Goal: Task Accomplishment & Management: Manage account settings

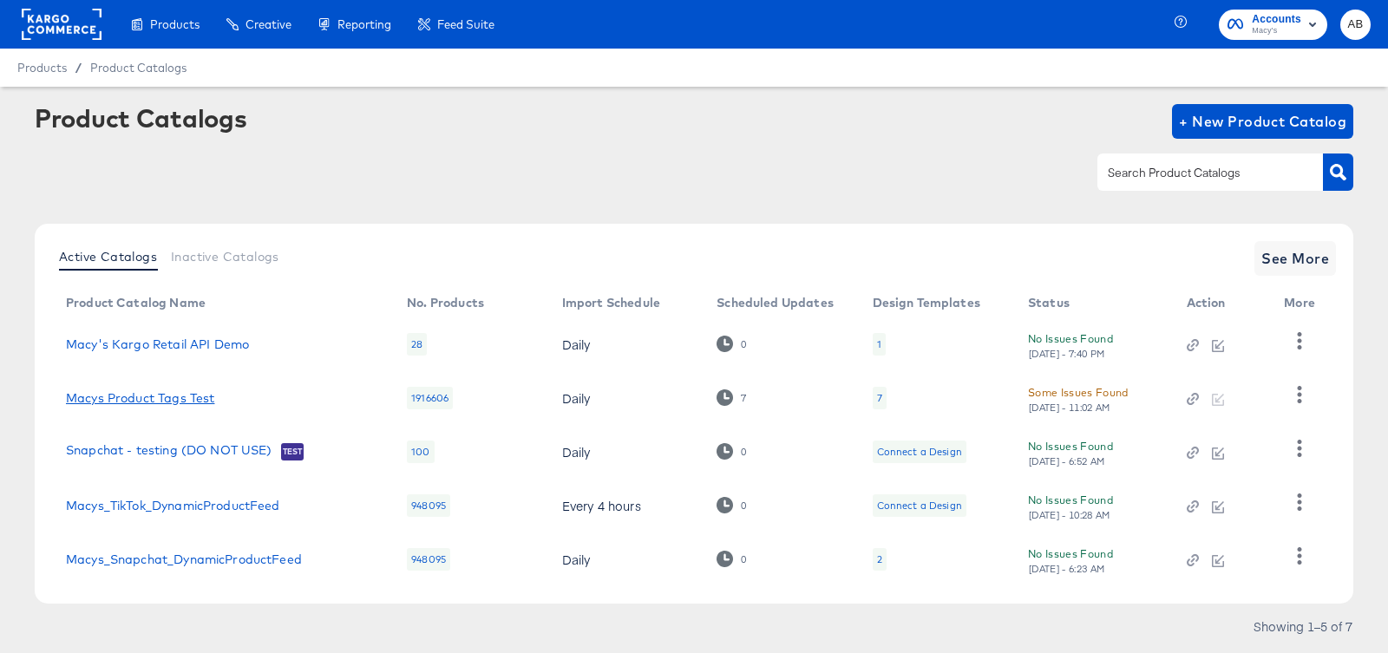
click at [145, 398] on link "Macys Product Tags Test" at bounding box center [140, 398] width 148 height 14
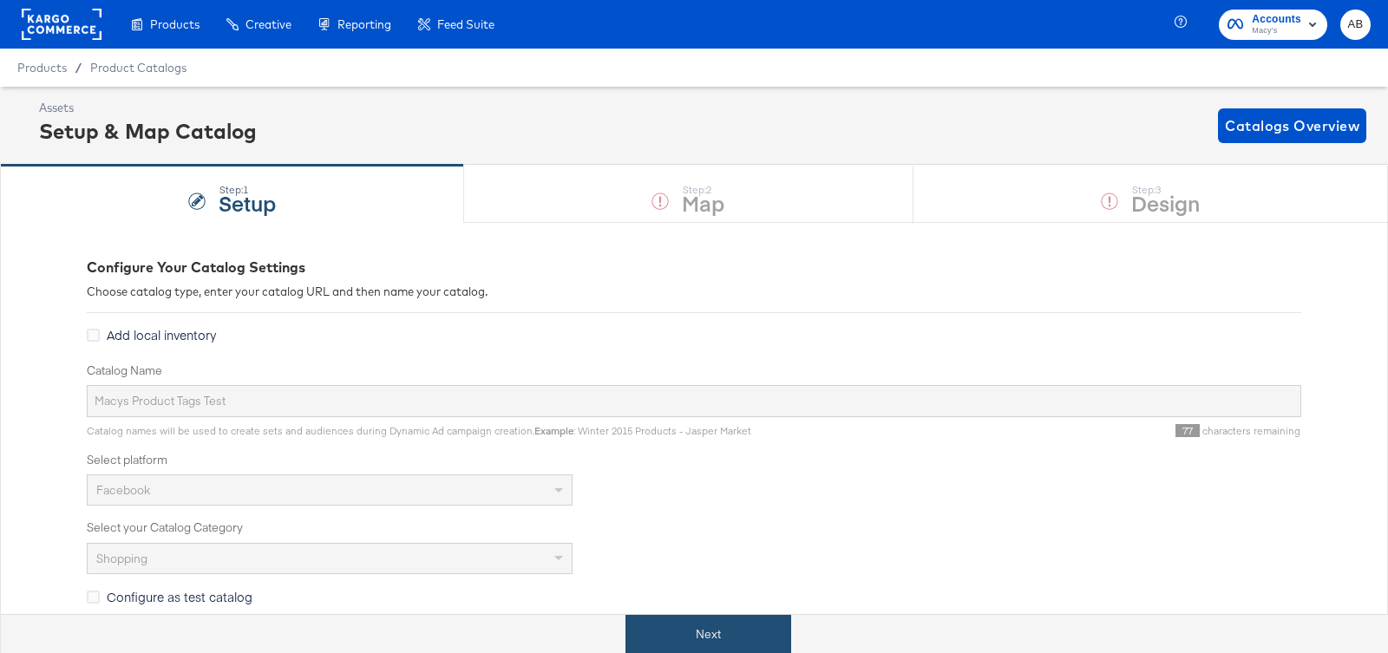
click at [693, 632] on button "Next" at bounding box center [708, 634] width 166 height 39
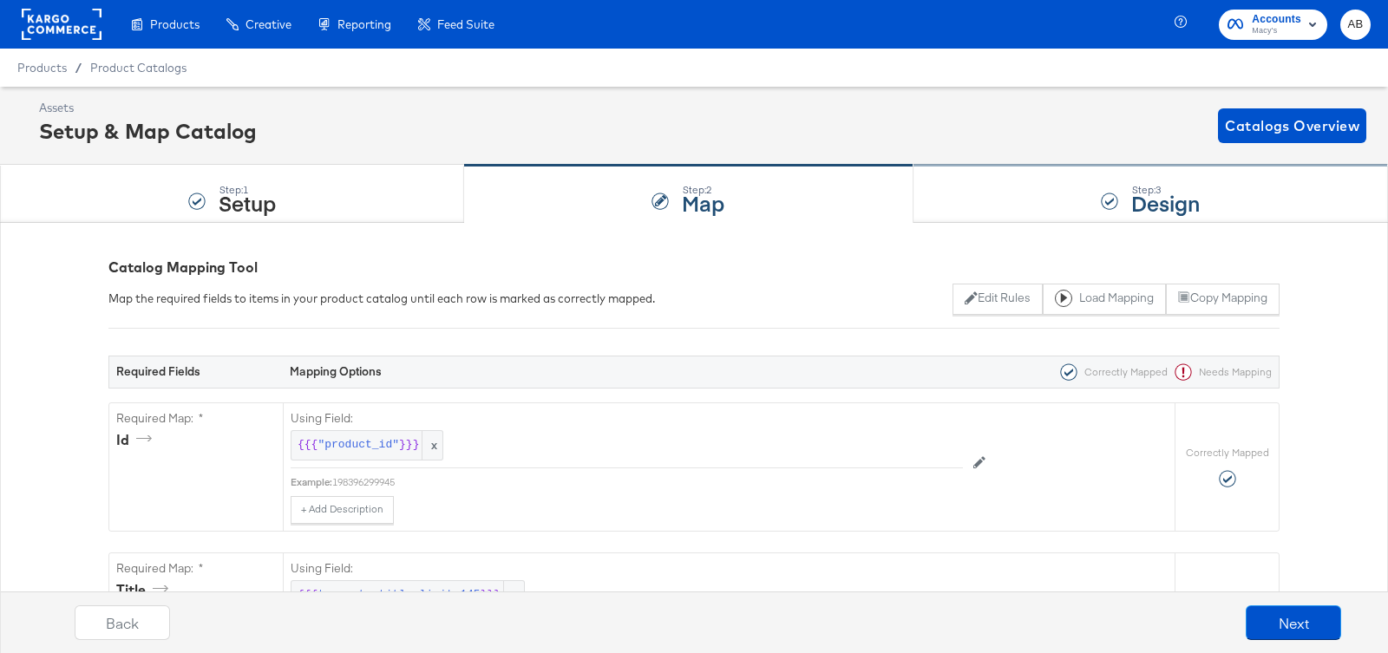
click at [1093, 187] on div "Step: 3 Design" at bounding box center [1150, 194] width 474 height 57
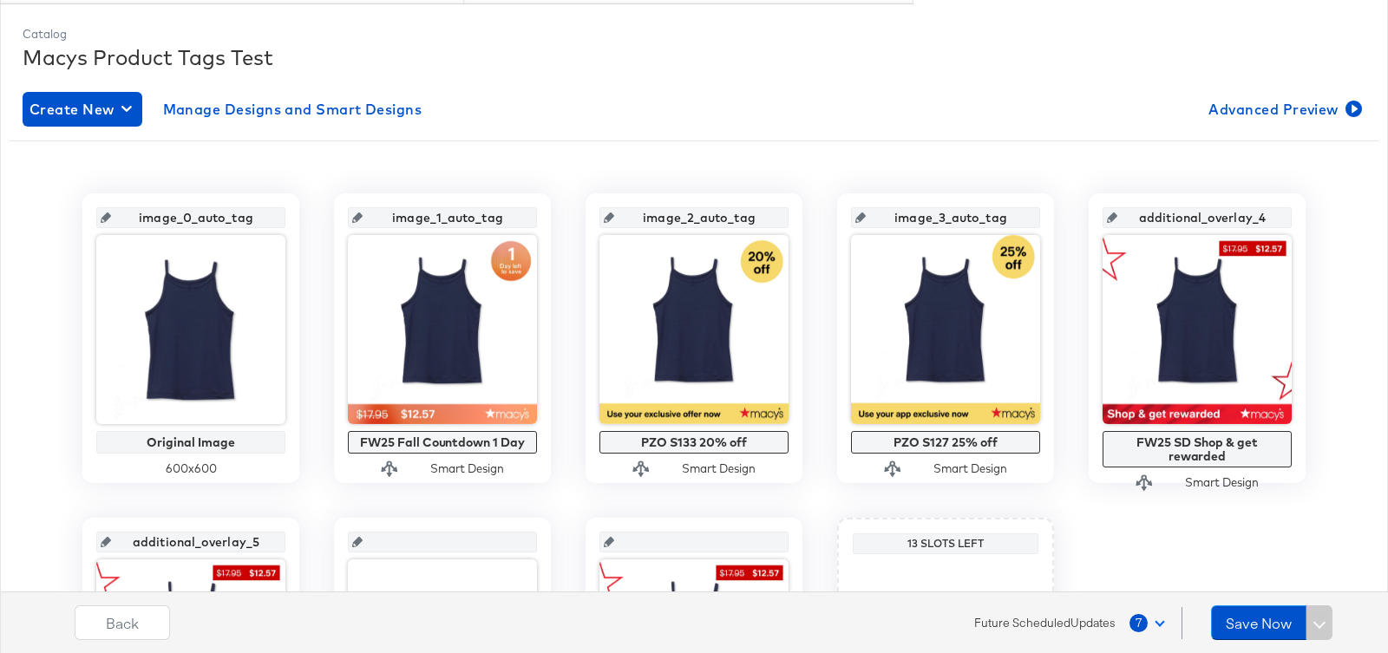
scroll to position [252, 0]
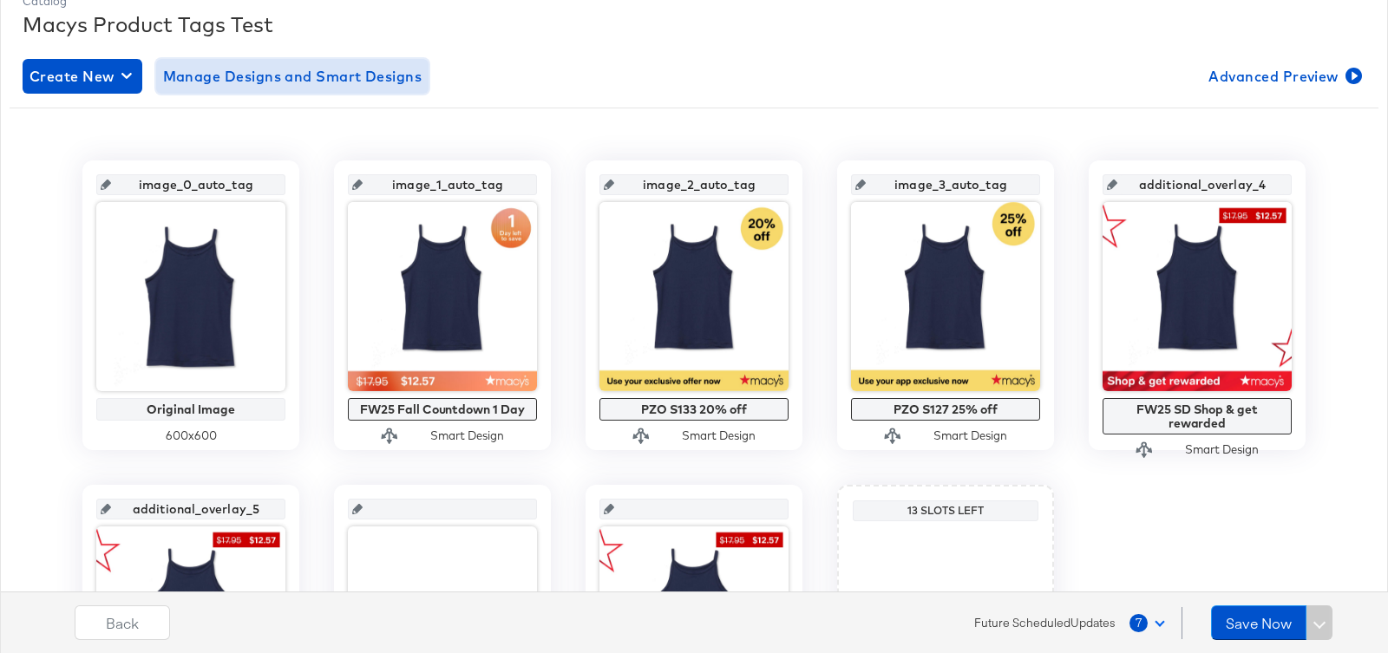
click at [231, 80] on span "Manage Designs and Smart Designs" at bounding box center [292, 76] width 259 height 24
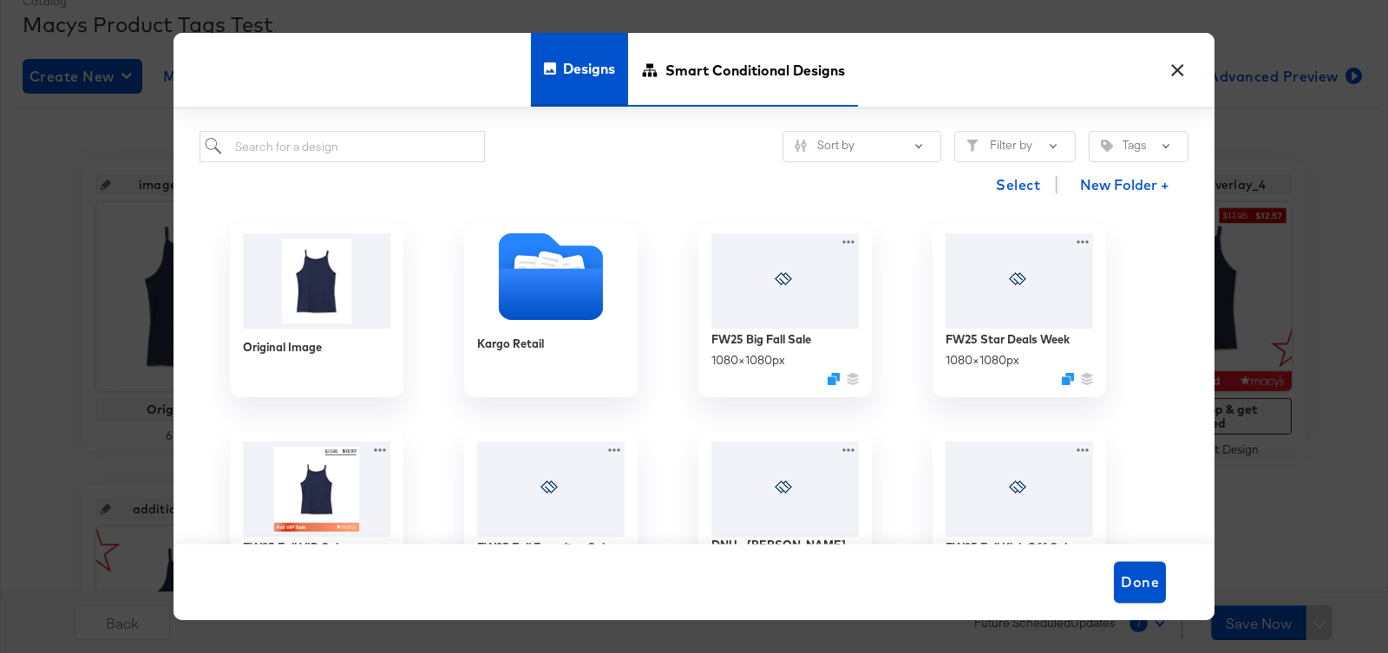
click at [670, 65] on span "Smart Conditional Designs" at bounding box center [755, 69] width 180 height 76
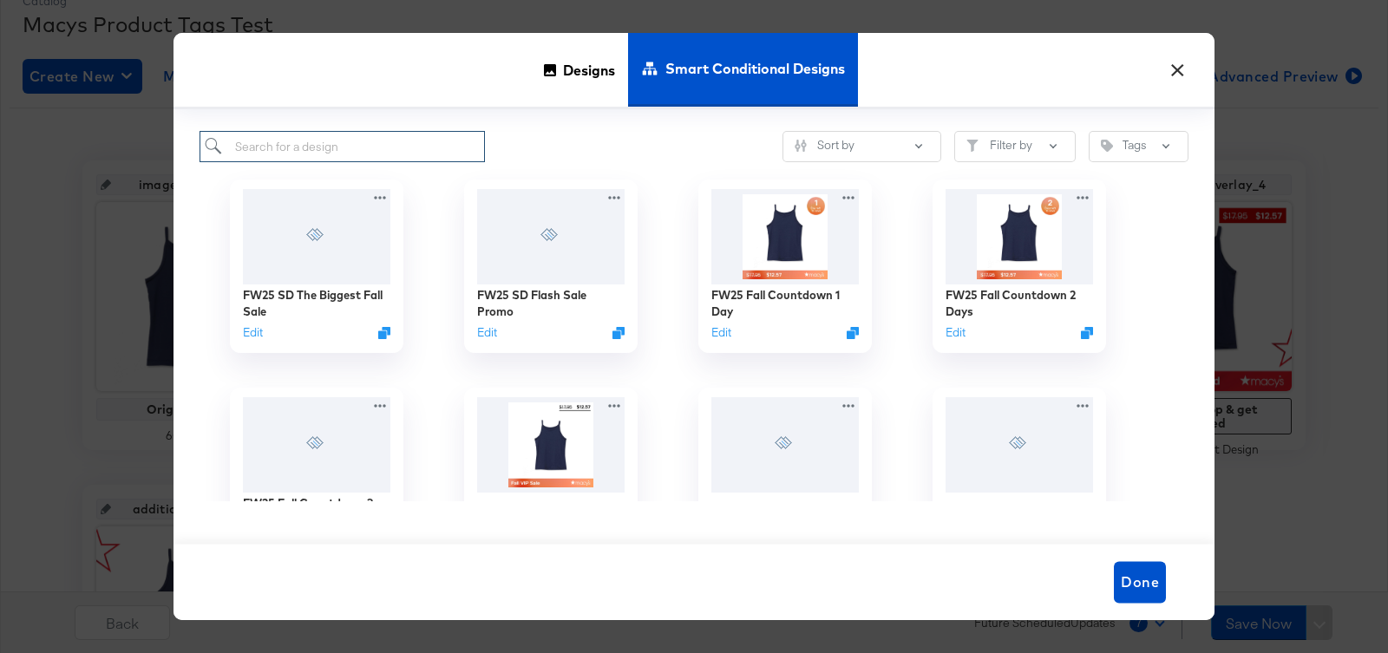
click at [431, 155] on input "search" at bounding box center [341, 147] width 285 height 32
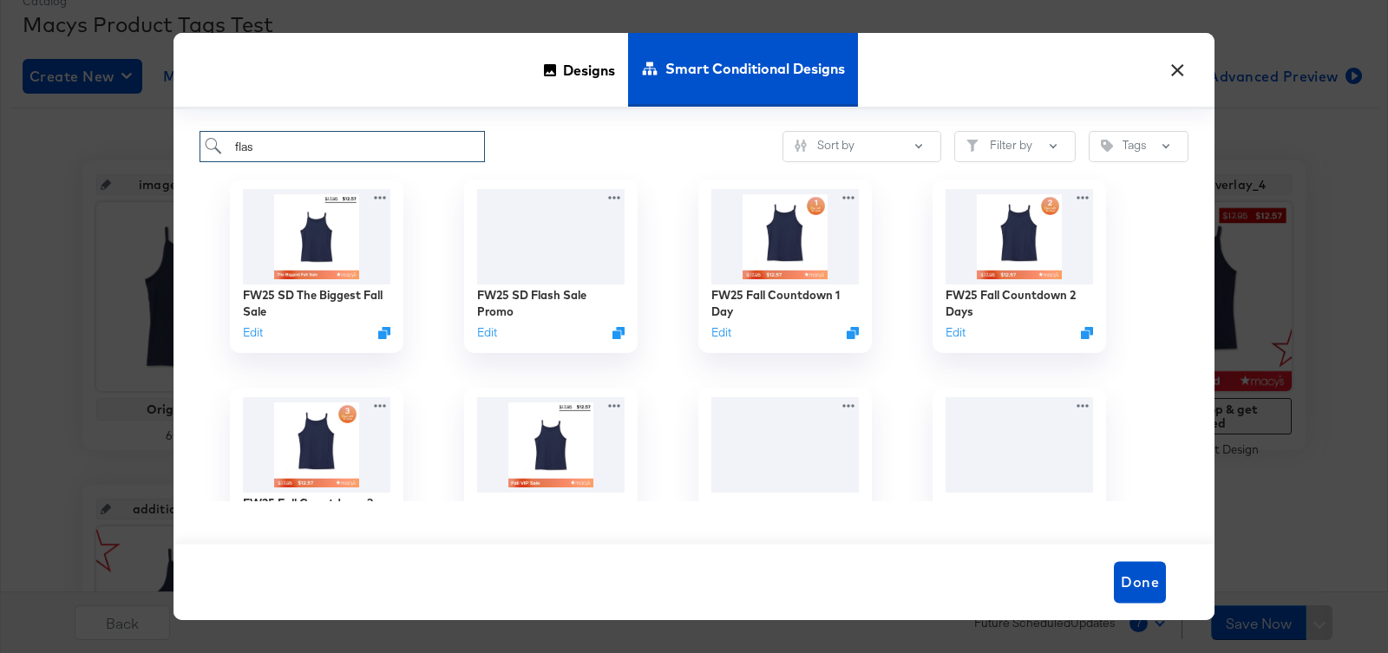
type input "flash"
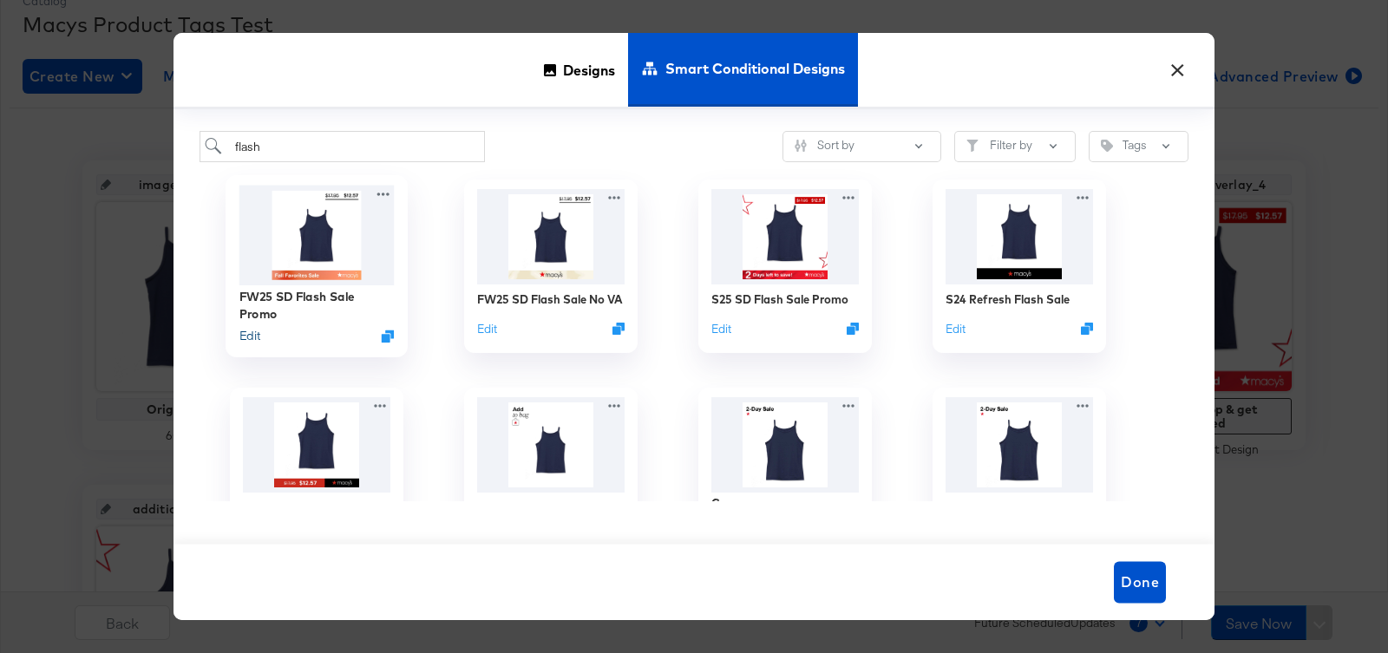
click at [250, 336] on button "Edit" at bounding box center [249, 336] width 21 height 16
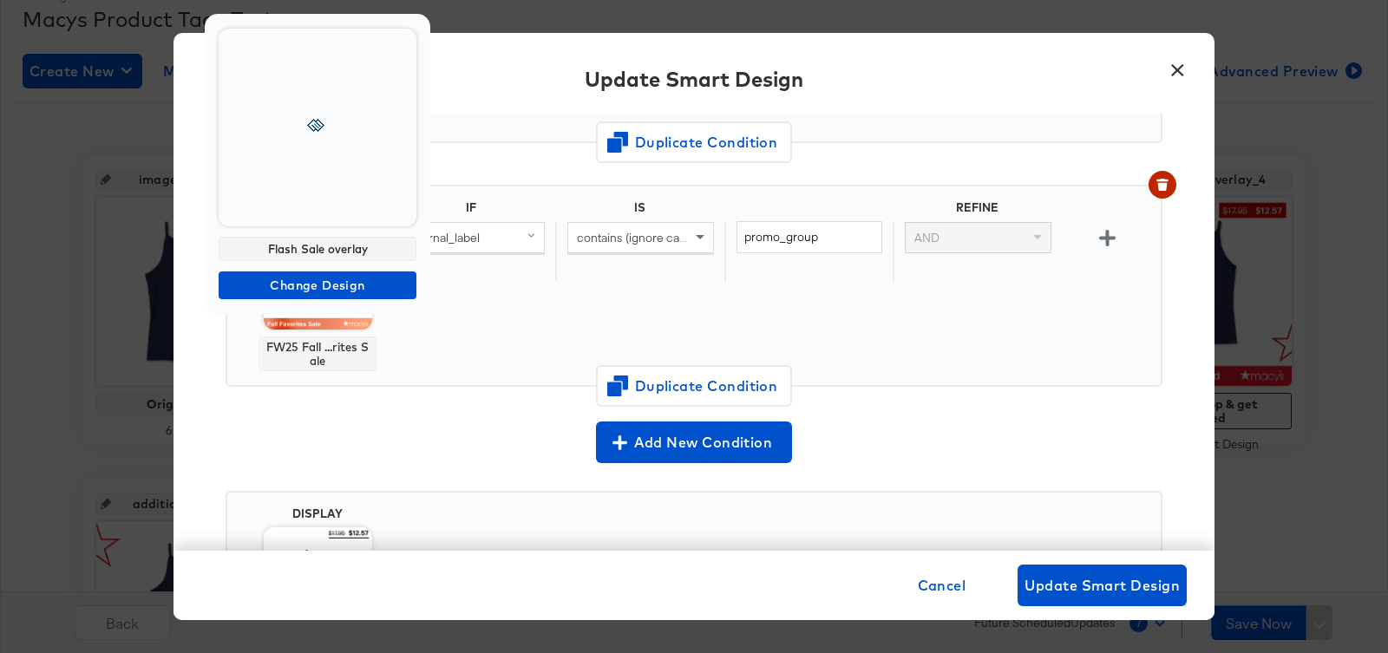
scroll to position [231, 0]
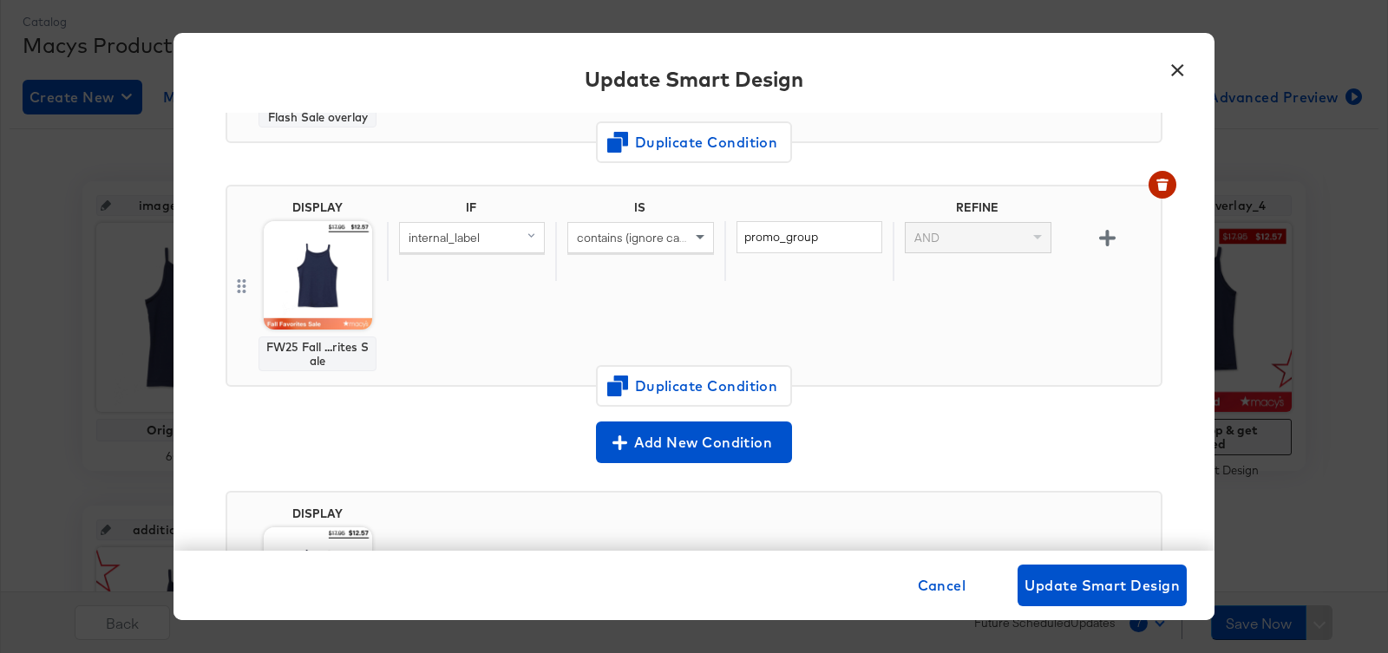
click at [312, 265] on img at bounding box center [318, 275] width 108 height 108
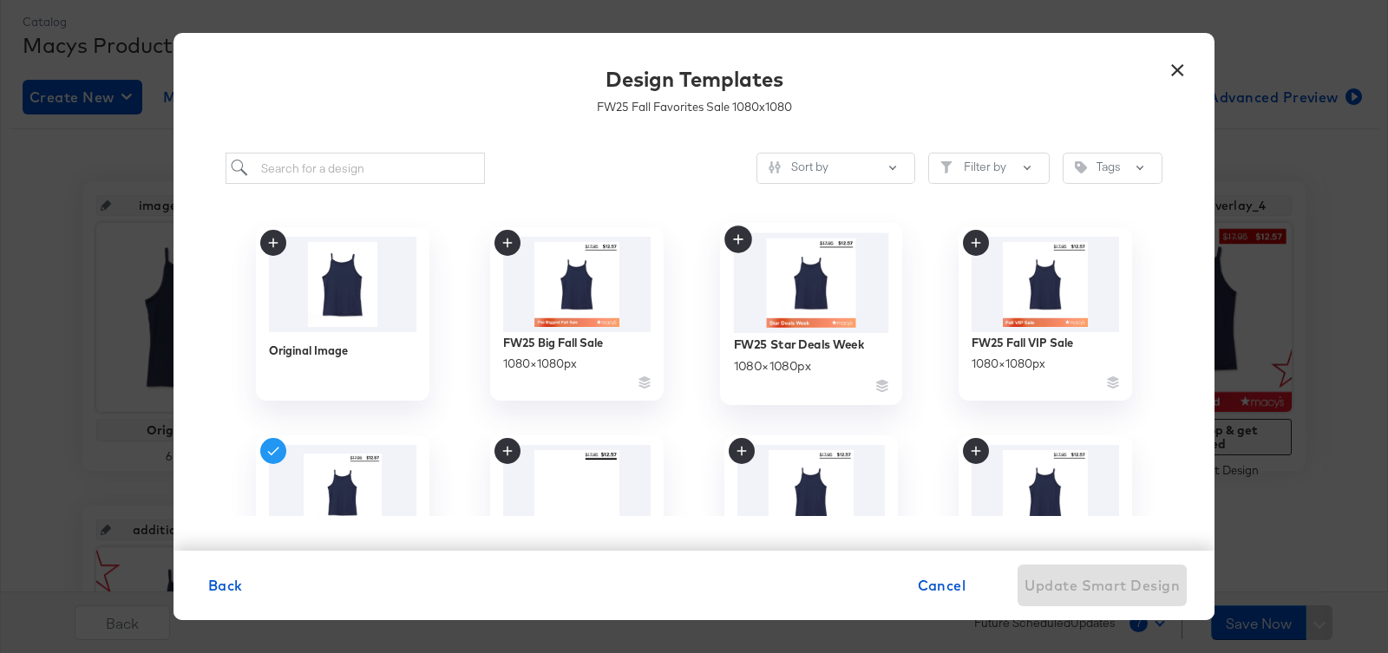
click at [753, 303] on img at bounding box center [811, 283] width 155 height 100
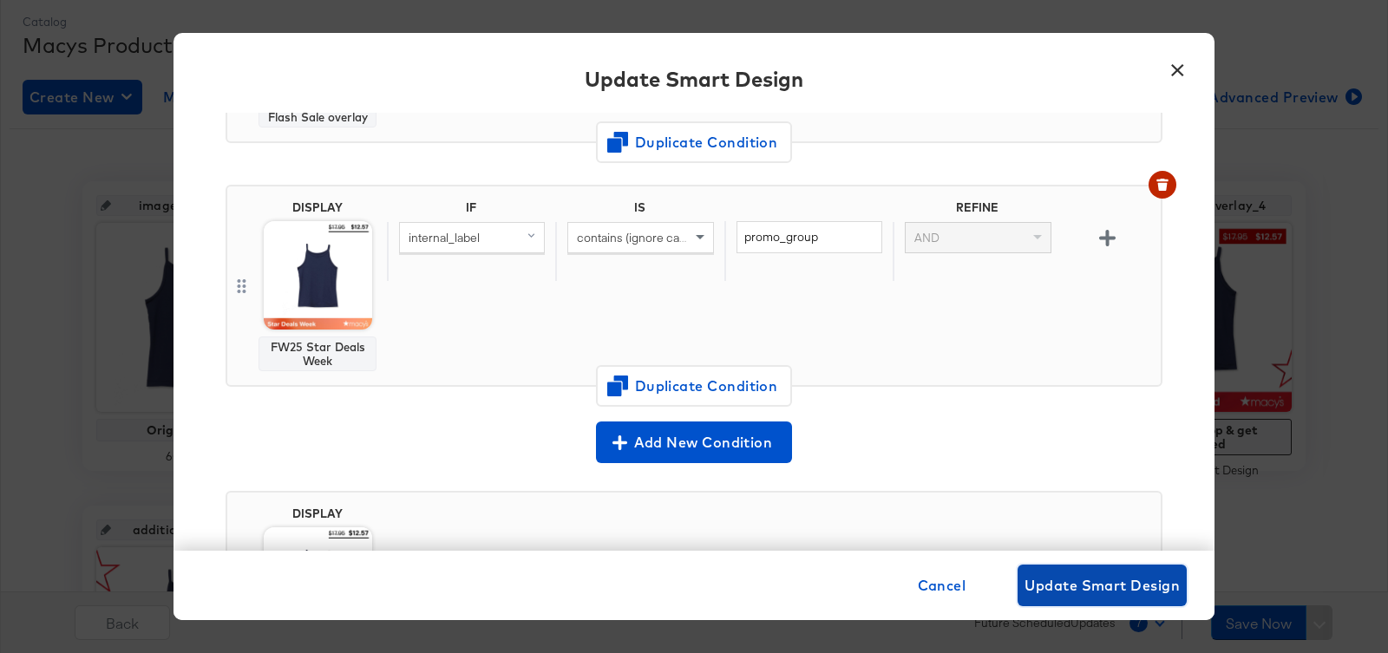
click at [1074, 591] on span "Update Smart Design" at bounding box center [1101, 585] width 155 height 24
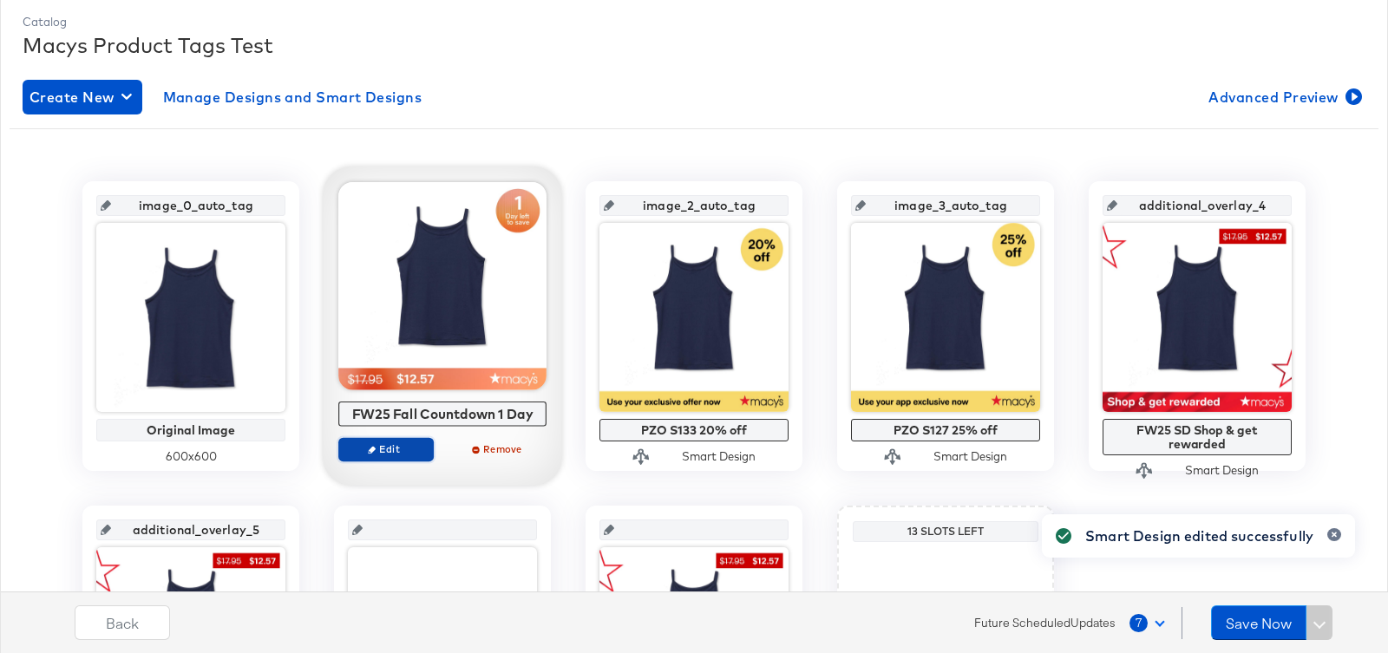
click at [395, 452] on span "Edit" at bounding box center [386, 448] width 80 height 13
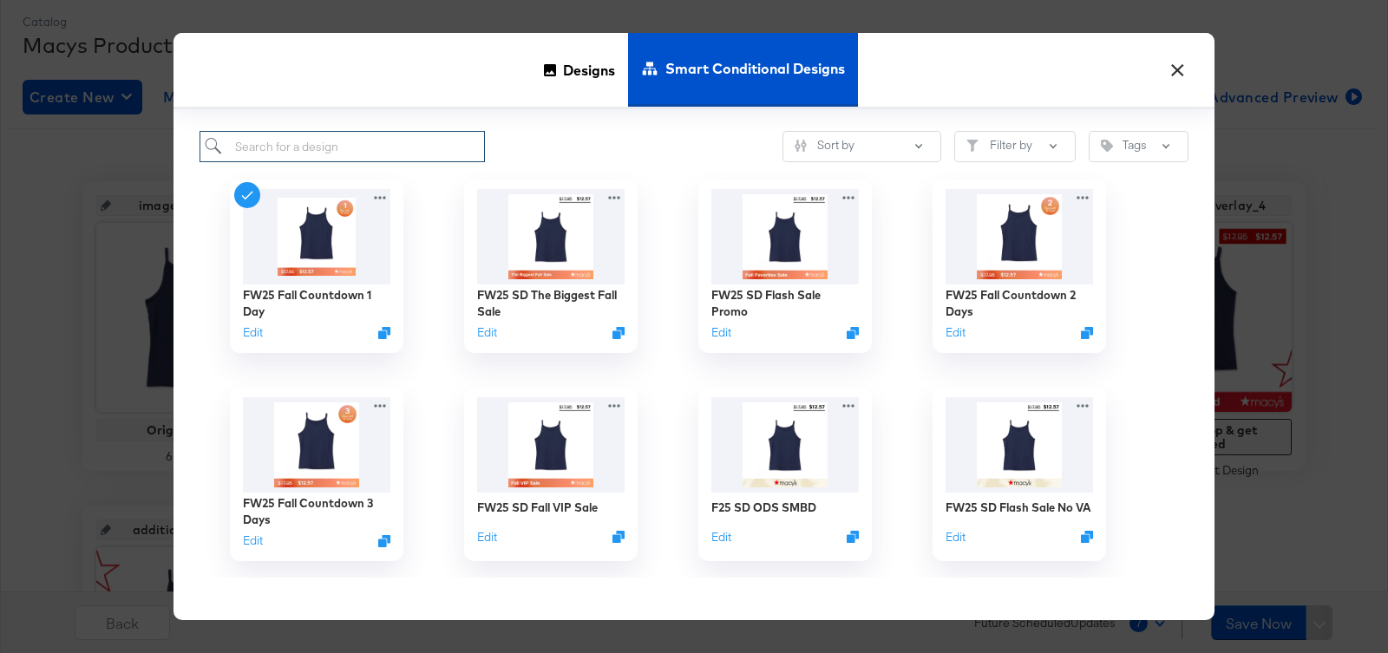
click at [394, 149] on input "search" at bounding box center [341, 147] width 285 height 32
type input "flash"
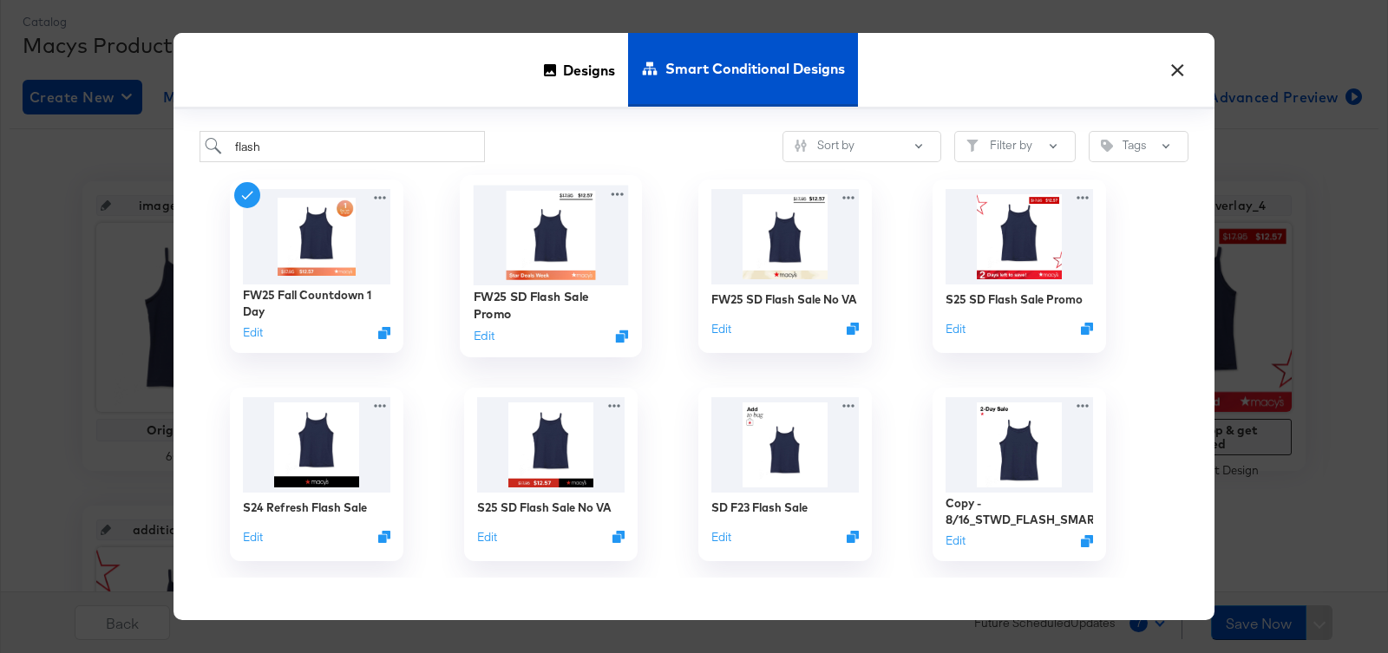
click at [514, 278] on img at bounding box center [551, 236] width 155 height 100
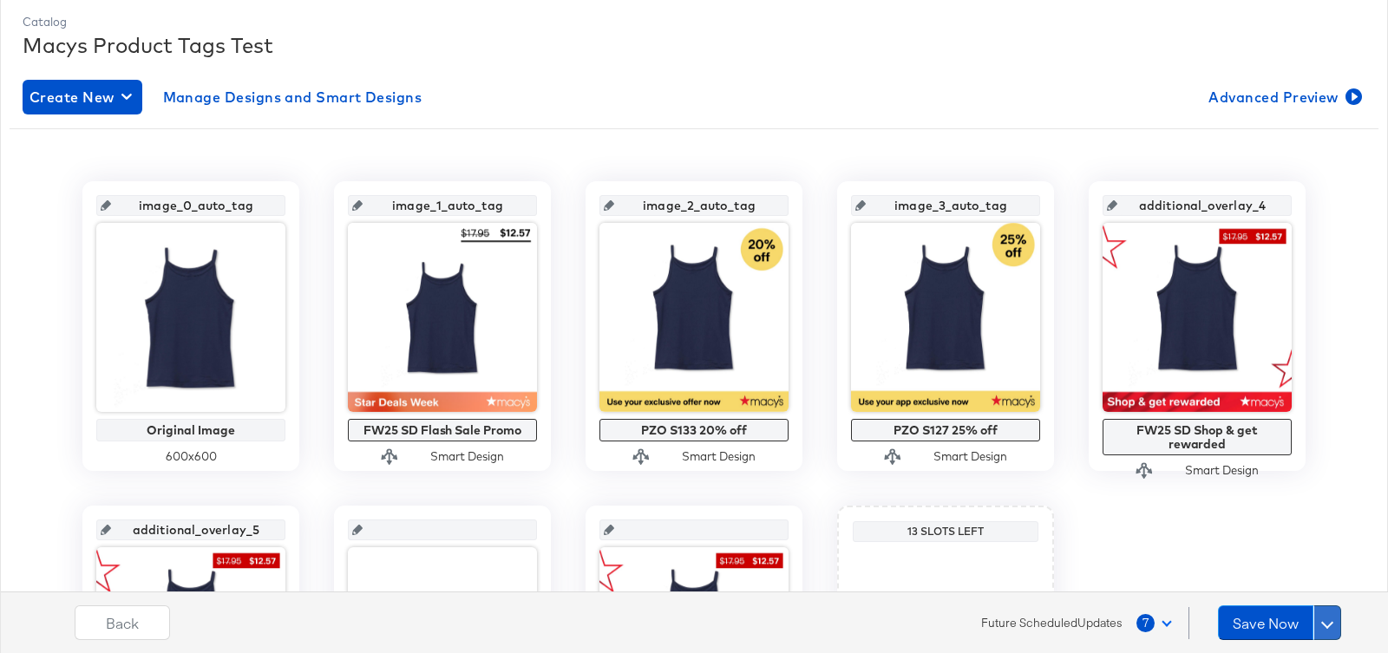
click at [1329, 629] on button at bounding box center [1327, 622] width 28 height 35
click at [1309, 596] on div "Schedule Save" at bounding box center [1285, 589] width 79 height 16
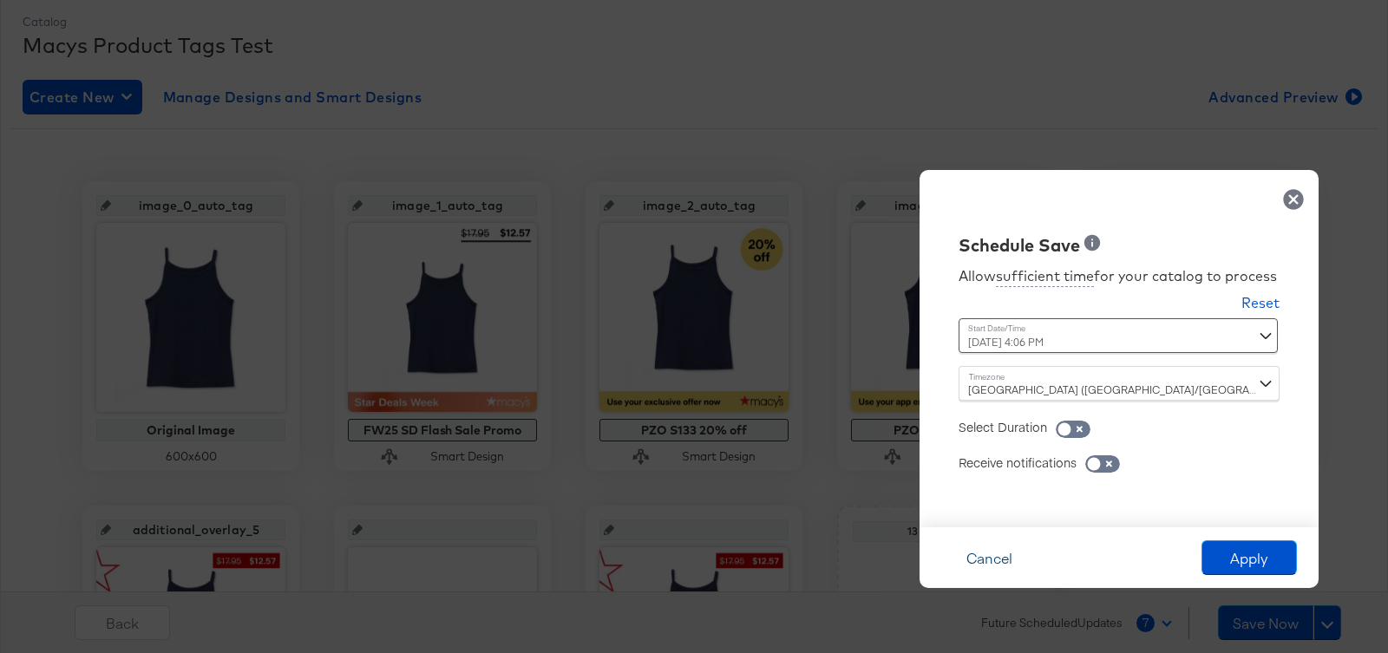
click at [975, 565] on button "Cancel" at bounding box center [988, 557] width 95 height 35
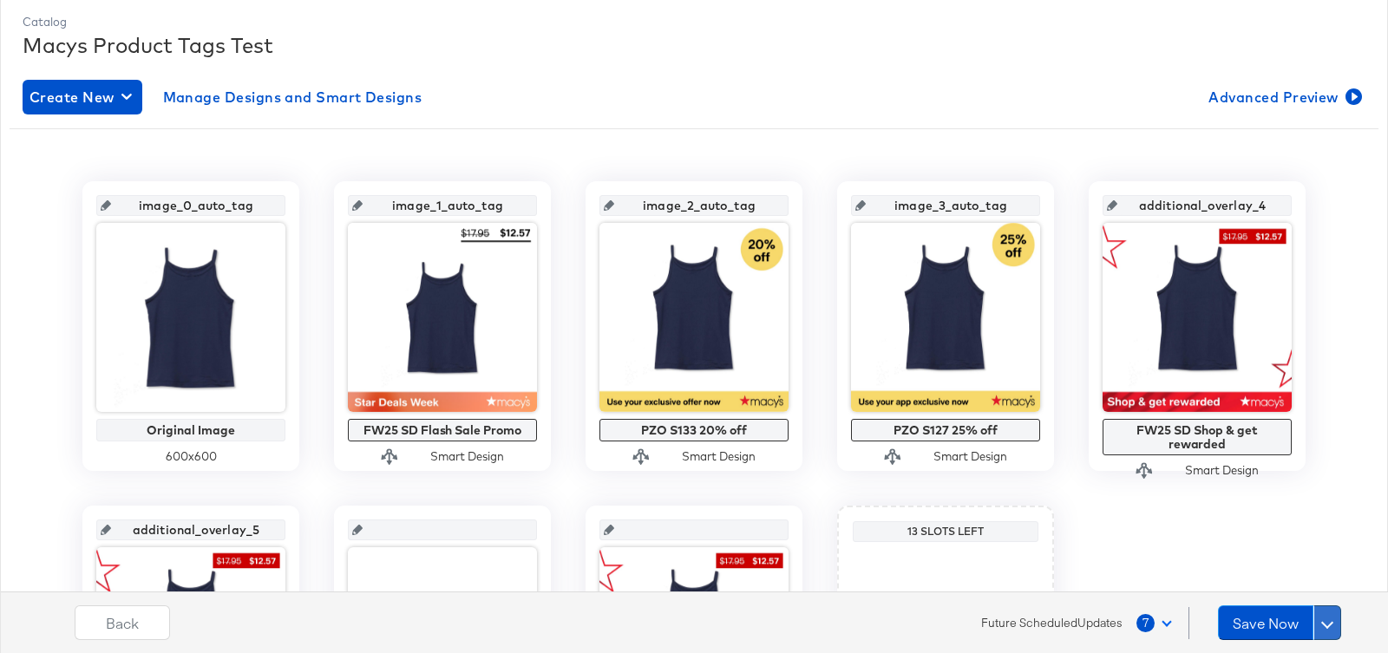
click at [1322, 617] on button at bounding box center [1327, 622] width 28 height 35
click at [1290, 589] on div "Schedule Save" at bounding box center [1285, 589] width 79 height 16
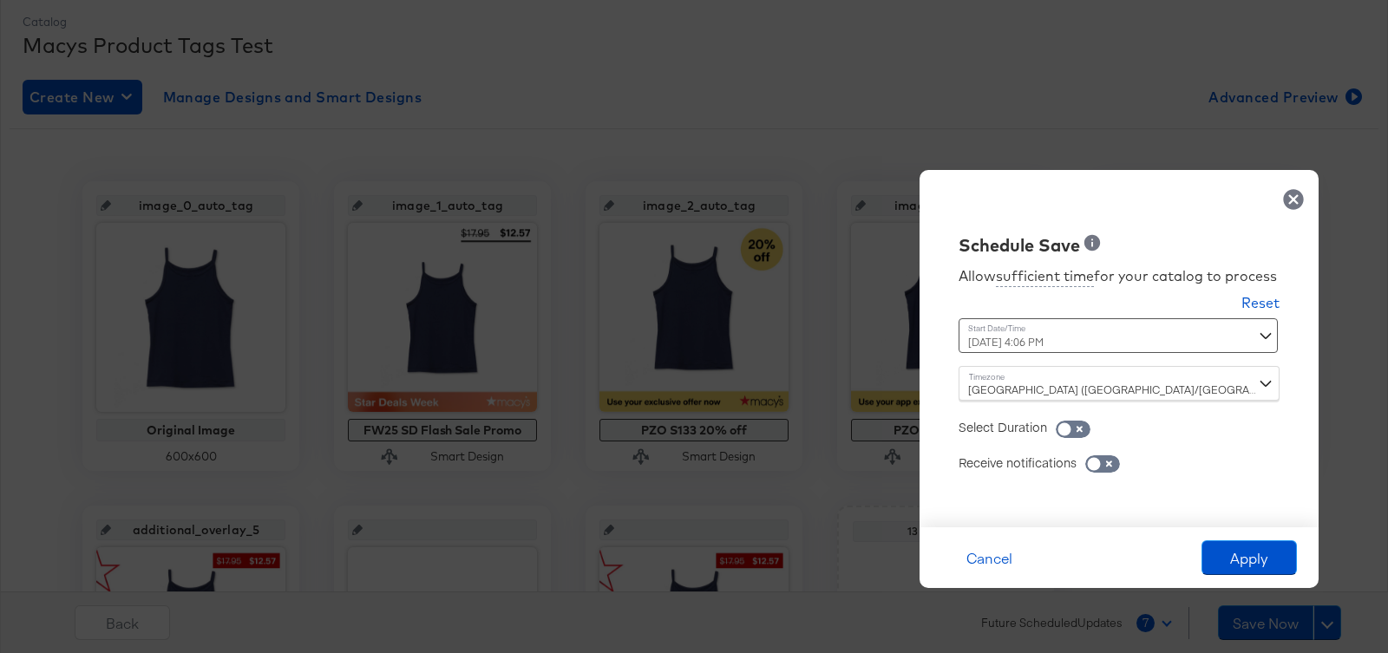
click at [1071, 343] on div "[DATE] 4:06 PM ‹ [DATE] › Su Mo Tu We Th Fr Sa 28 29 30 1 2 3 4 5 6 7 8 9 10 11…" at bounding box center [1075, 335] width 235 height 35
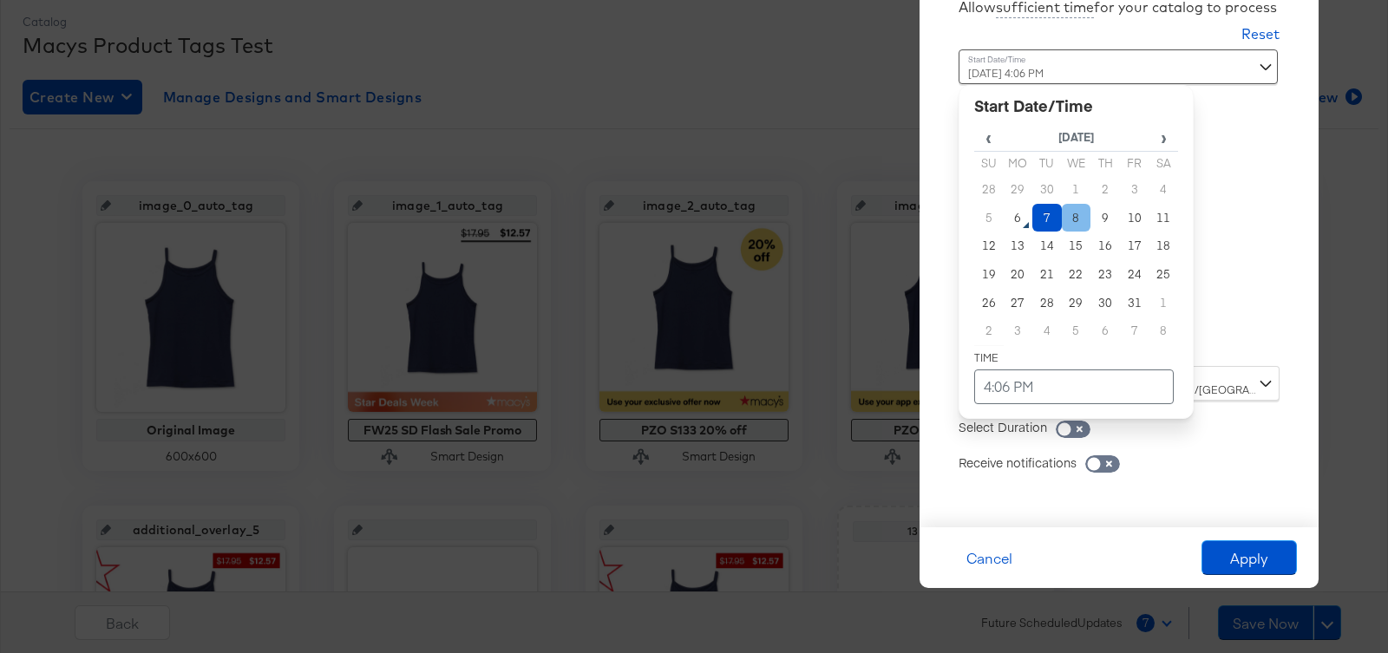
click at [1073, 219] on td "8" at bounding box center [1076, 218] width 29 height 29
click at [1026, 394] on td "4:06 PM" at bounding box center [1073, 386] width 199 height 35
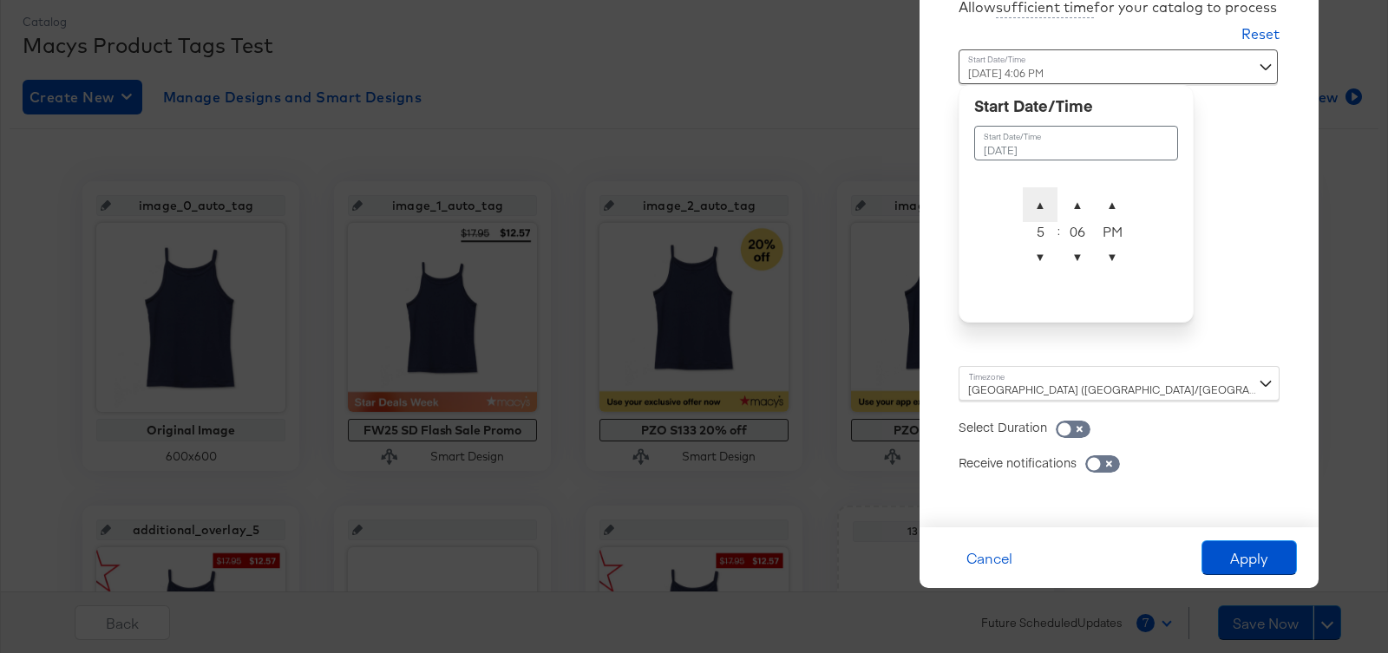
click at [1042, 208] on span "▲" at bounding box center [1039, 204] width 35 height 35
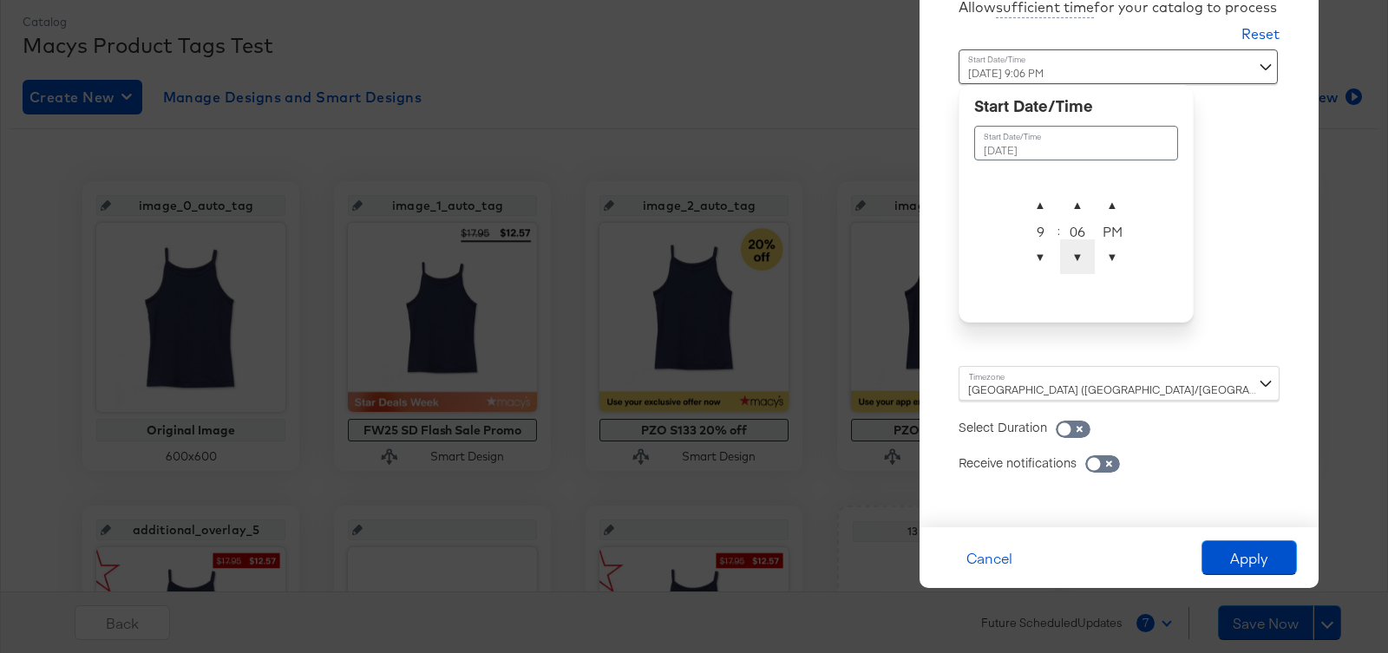
click at [1073, 265] on span "▼" at bounding box center [1077, 256] width 35 height 35
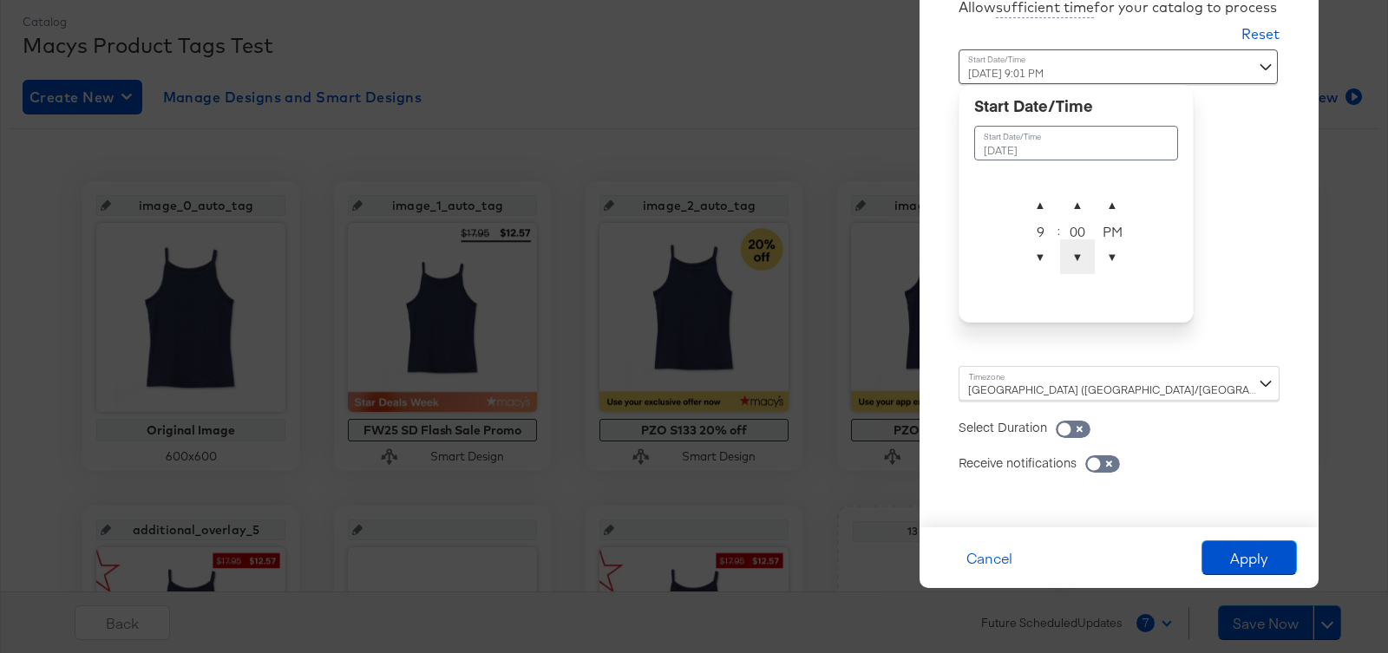
click at [1073, 265] on span "▼" at bounding box center [1077, 256] width 35 height 35
type input "[DATE] 9:00 AM"
click at [1108, 262] on span "▼" at bounding box center [1111, 256] width 35 height 35
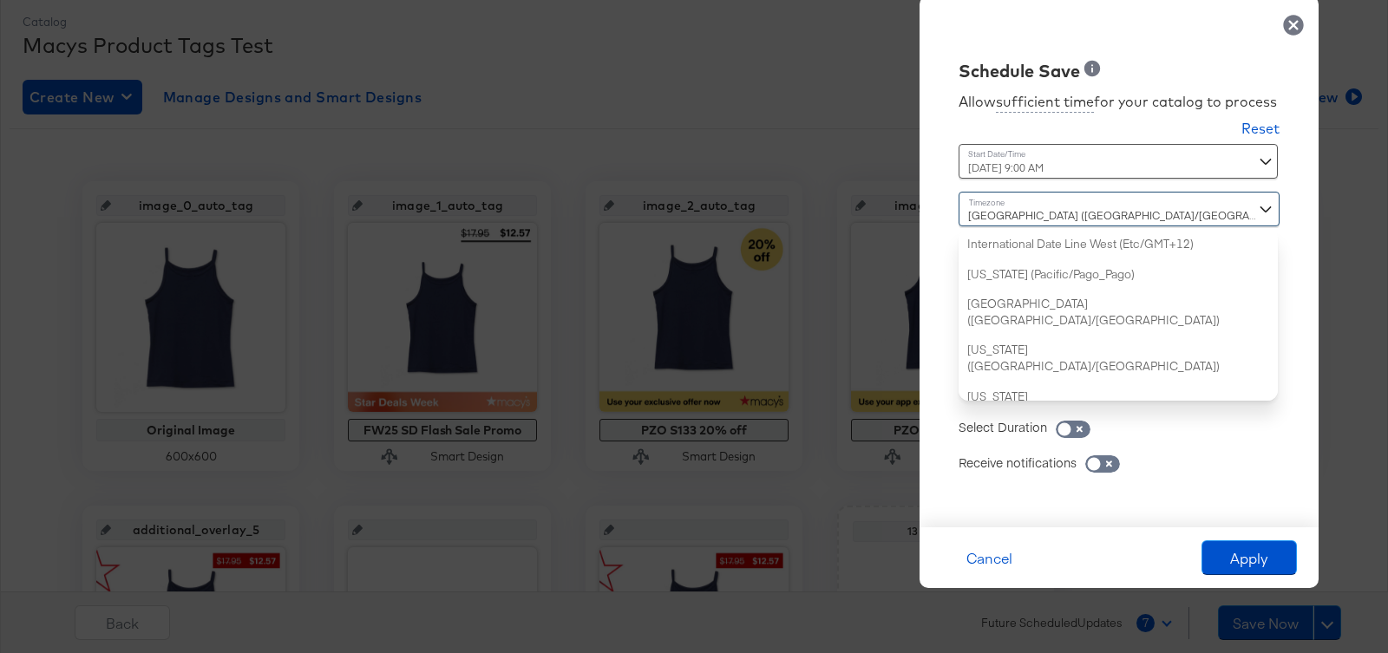
click at [1070, 382] on div "[GEOGRAPHIC_DATA] ([GEOGRAPHIC_DATA]/[GEOGRAPHIC_DATA]) International Date Line…" at bounding box center [1118, 296] width 321 height 209
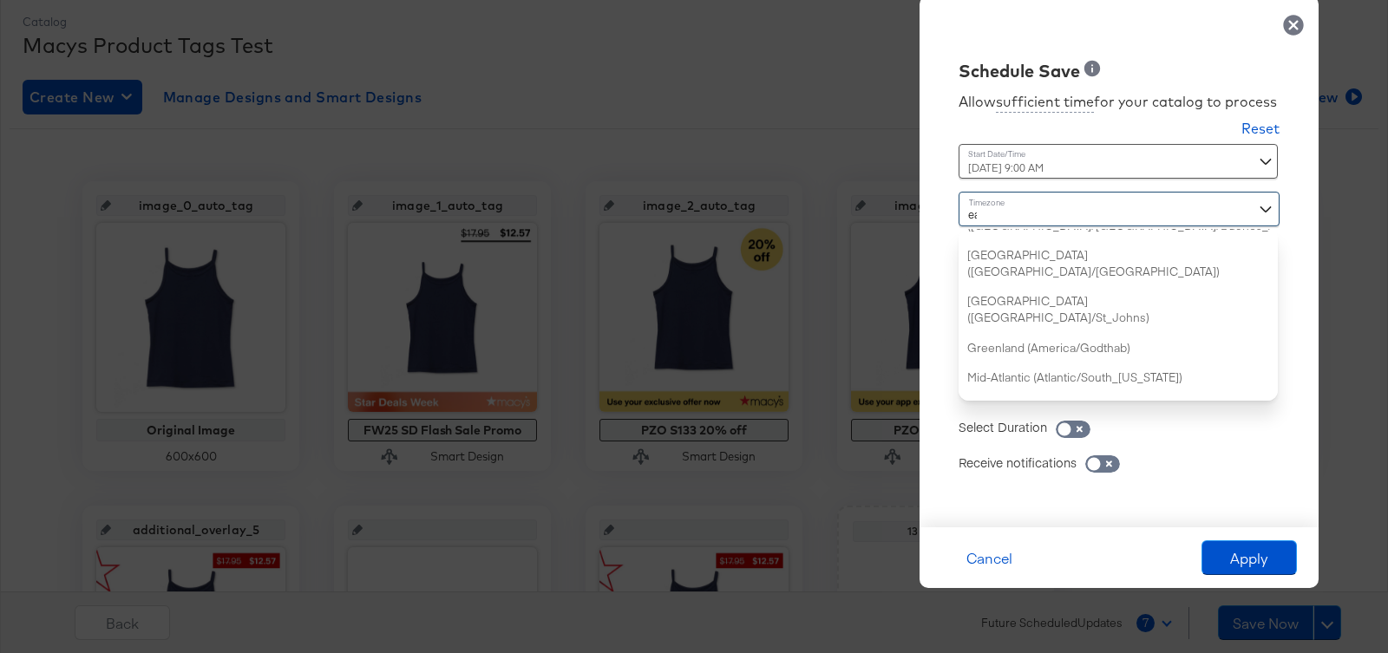
type input "eas"
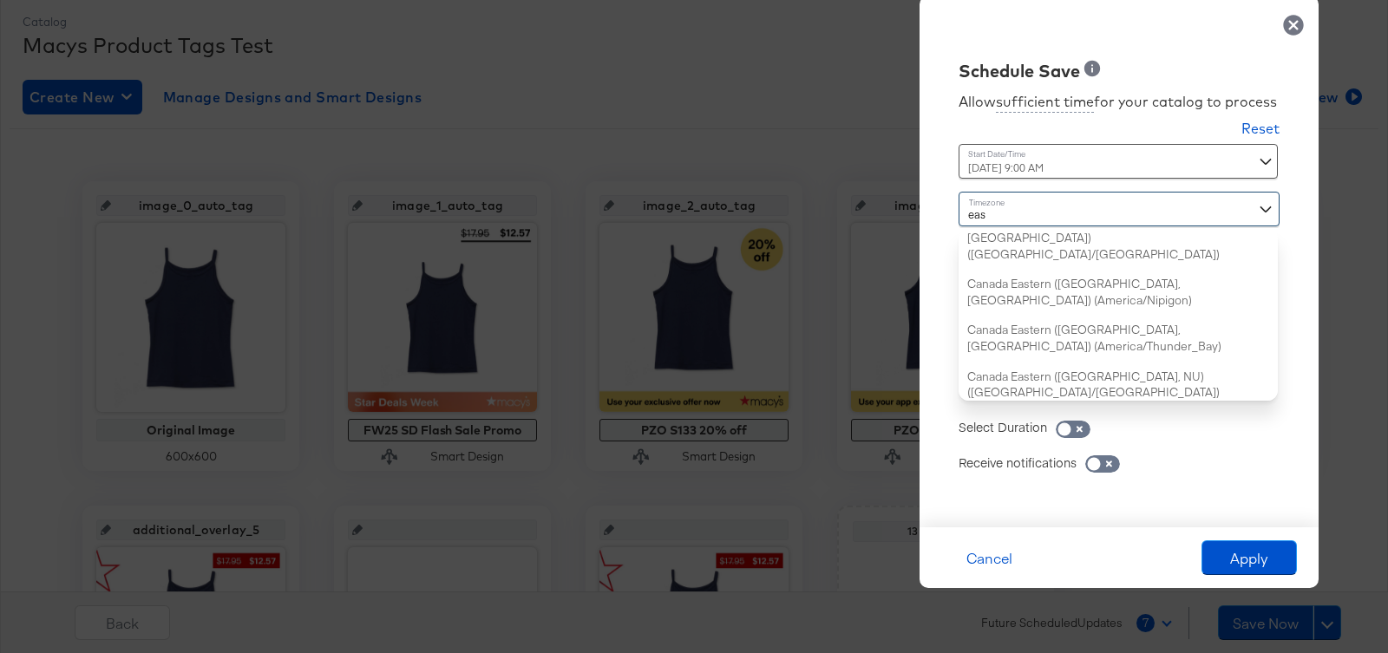
scroll to position [0, 0]
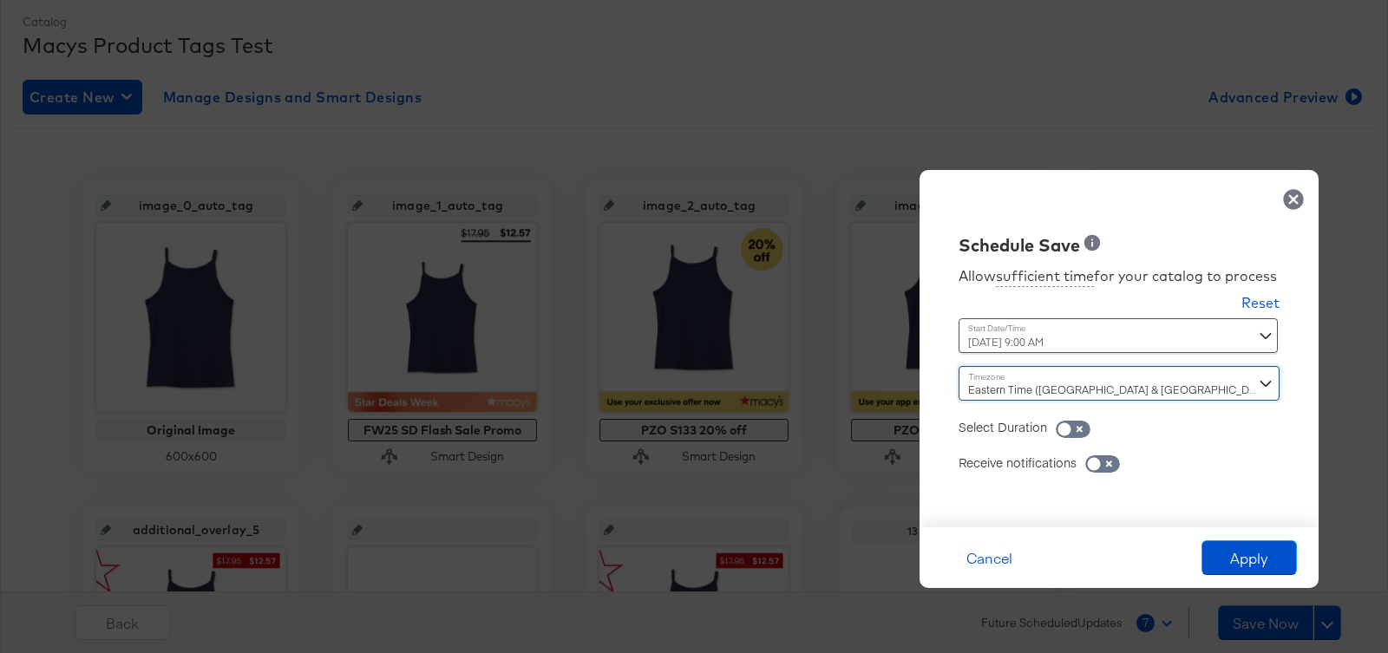
click at [1018, 386] on div "Eastern Time ([GEOGRAPHIC_DATA] & [GEOGRAPHIC_DATA]) ([GEOGRAPHIC_DATA]/New_Yor…" at bounding box center [1118, 383] width 321 height 35
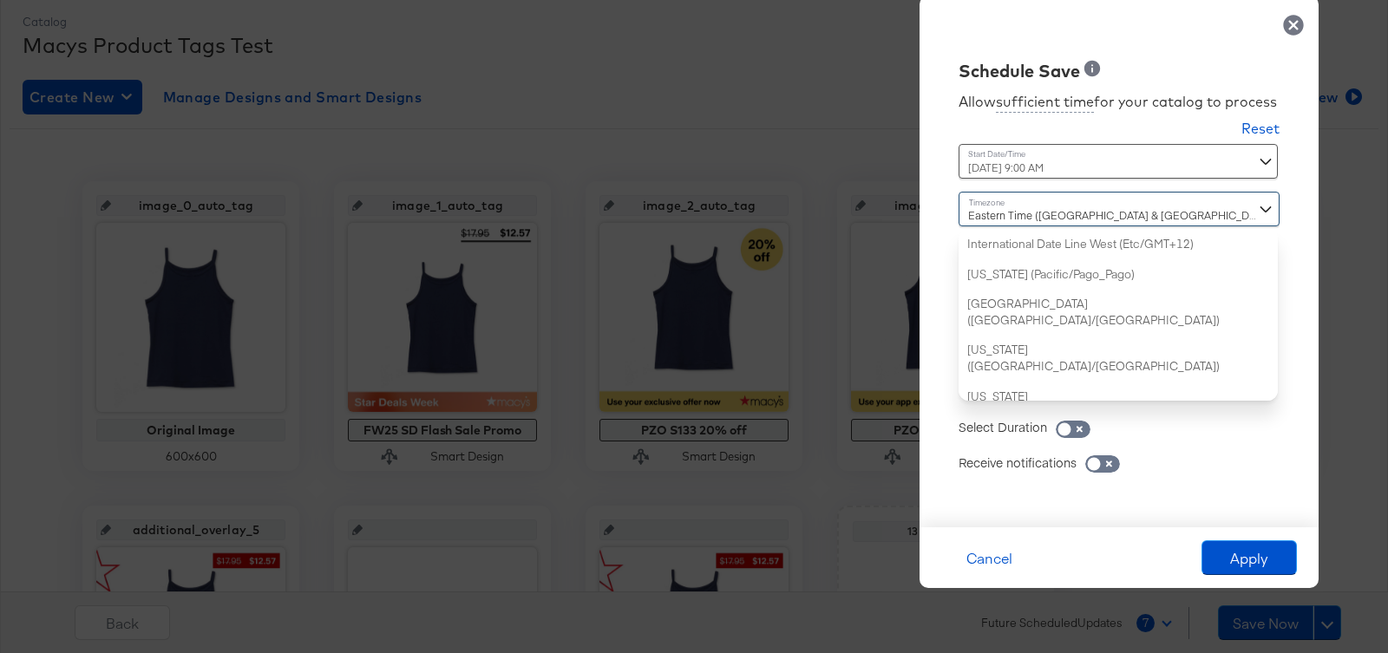
scroll to position [569, 0]
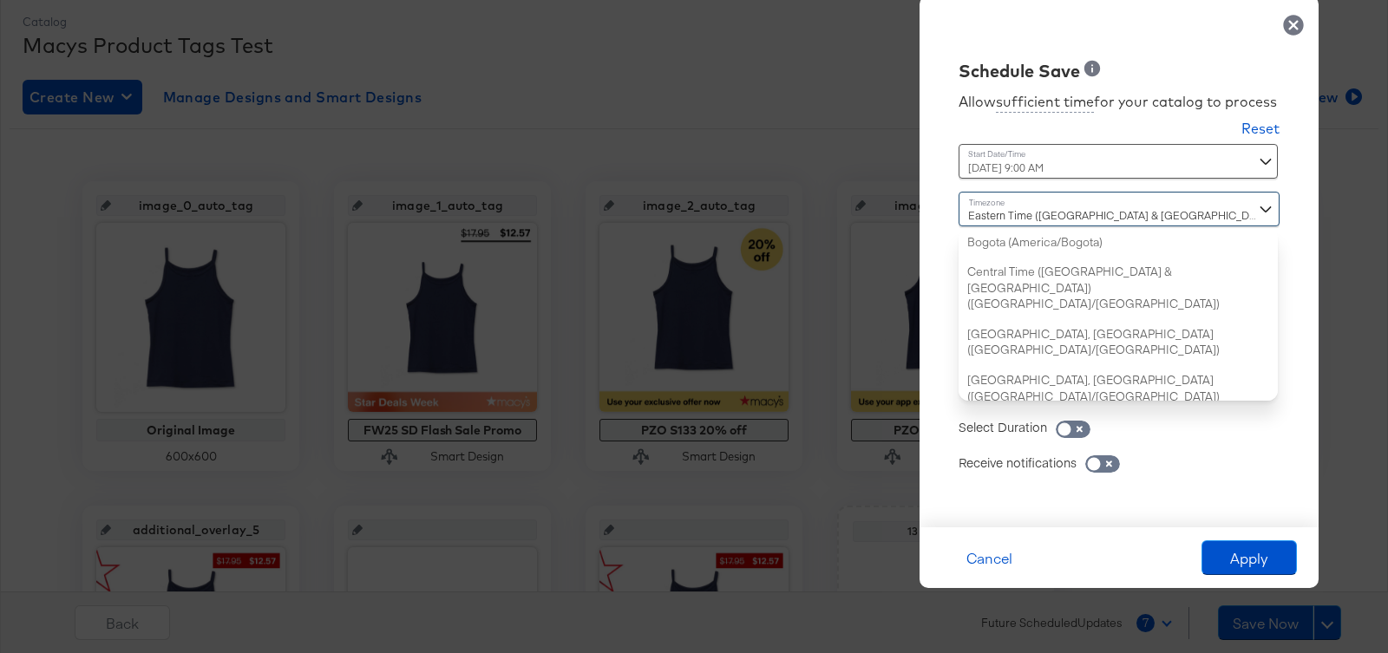
click at [1260, 448] on div "Receive notifications" at bounding box center [1118, 453] width 321 height 35
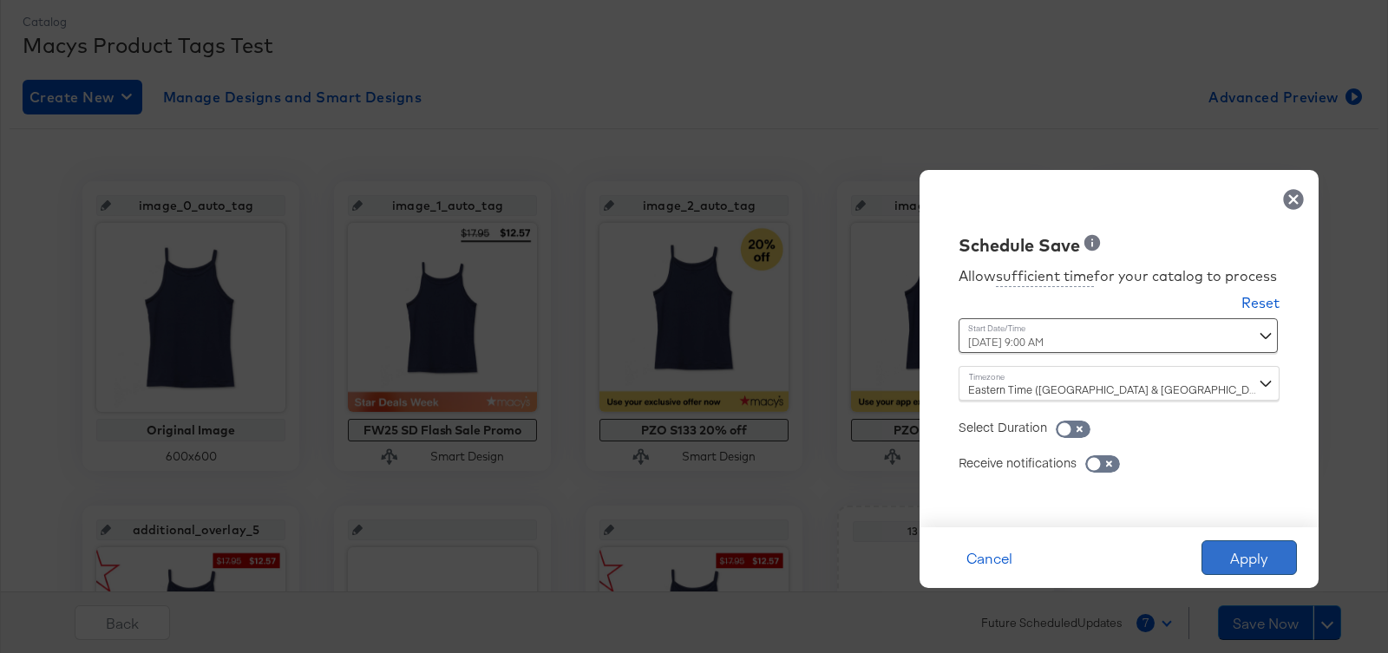
click at [1238, 544] on button "Apply" at bounding box center [1248, 557] width 95 height 35
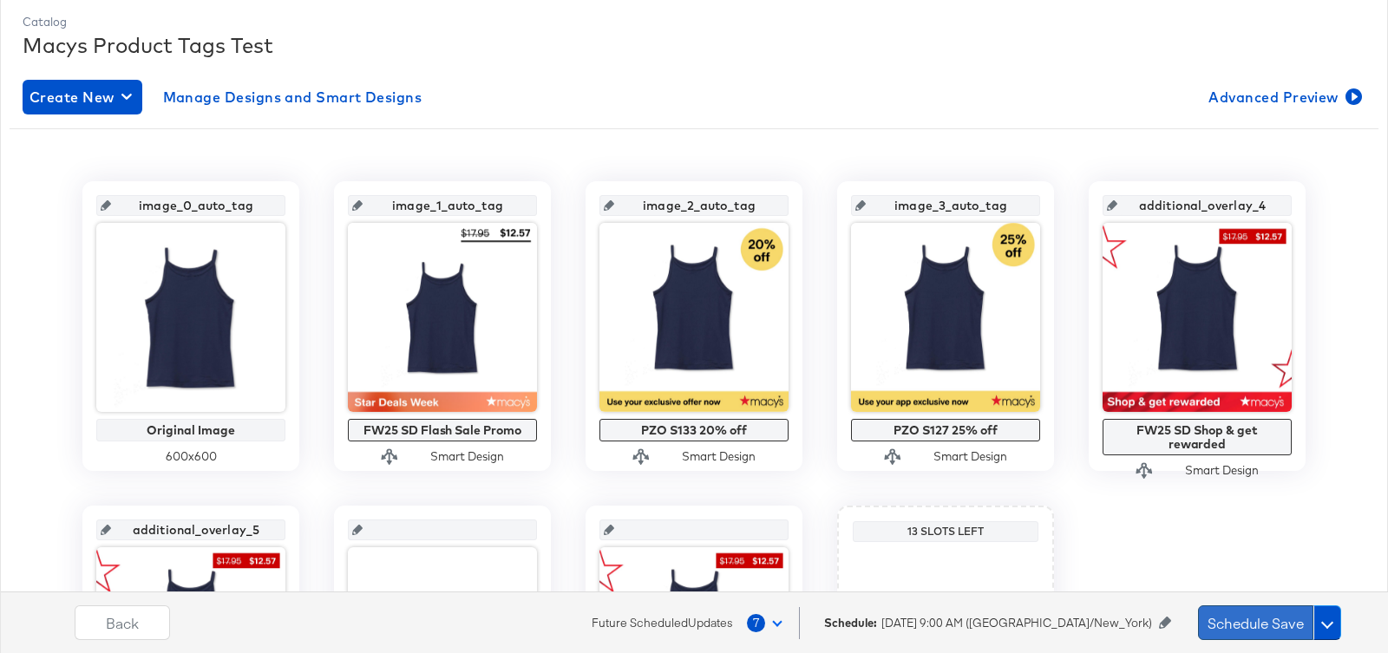
click at [1243, 610] on button "Schedule Save" at bounding box center [1255, 622] width 115 height 35
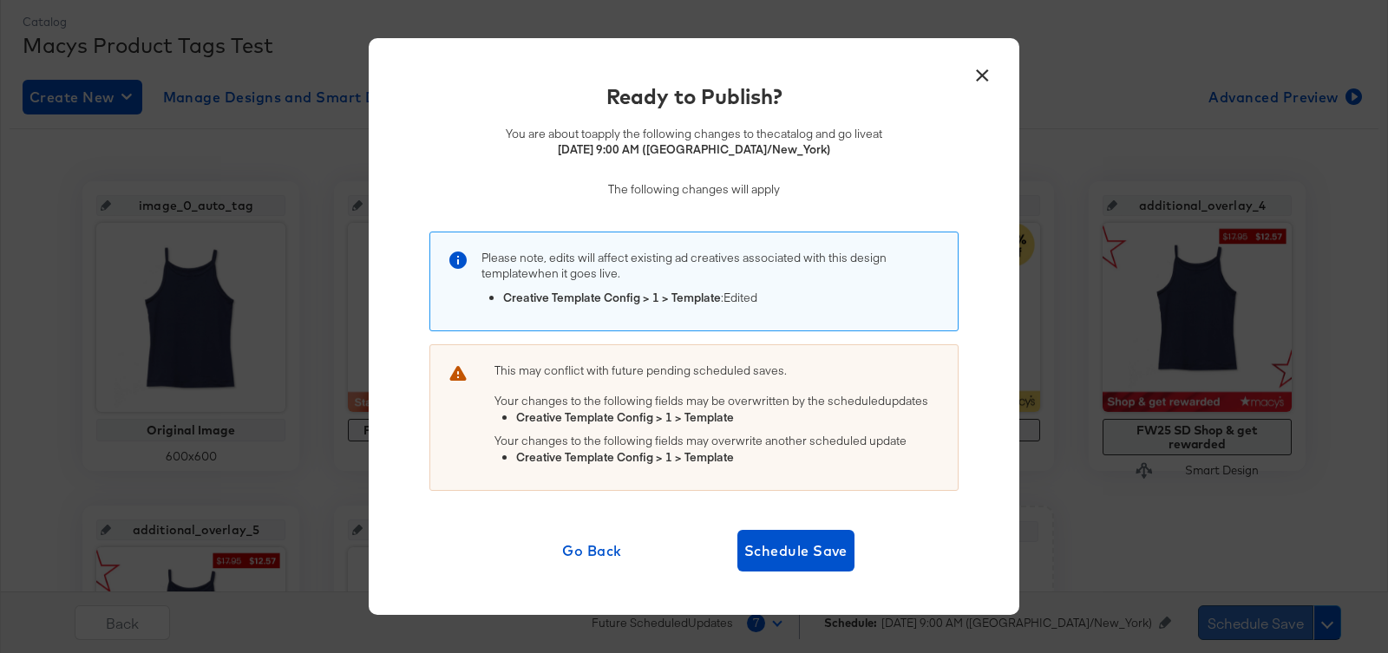
scroll to position [0, 0]
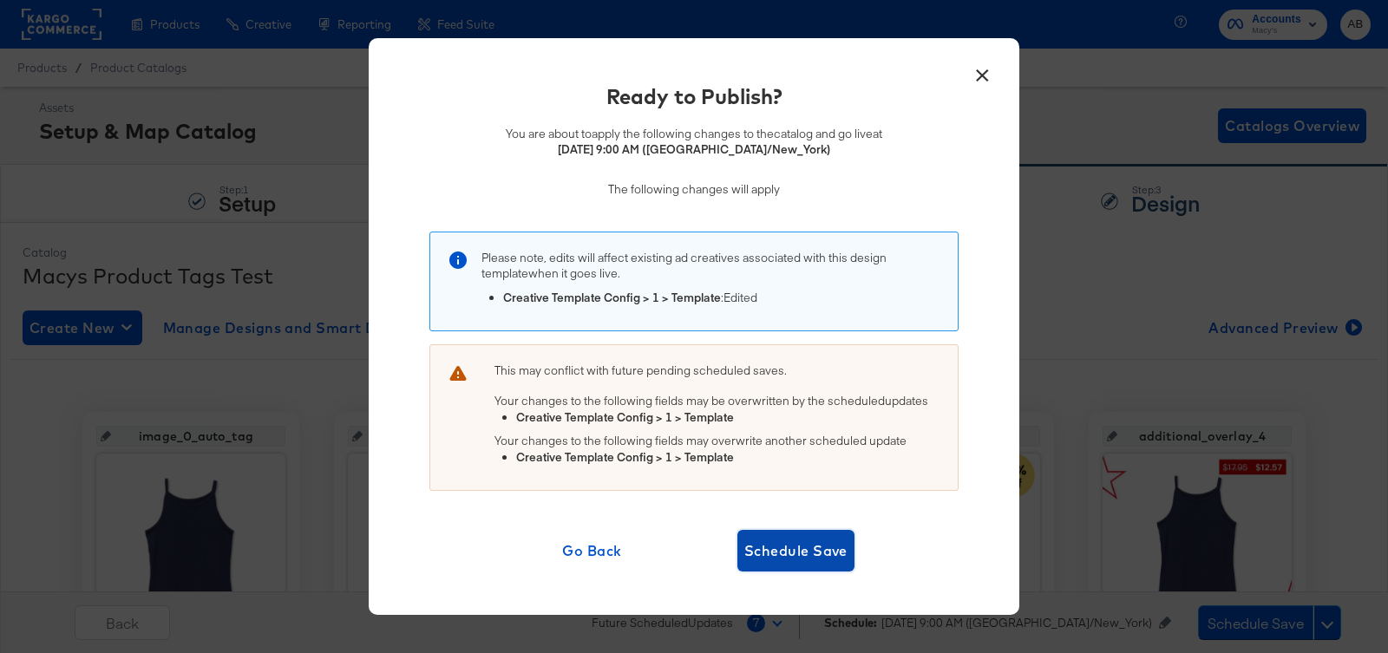
click at [813, 545] on span "Schedule Save" at bounding box center [795, 551] width 103 height 24
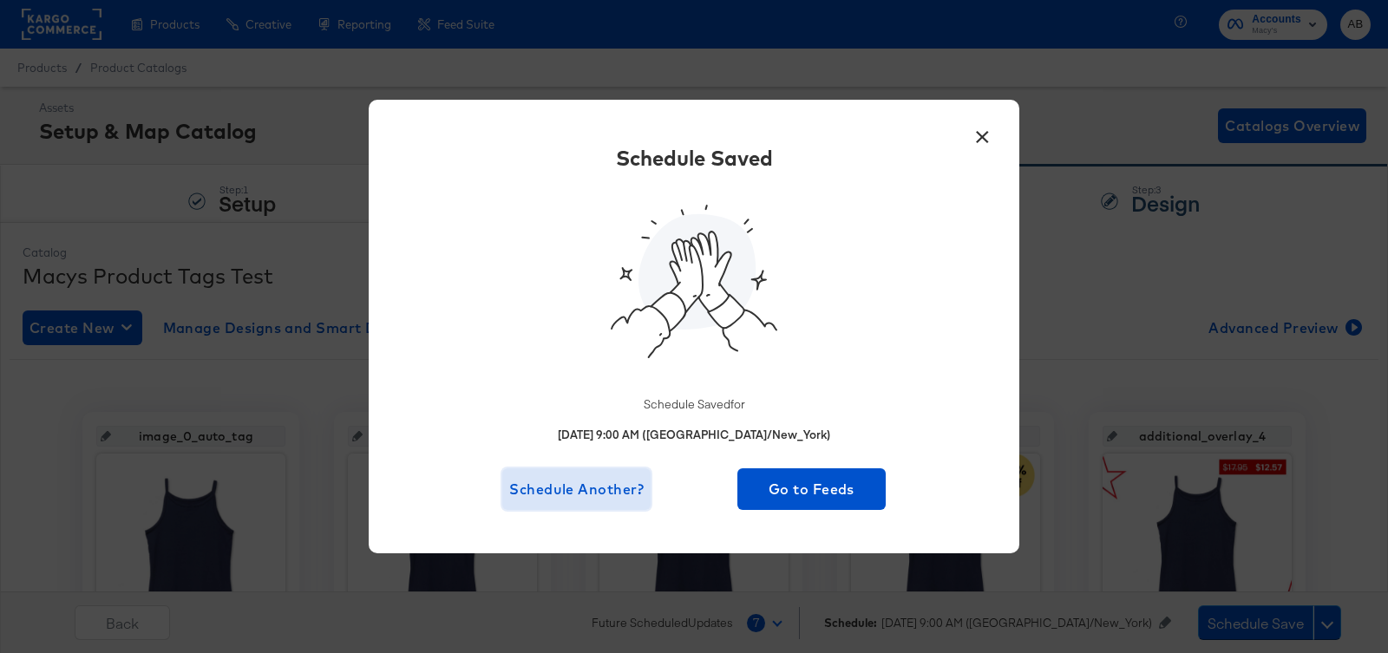
click at [630, 488] on span "Schedule Another?" at bounding box center [576, 489] width 134 height 24
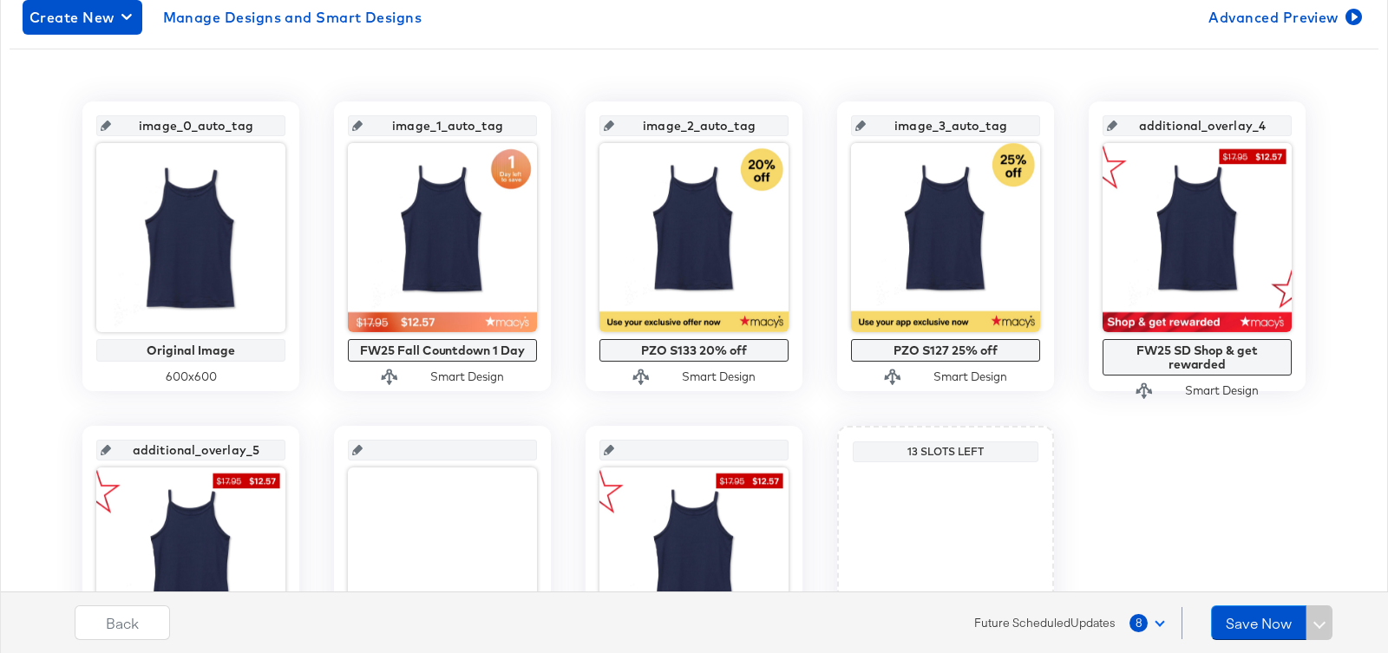
scroll to position [351, 0]
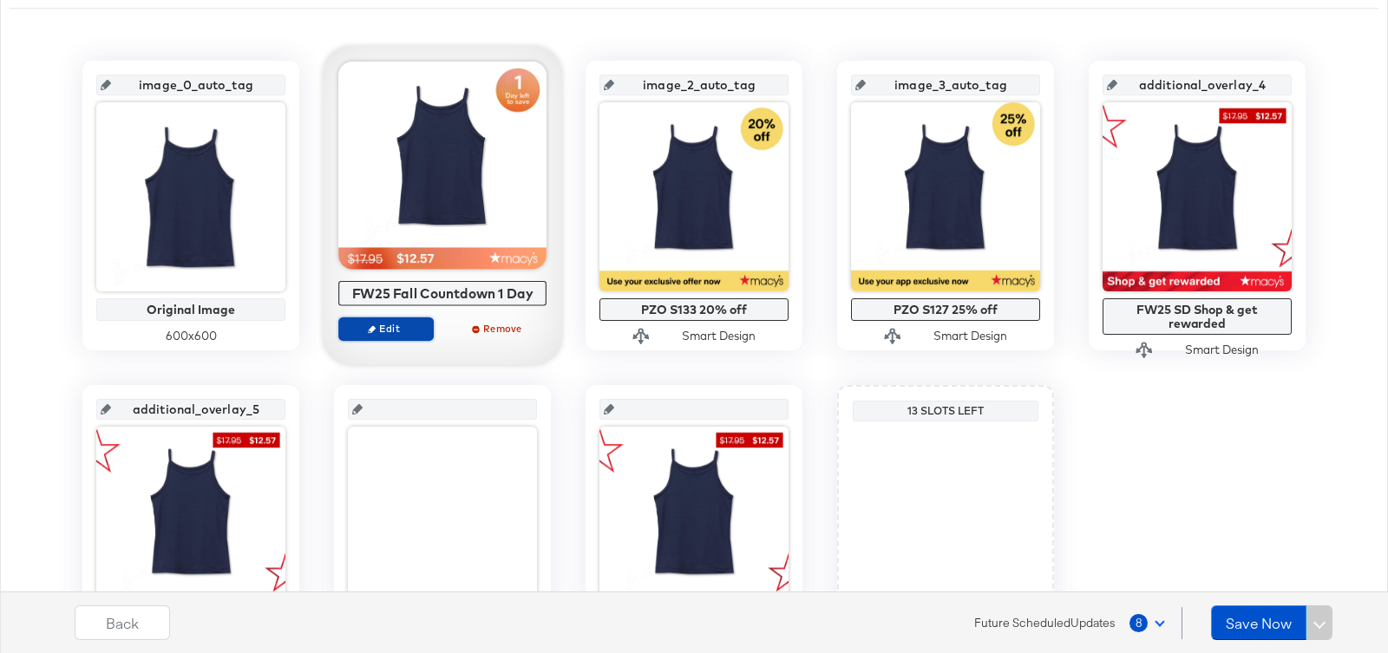
click at [379, 330] on span "Edit" at bounding box center [386, 328] width 80 height 13
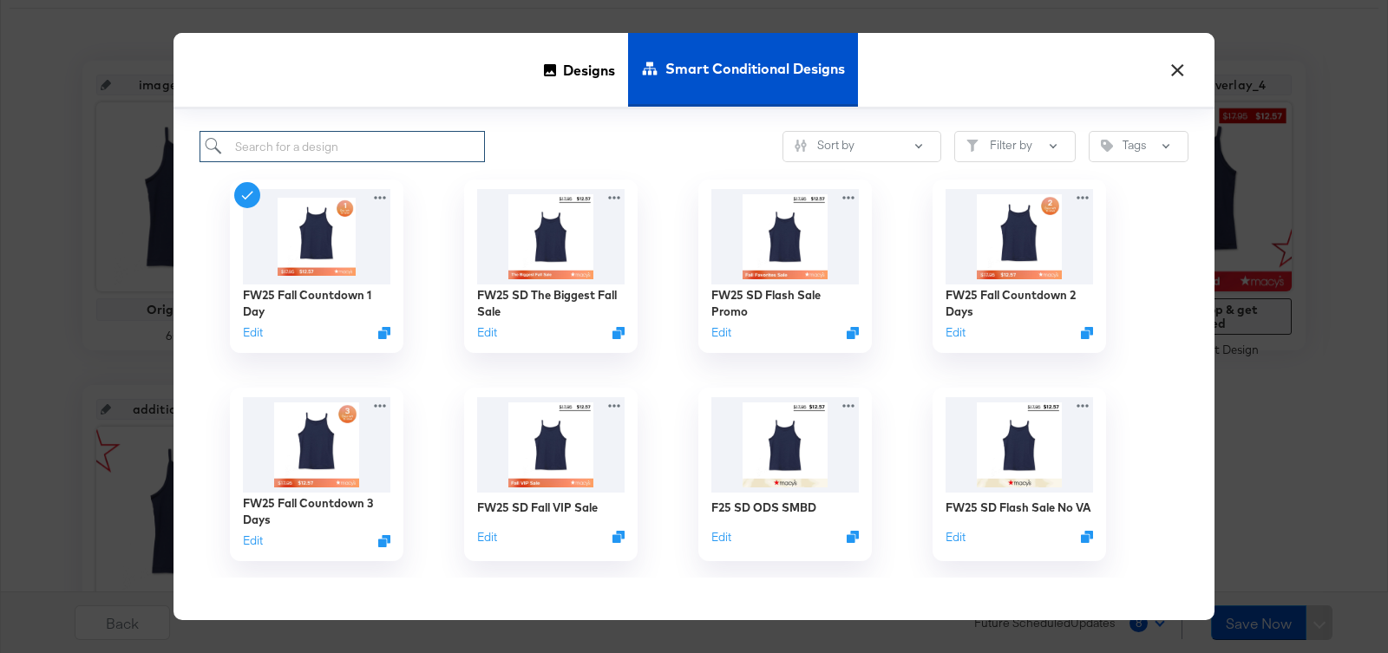
click at [382, 147] on input "search" at bounding box center [341, 147] width 285 height 32
type input "star"
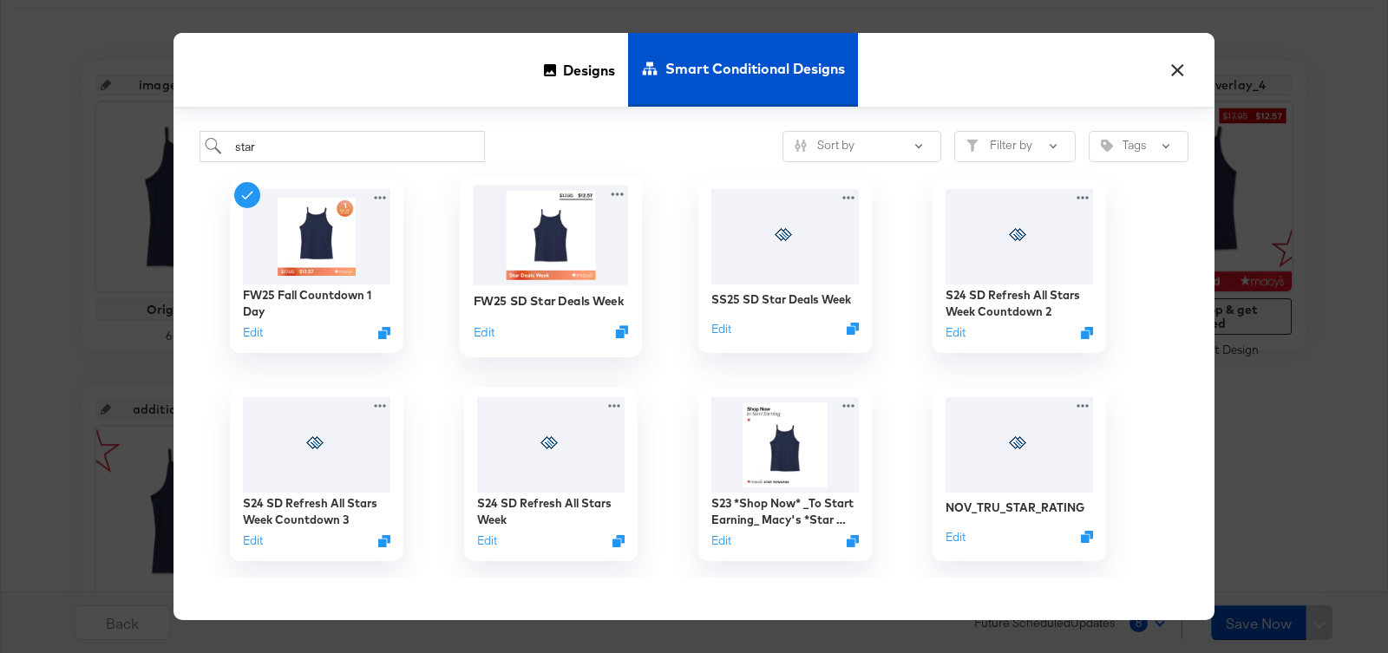
click at [536, 240] on img at bounding box center [551, 236] width 155 height 100
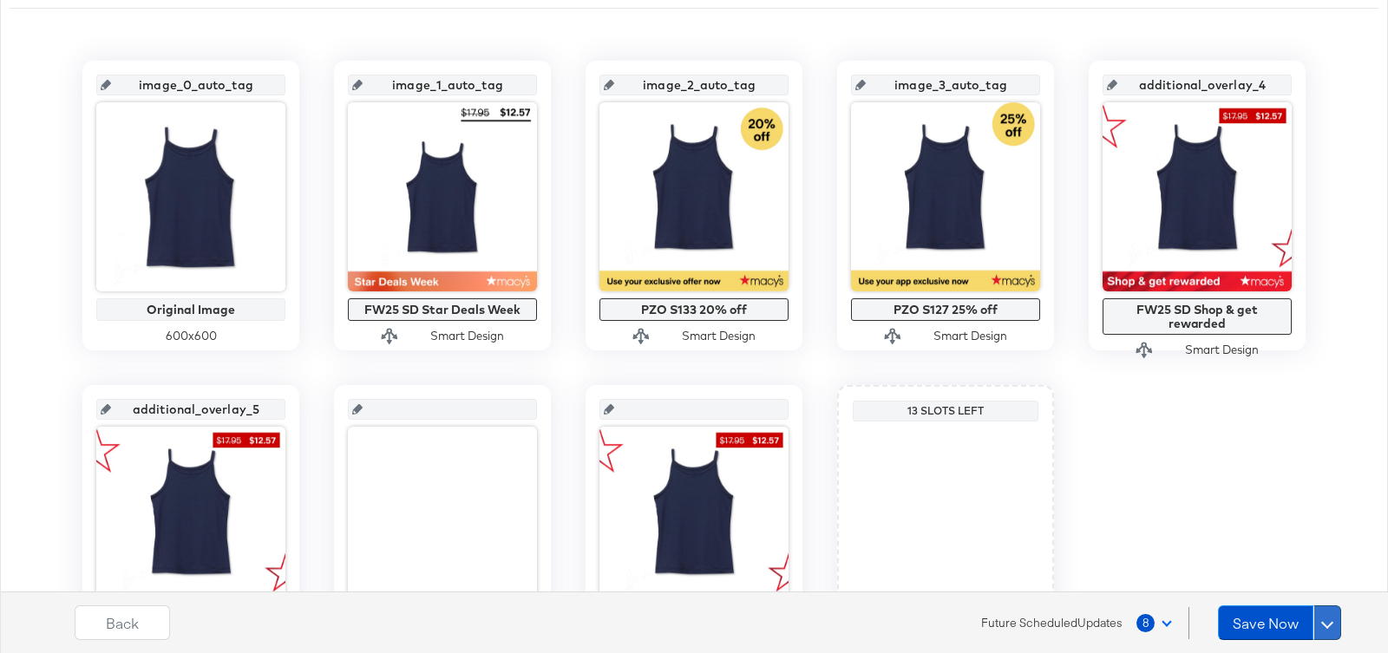
click at [1340, 625] on button at bounding box center [1327, 622] width 28 height 35
click at [1313, 583] on div "Schedule Save" at bounding box center [1285, 589] width 79 height 16
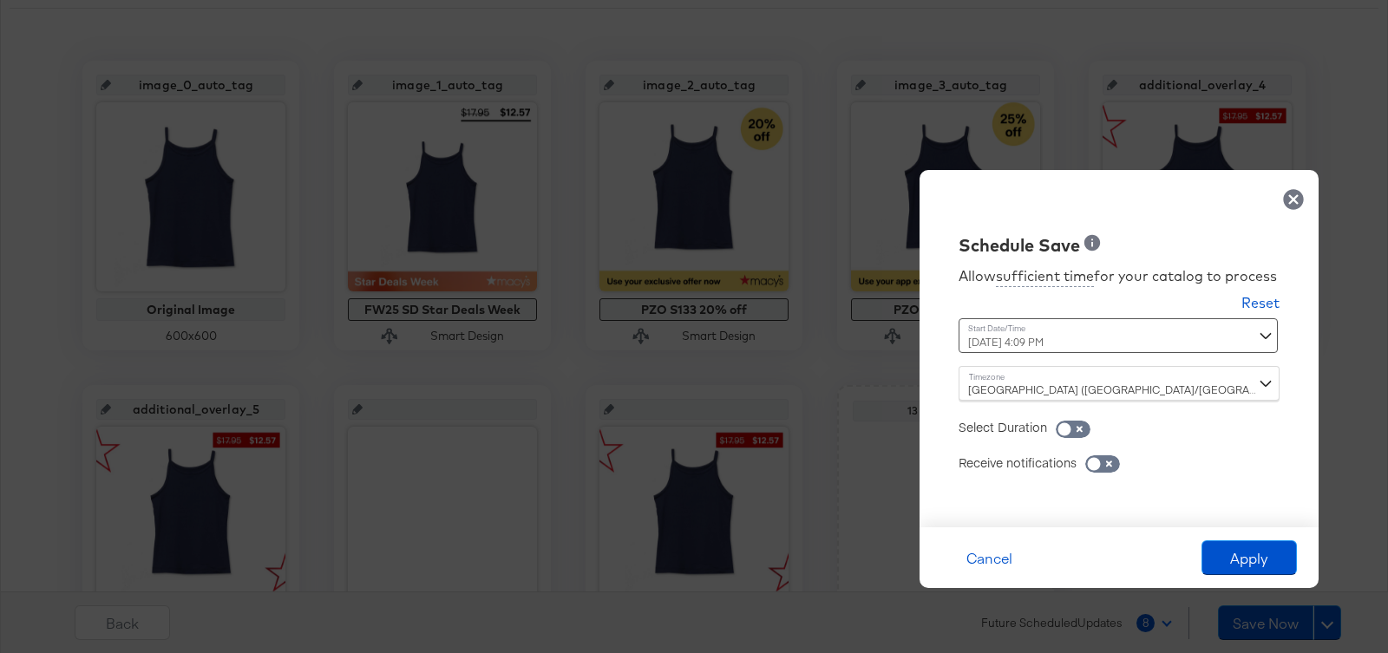
click at [1113, 340] on div "[DATE] 4:09 PM ‹ [DATE] › Su Mo Tu We Th Fr Sa 28 29 30 1 2 3 4 5 6 7 8 9 10 11…" at bounding box center [1075, 335] width 235 height 35
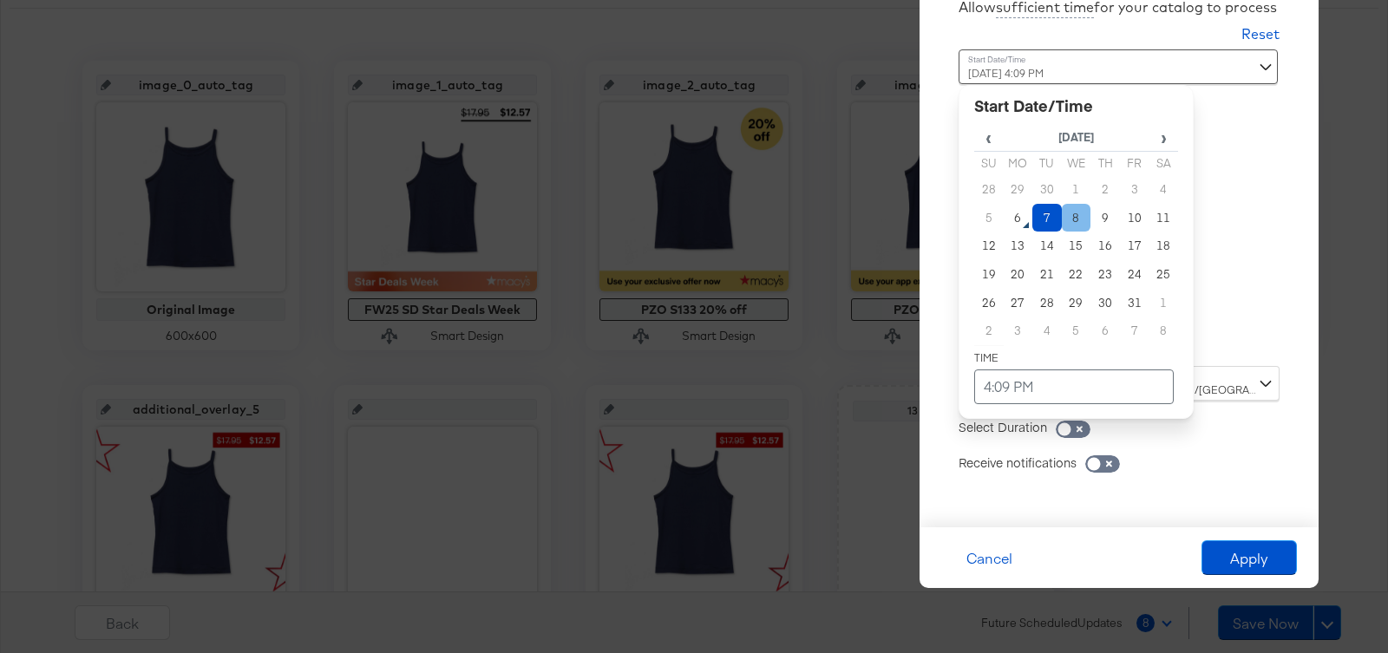
click at [1076, 222] on td "8" at bounding box center [1076, 218] width 29 height 29
click at [1036, 388] on td "4:09 PM" at bounding box center [1073, 386] width 199 height 35
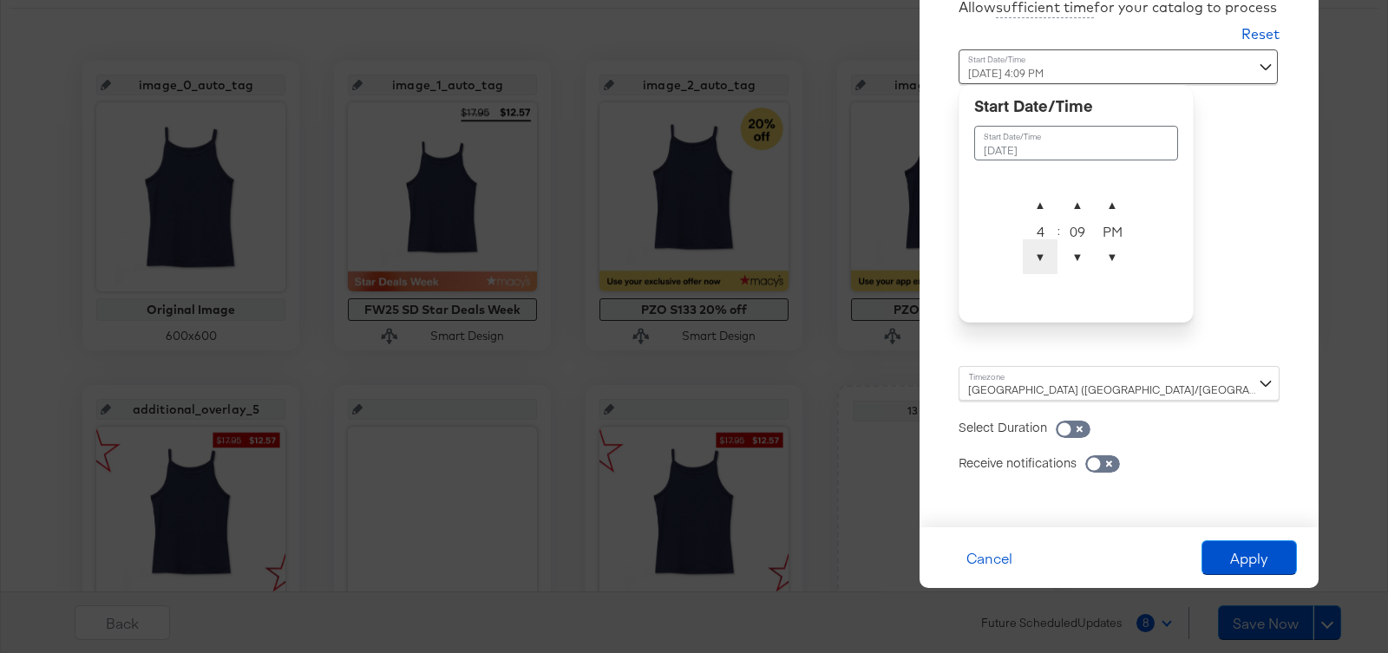
click at [1038, 260] on span "▼" at bounding box center [1039, 256] width 35 height 35
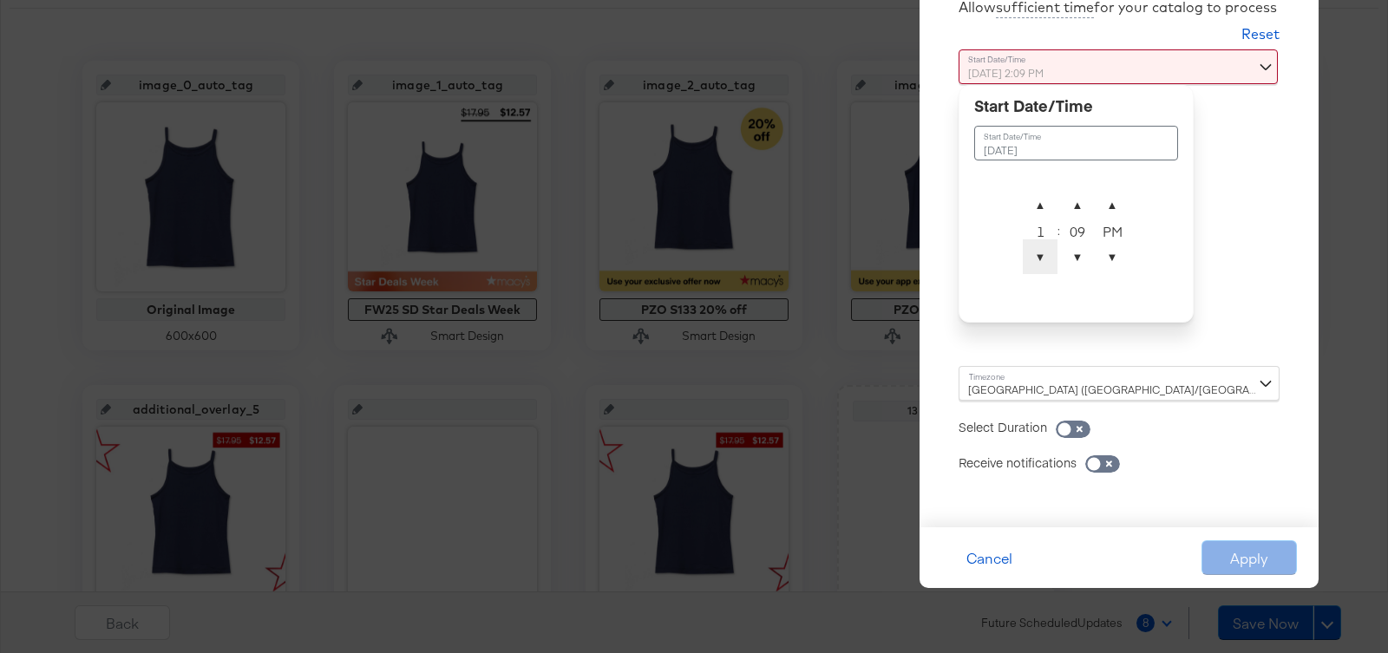
click at [1038, 260] on span "▼" at bounding box center [1039, 256] width 35 height 35
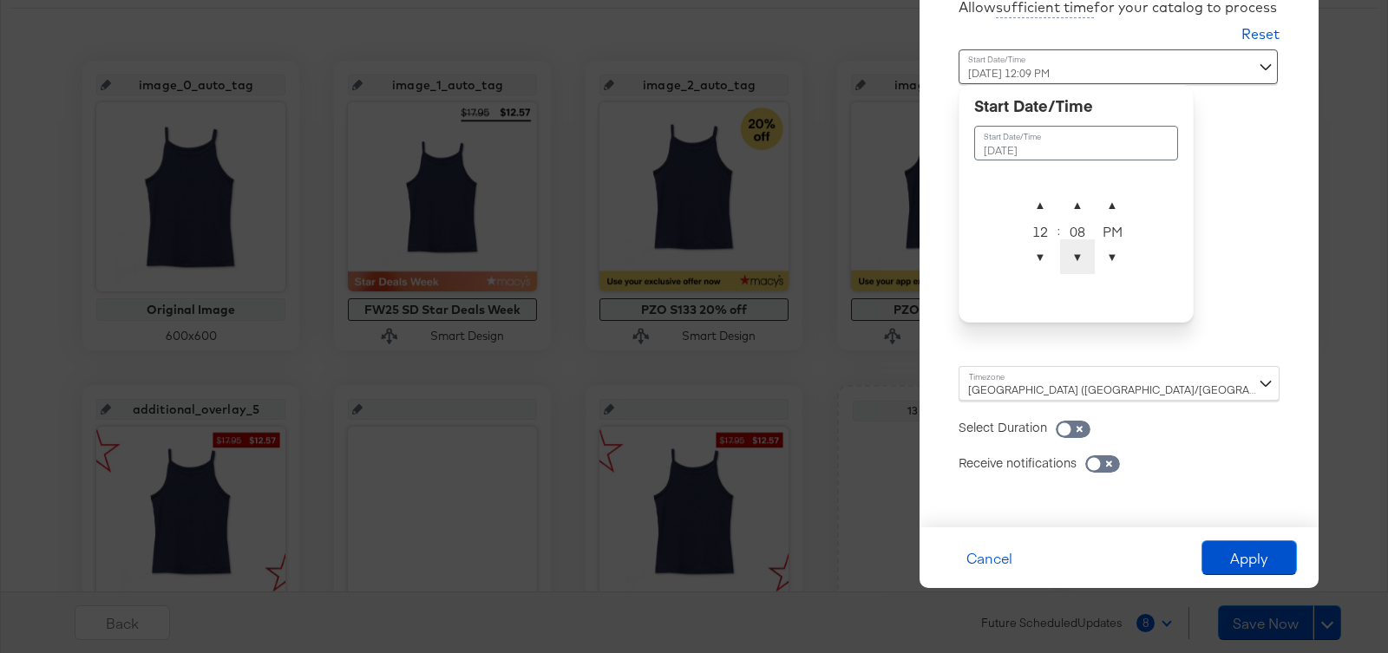
click at [1074, 260] on span "▼" at bounding box center [1077, 256] width 35 height 35
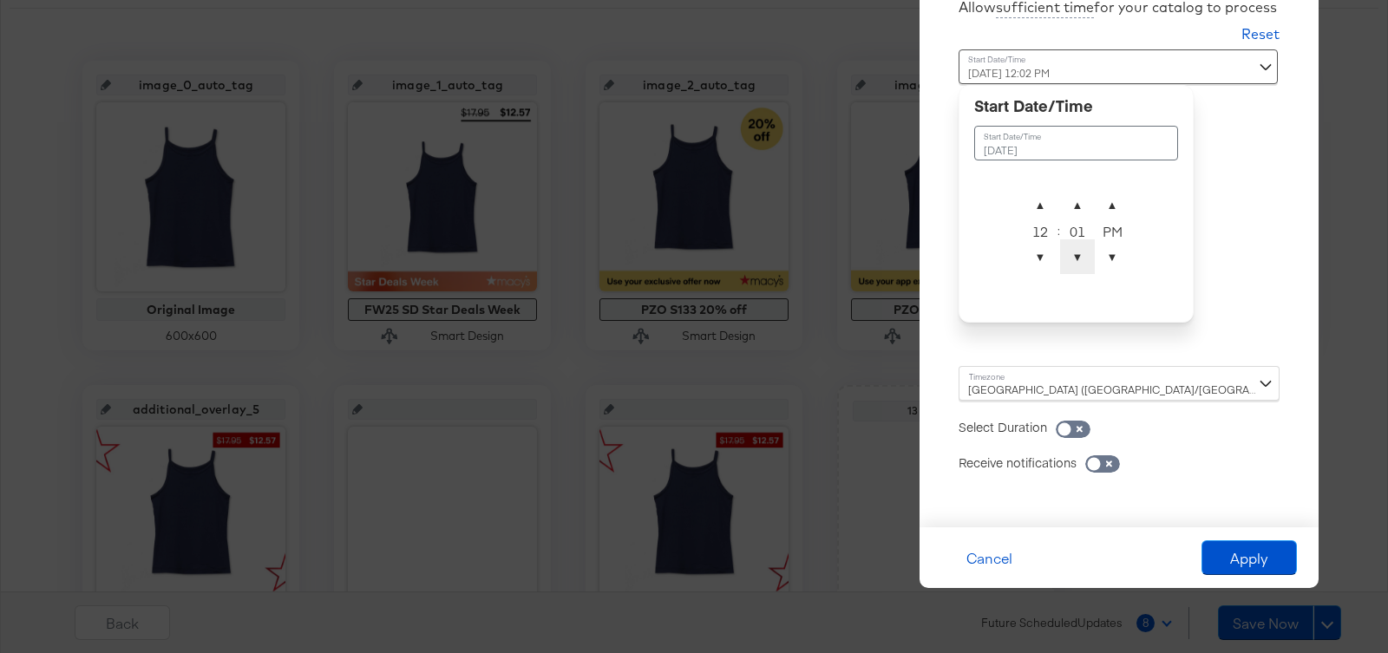
click at [1074, 260] on span "▼" at bounding box center [1077, 256] width 35 height 35
type input "[DATE] 12:00 AM"
click at [1101, 263] on span "▼" at bounding box center [1111, 256] width 35 height 35
click at [1082, 381] on div "[GEOGRAPHIC_DATA] ([GEOGRAPHIC_DATA]/[GEOGRAPHIC_DATA])" at bounding box center [1118, 383] width 321 height 35
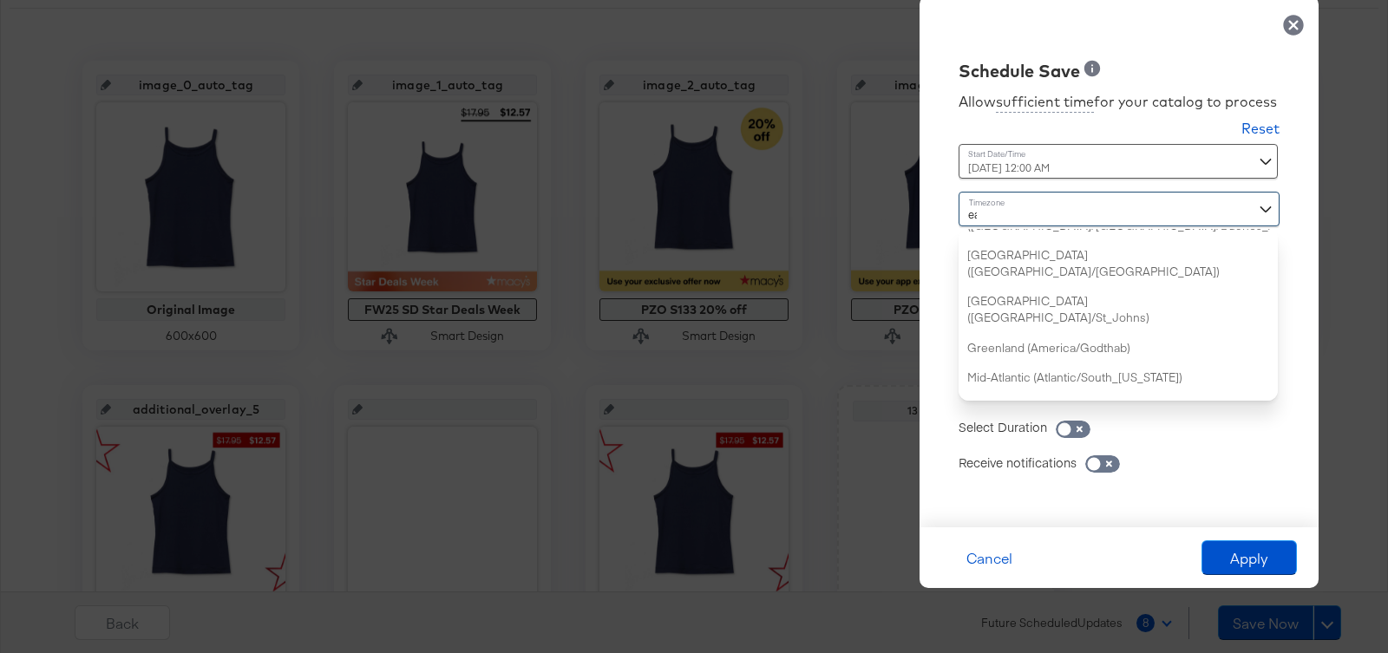
type input "eas"
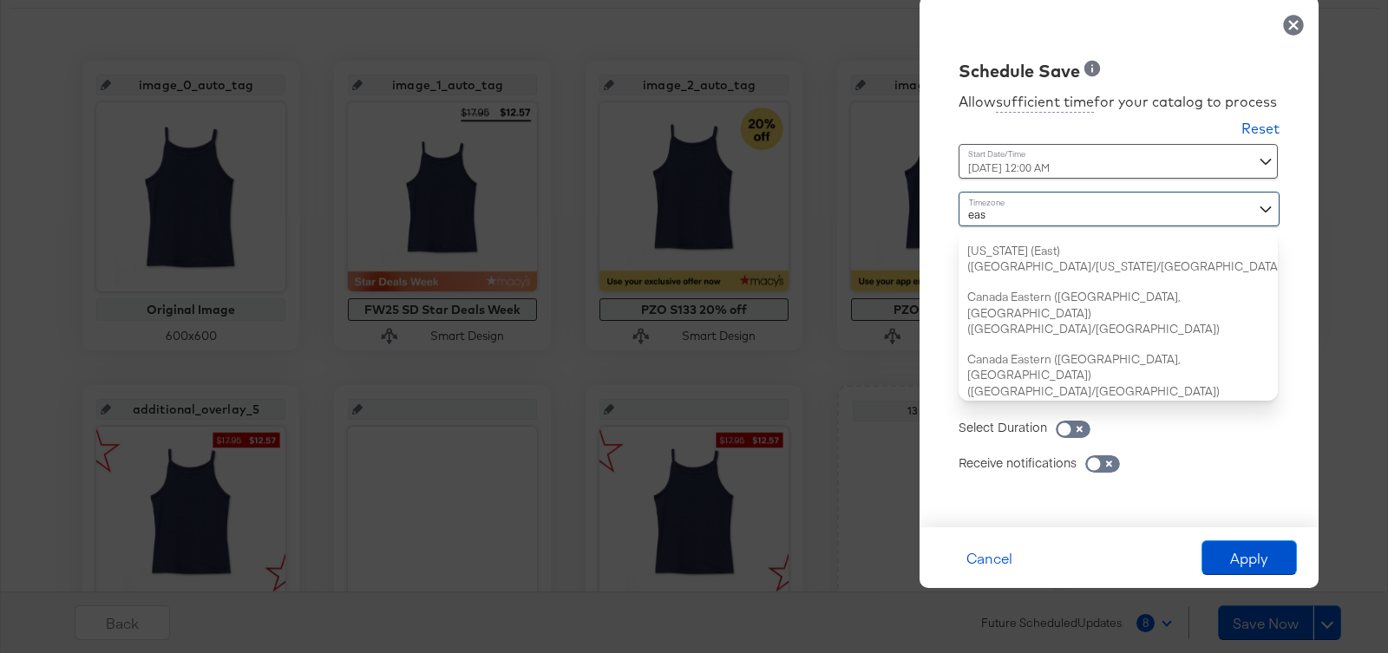
scroll to position [0, 0]
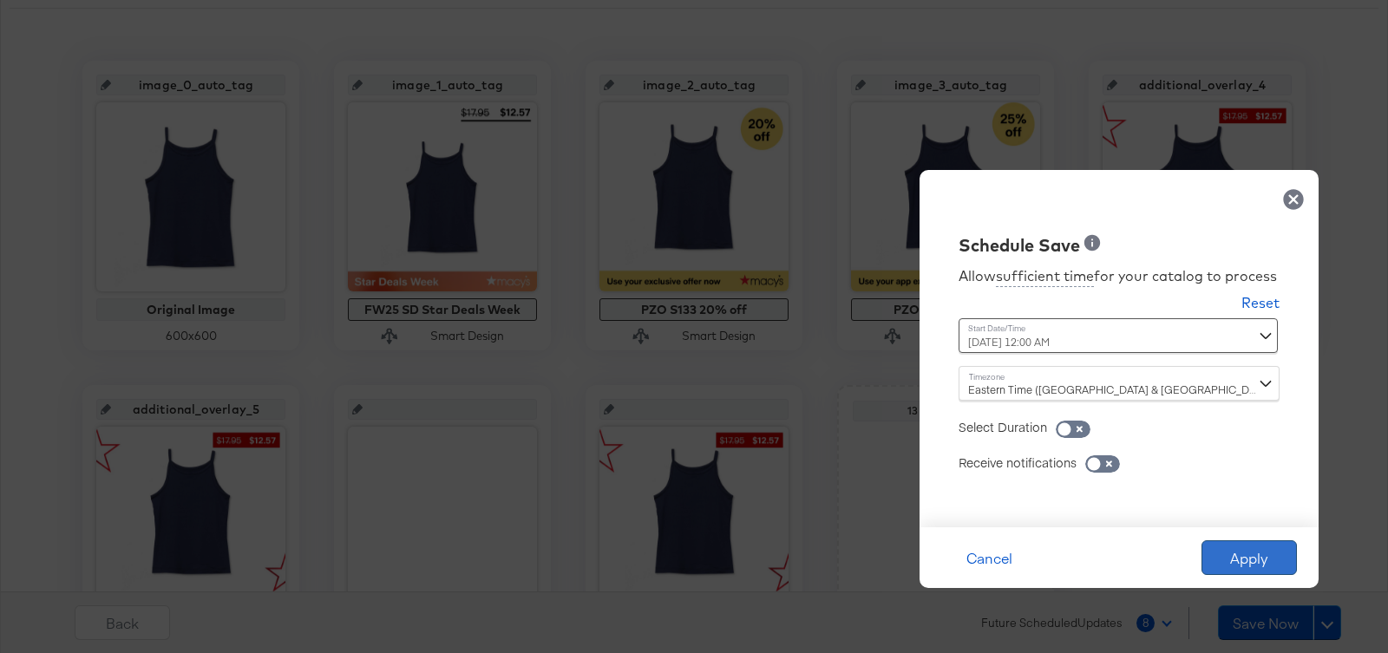
click at [1257, 561] on button "Apply" at bounding box center [1248, 557] width 95 height 35
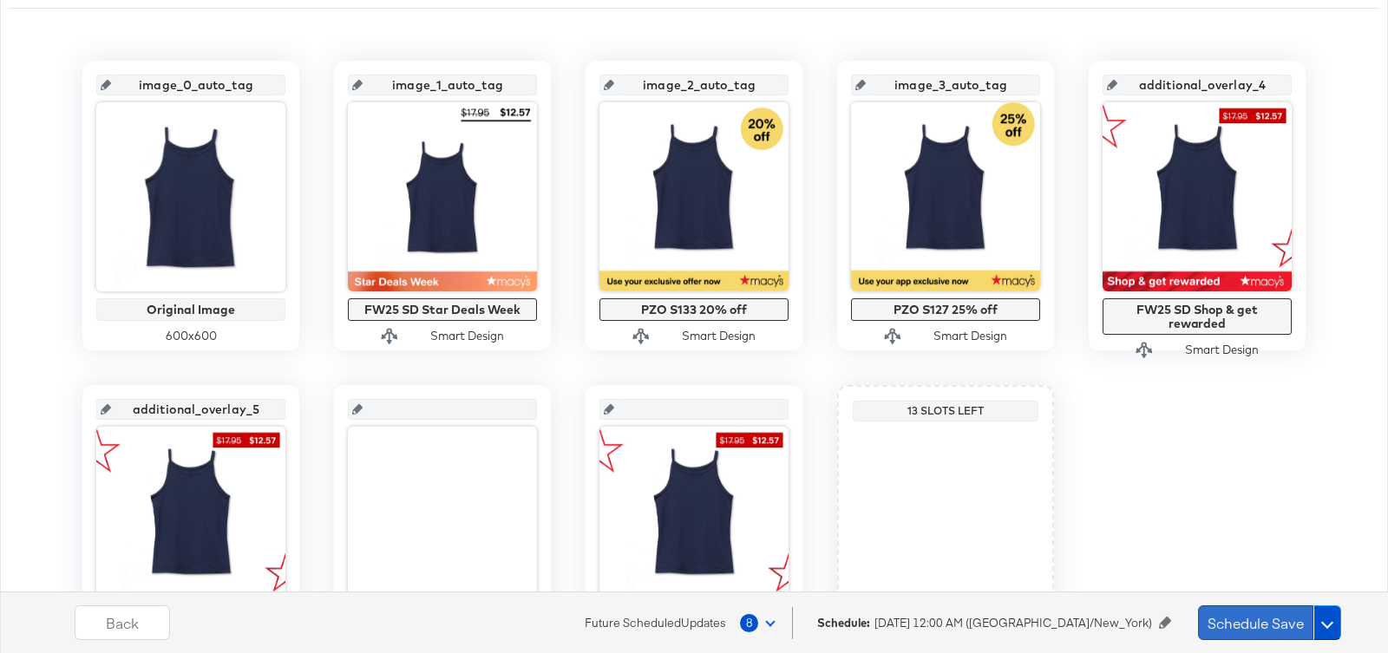
click at [1247, 620] on button "Schedule Save" at bounding box center [1255, 622] width 115 height 35
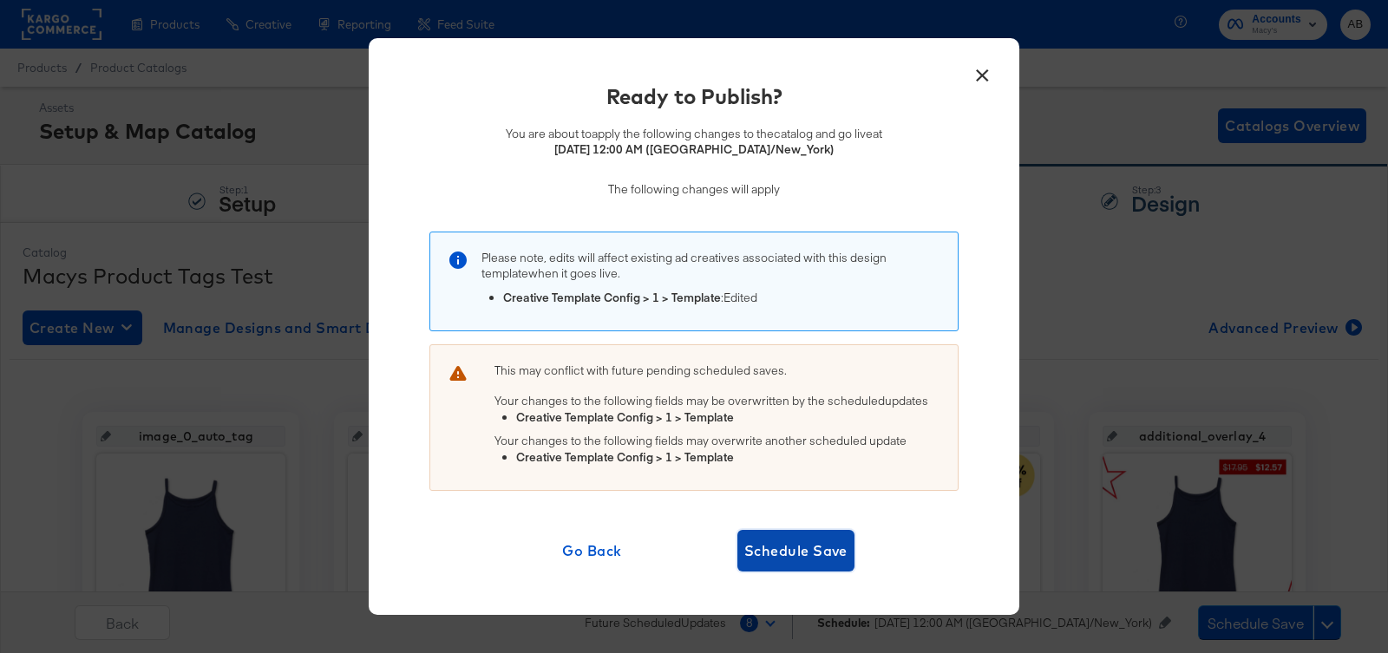
click at [805, 551] on span "Schedule Save" at bounding box center [795, 551] width 103 height 24
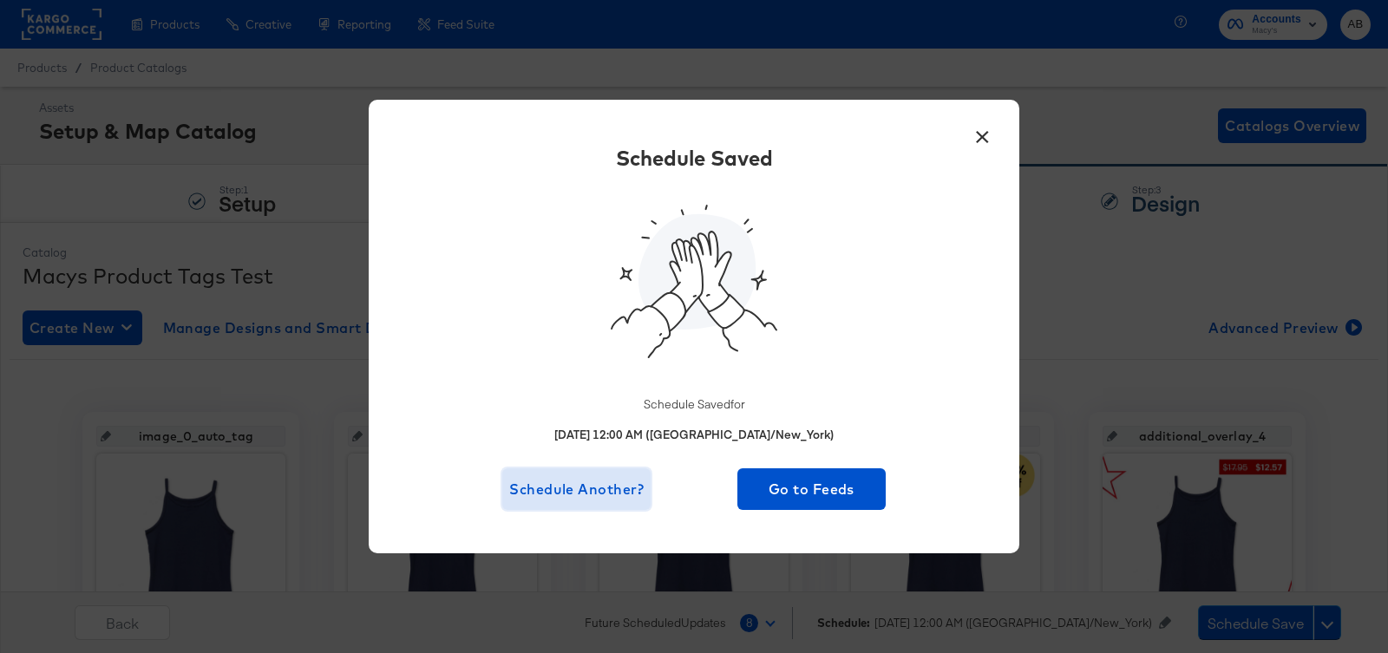
click at [607, 485] on span "Schedule Another?" at bounding box center [576, 489] width 134 height 24
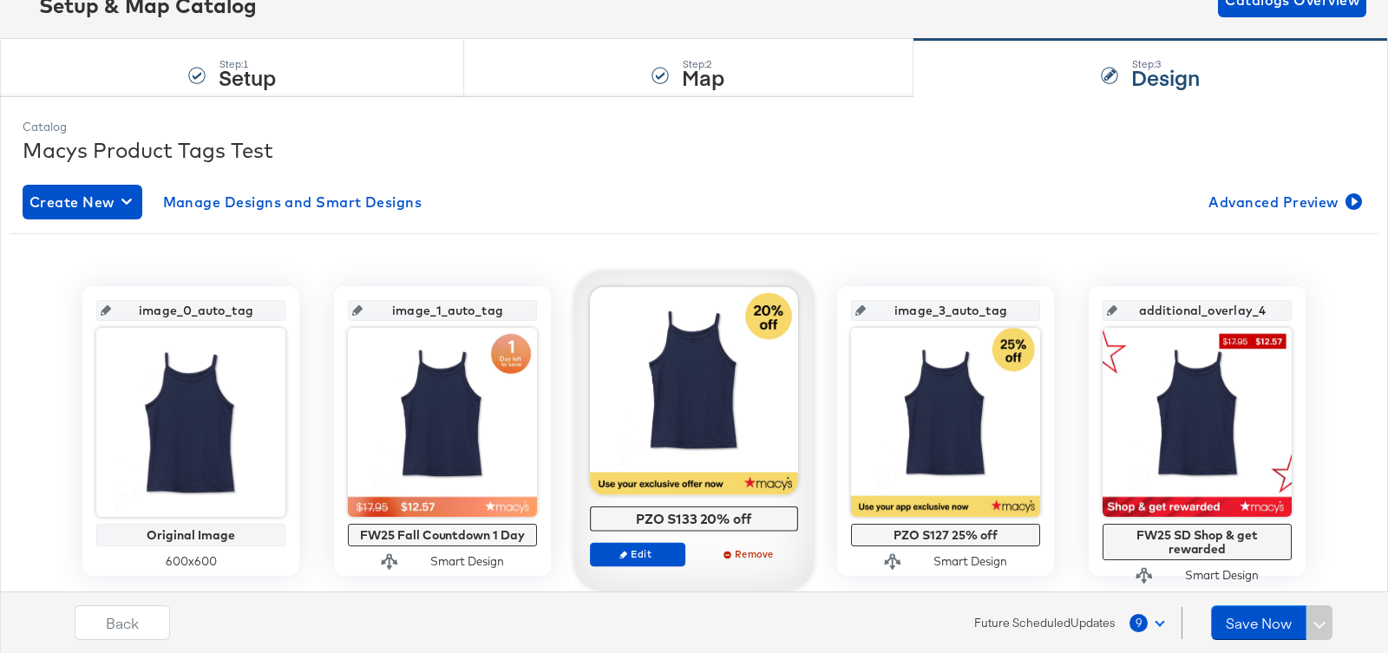
scroll to position [195, 0]
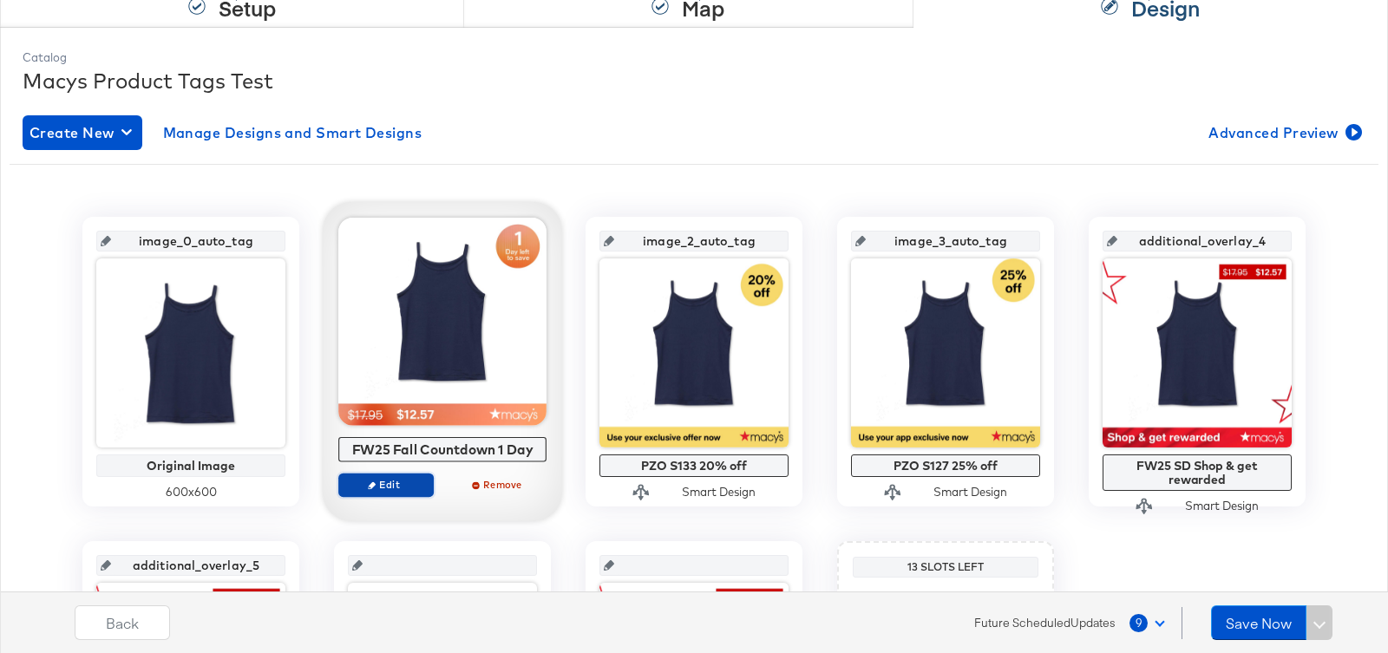
click at [391, 487] on span "Edit" at bounding box center [386, 484] width 80 height 13
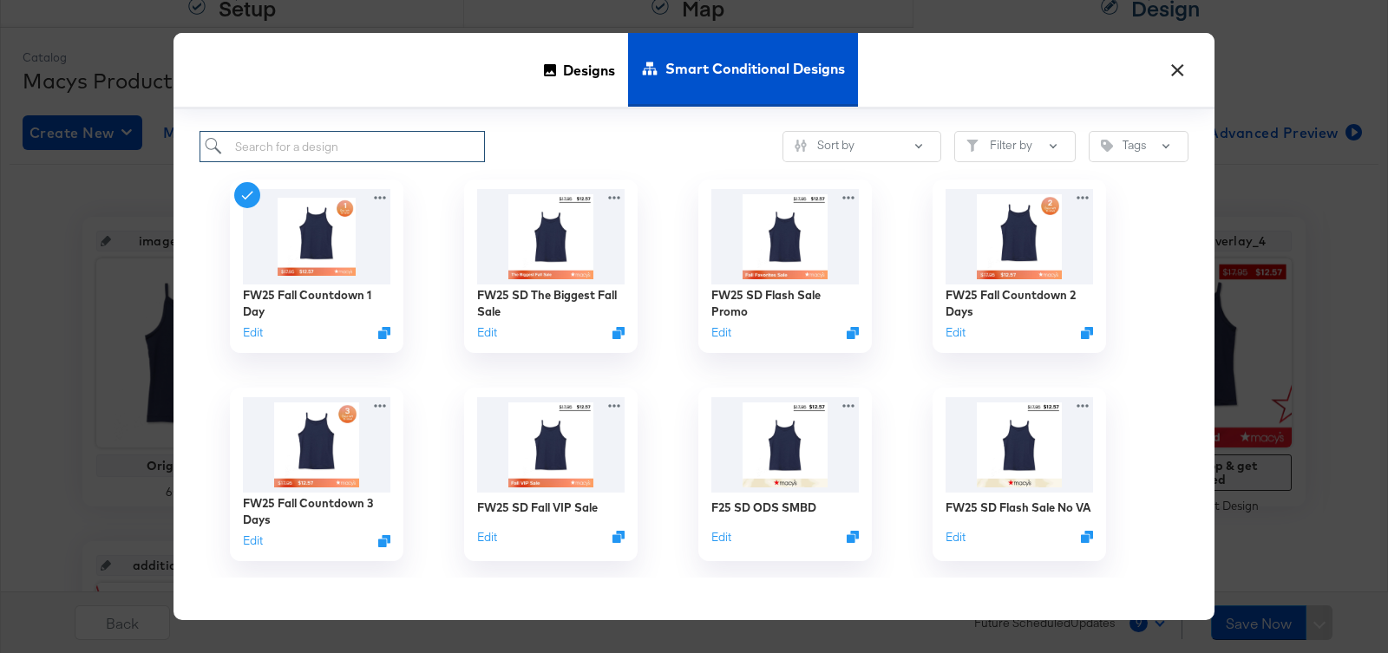
click at [387, 143] on input "search" at bounding box center [341, 147] width 285 height 32
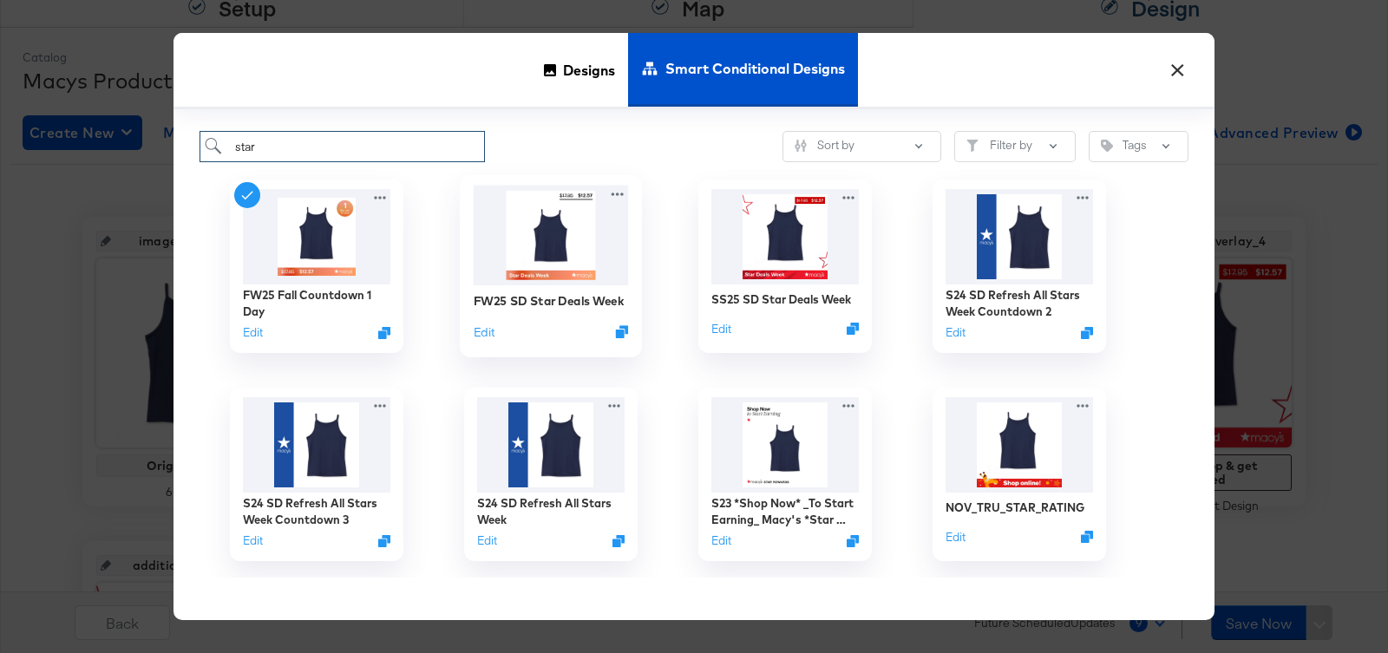
type input "star"
click at [536, 253] on img at bounding box center [551, 236] width 155 height 100
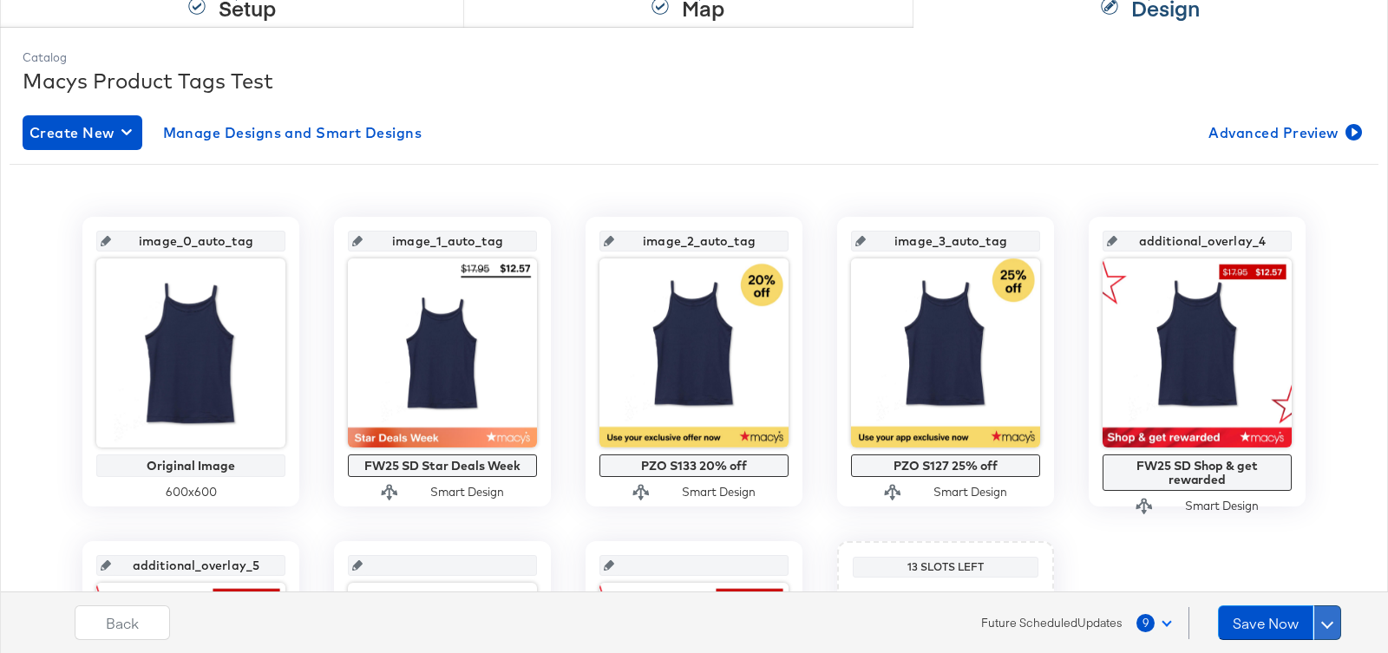
click at [1328, 620] on span at bounding box center [1327, 623] width 12 height 12
click at [1285, 585] on div "Schedule Save" at bounding box center [1285, 589] width 79 height 16
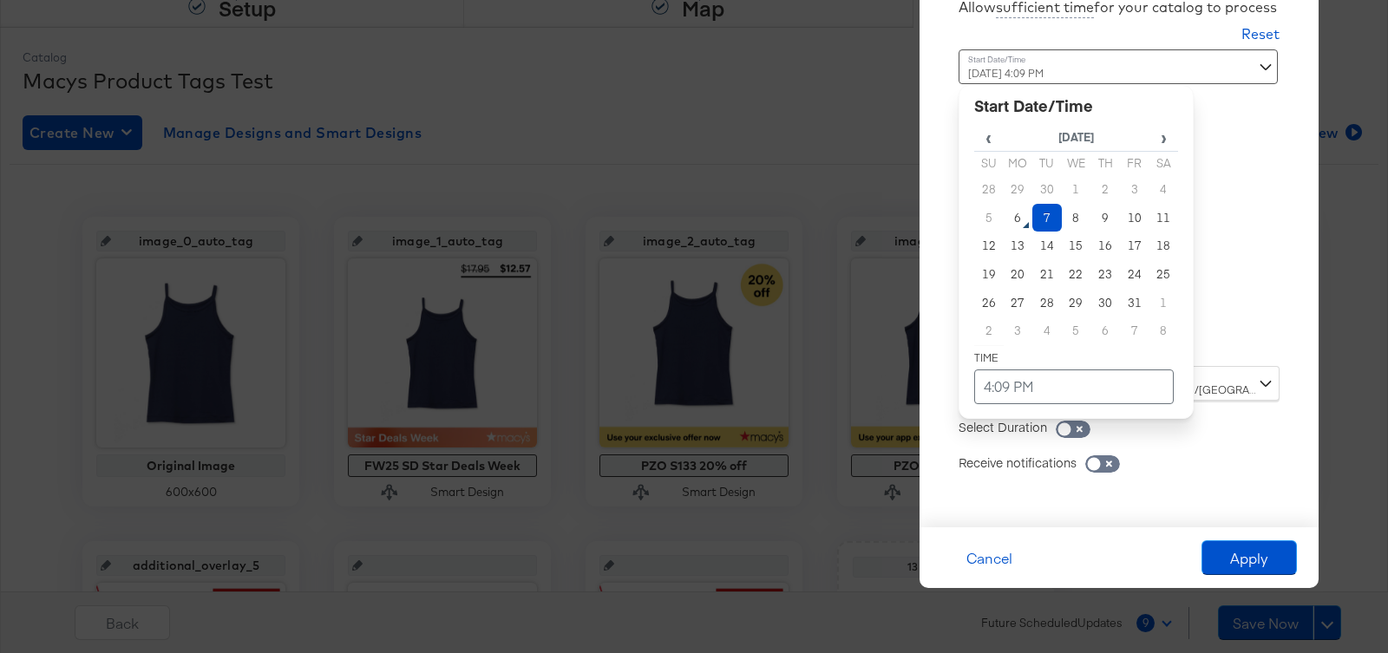
click at [1140, 336] on div "[DATE] 4:09 PM ‹ [DATE] › Su Mo Tu We Th Fr Sa 28 29 30 1 2 3 4 5 6 7 8 9 10 11…" at bounding box center [1075, 201] width 235 height 304
click at [1110, 212] on td "9" at bounding box center [1104, 218] width 29 height 29
click at [1062, 378] on td "4:09 PM" at bounding box center [1073, 386] width 199 height 35
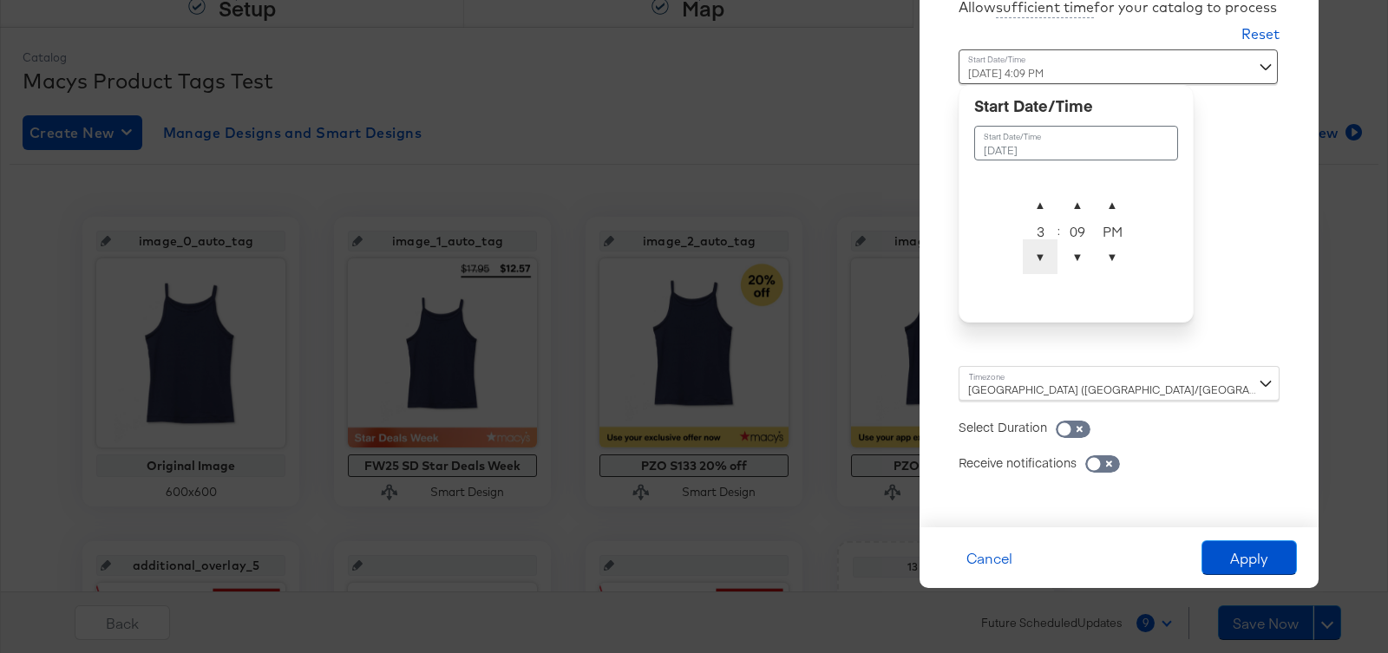
click at [1039, 254] on span "▼" at bounding box center [1039, 256] width 35 height 35
click at [1066, 265] on span "▼" at bounding box center [1077, 256] width 35 height 35
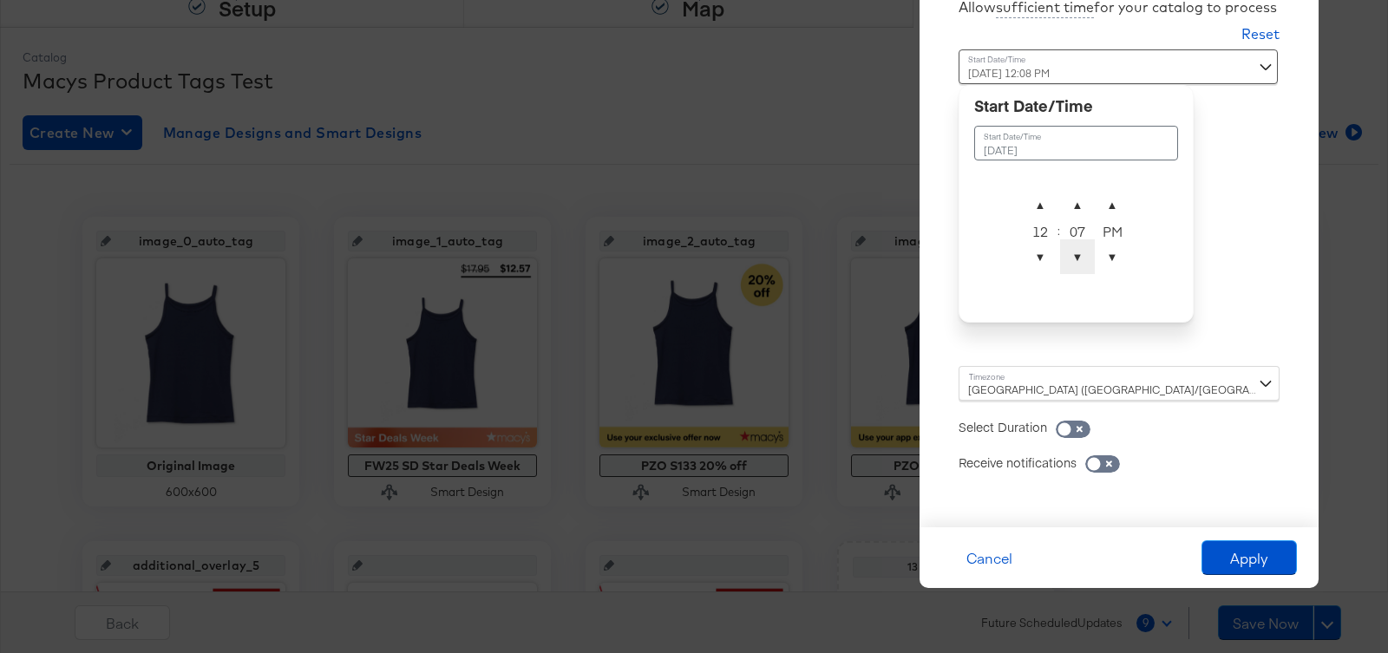
click at [1066, 265] on span "▼" at bounding box center [1077, 256] width 35 height 35
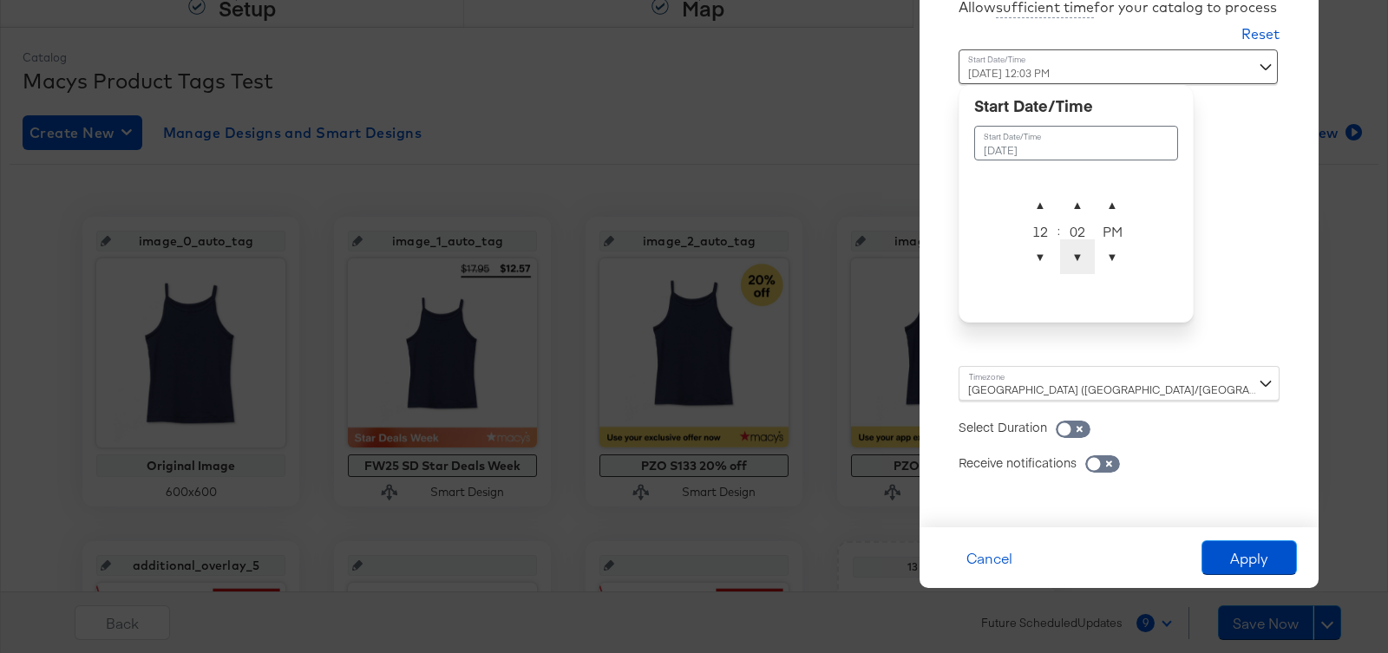
click at [1066, 265] on span "▼" at bounding box center [1077, 256] width 35 height 35
type input "[DATE] 12:00 AM"
click at [1107, 254] on span "▼" at bounding box center [1111, 256] width 35 height 35
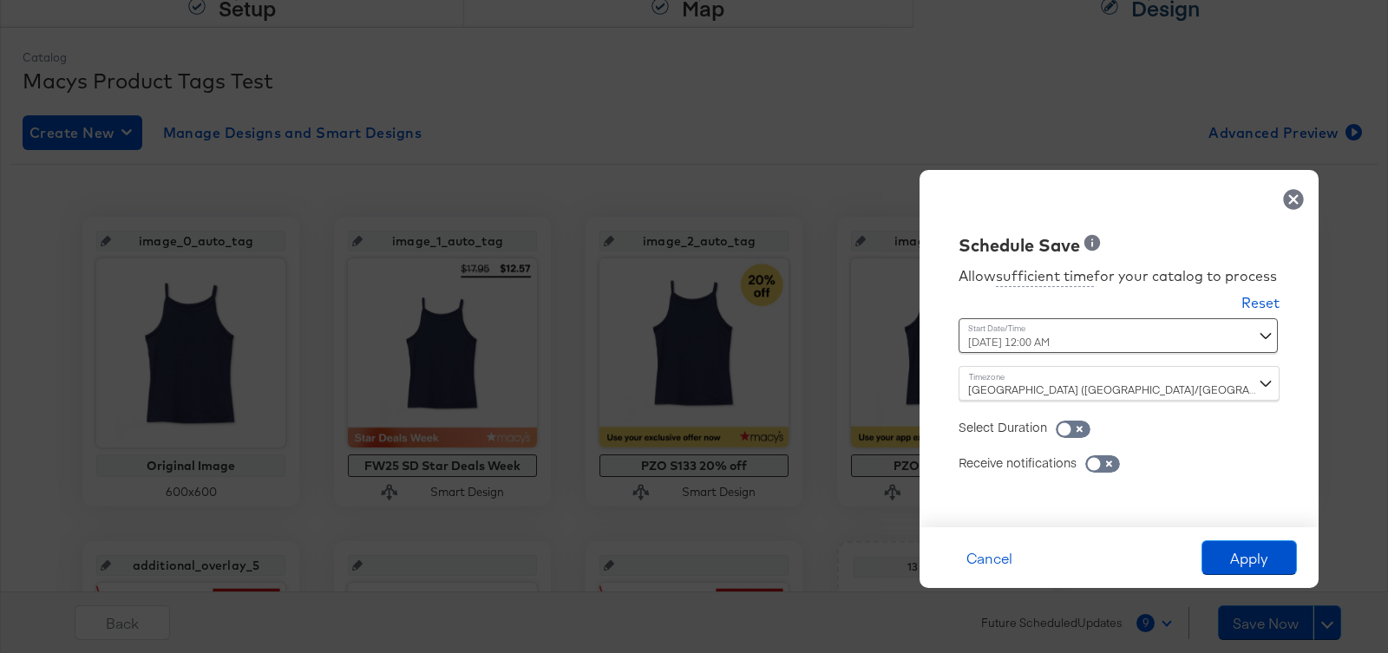
click at [1017, 410] on div "Select Duration" at bounding box center [1118, 418] width 321 height 35
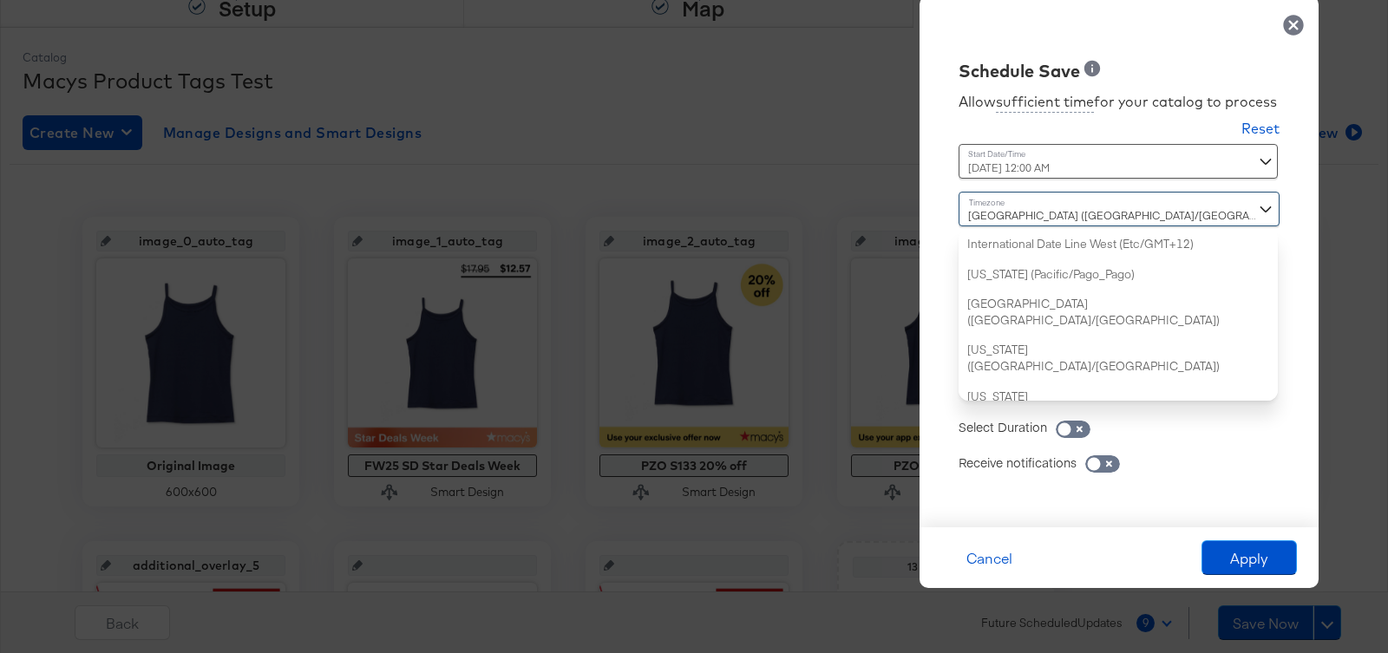
click at [1014, 396] on div "[GEOGRAPHIC_DATA] ([GEOGRAPHIC_DATA]/[GEOGRAPHIC_DATA]) International Date Line…" at bounding box center [1118, 296] width 321 height 209
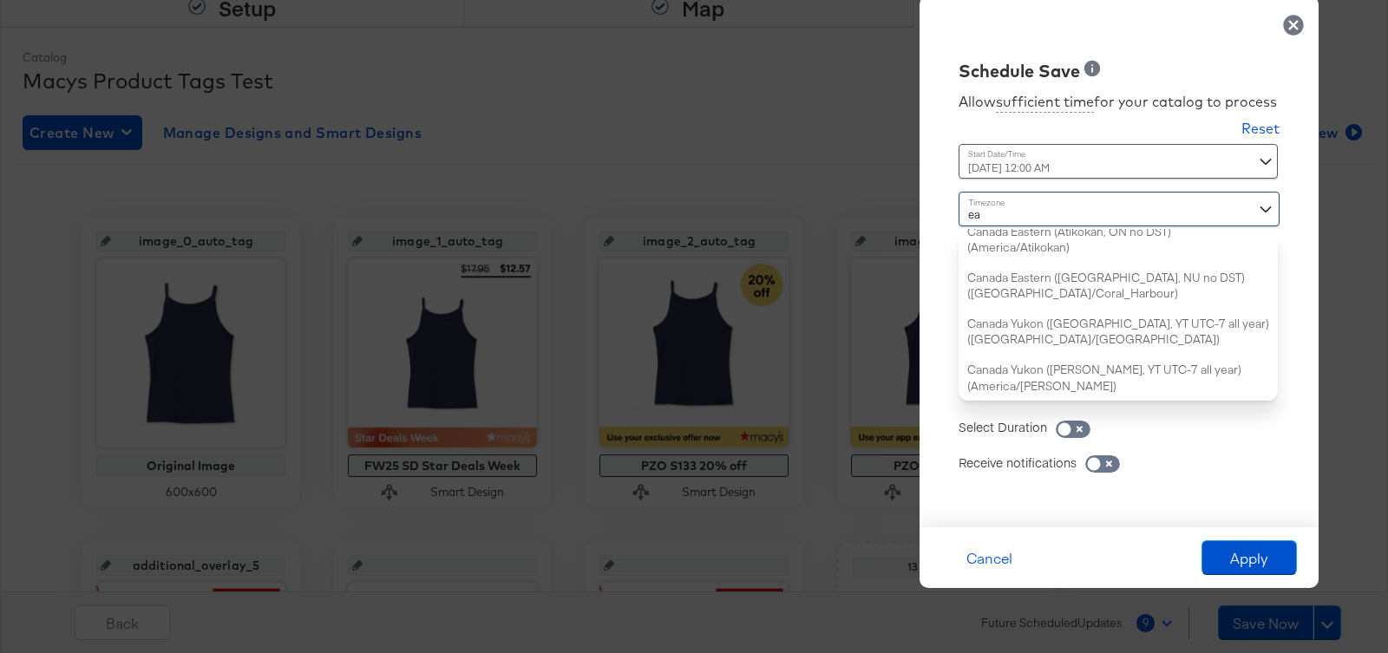
type input "eas"
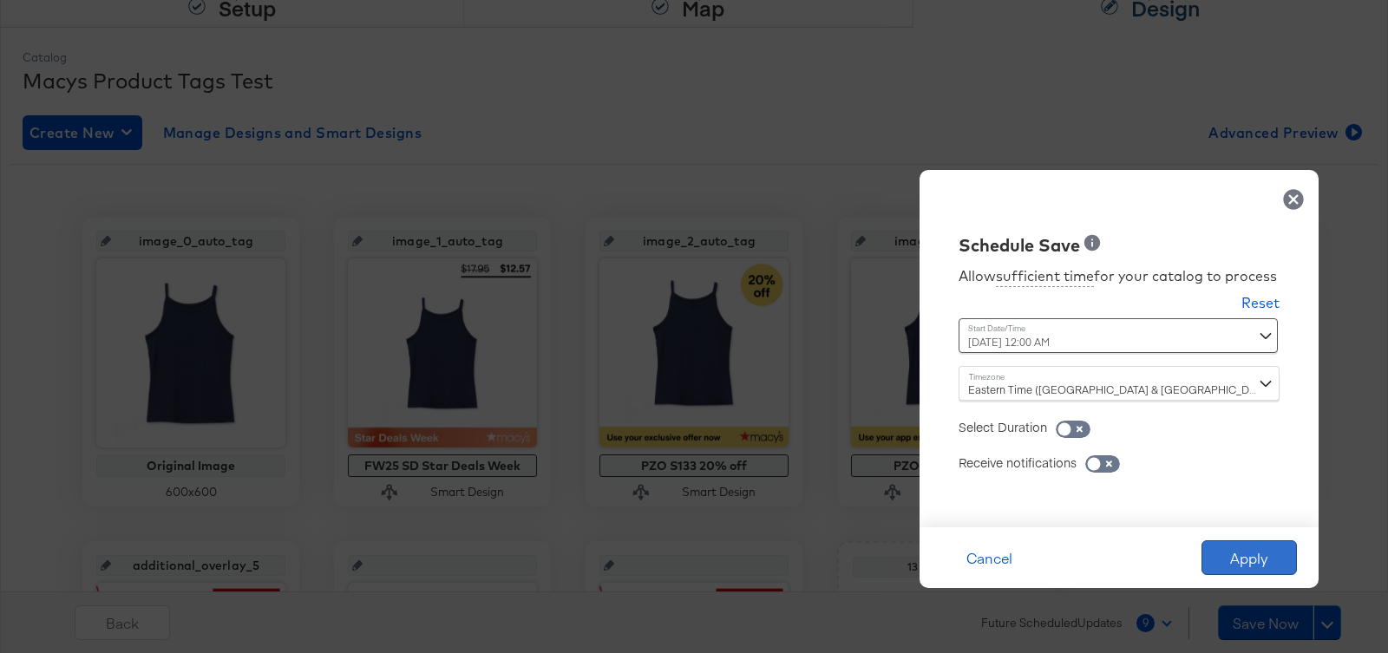
click at [1224, 556] on button "Apply" at bounding box center [1248, 557] width 95 height 35
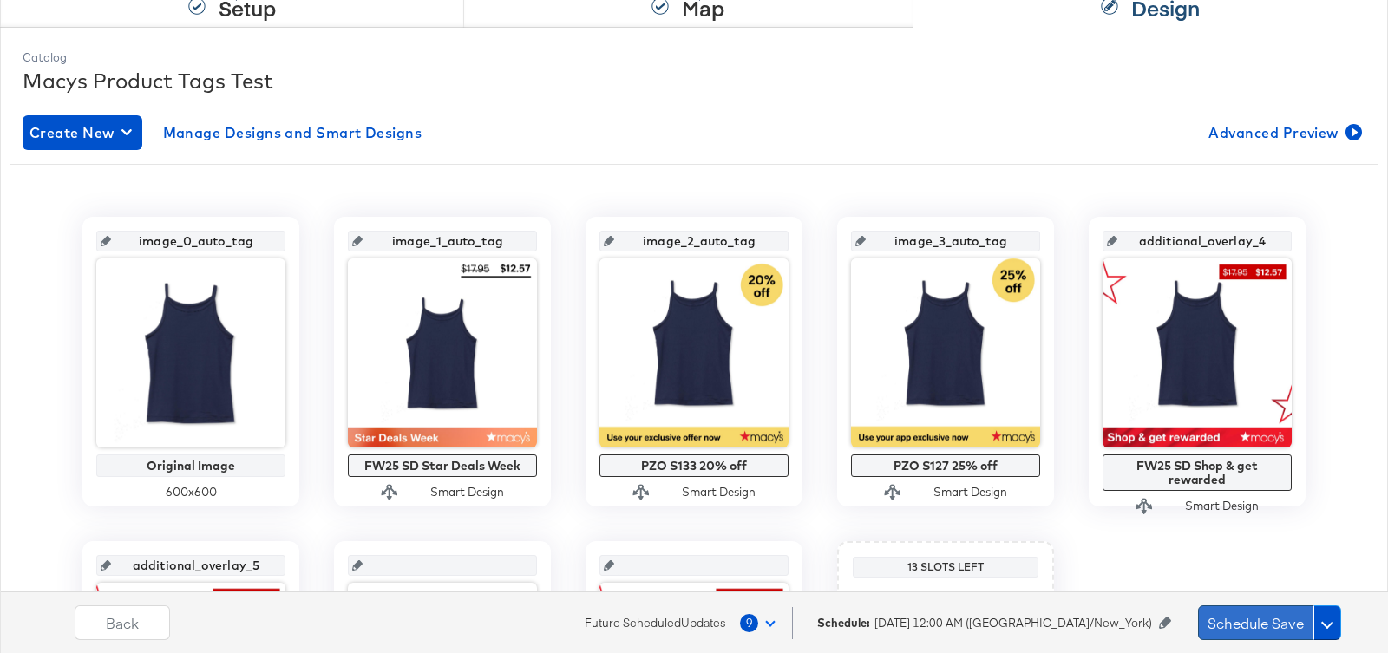
click at [1254, 620] on button "Schedule Save" at bounding box center [1255, 622] width 115 height 35
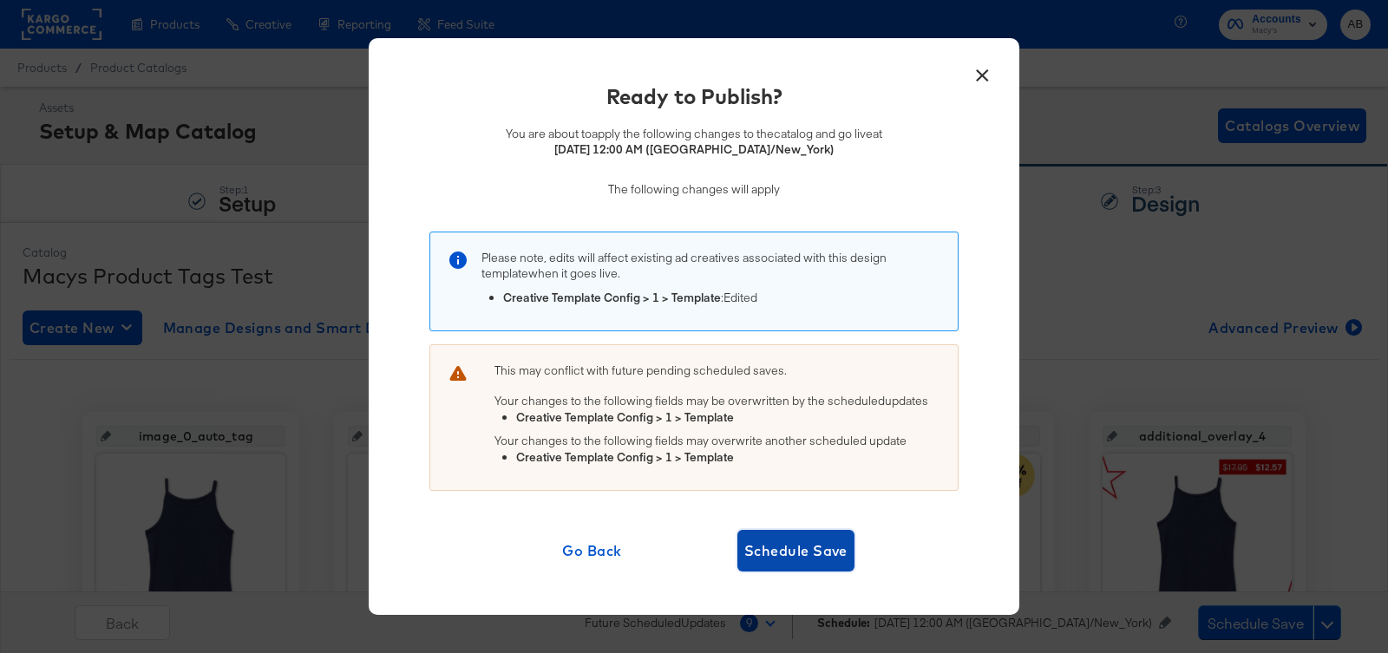
click at [823, 553] on span "Schedule Save" at bounding box center [795, 551] width 103 height 24
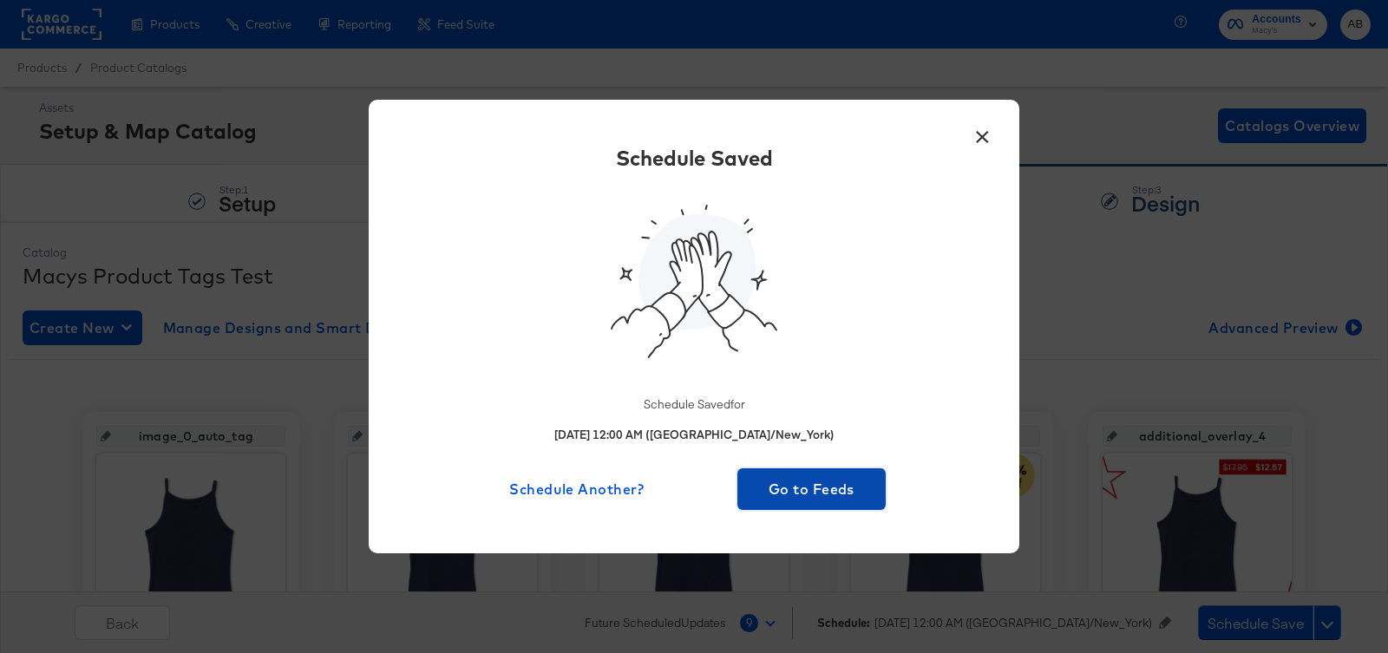
click at [757, 471] on button "Go to Feeds" at bounding box center [811, 489] width 148 height 42
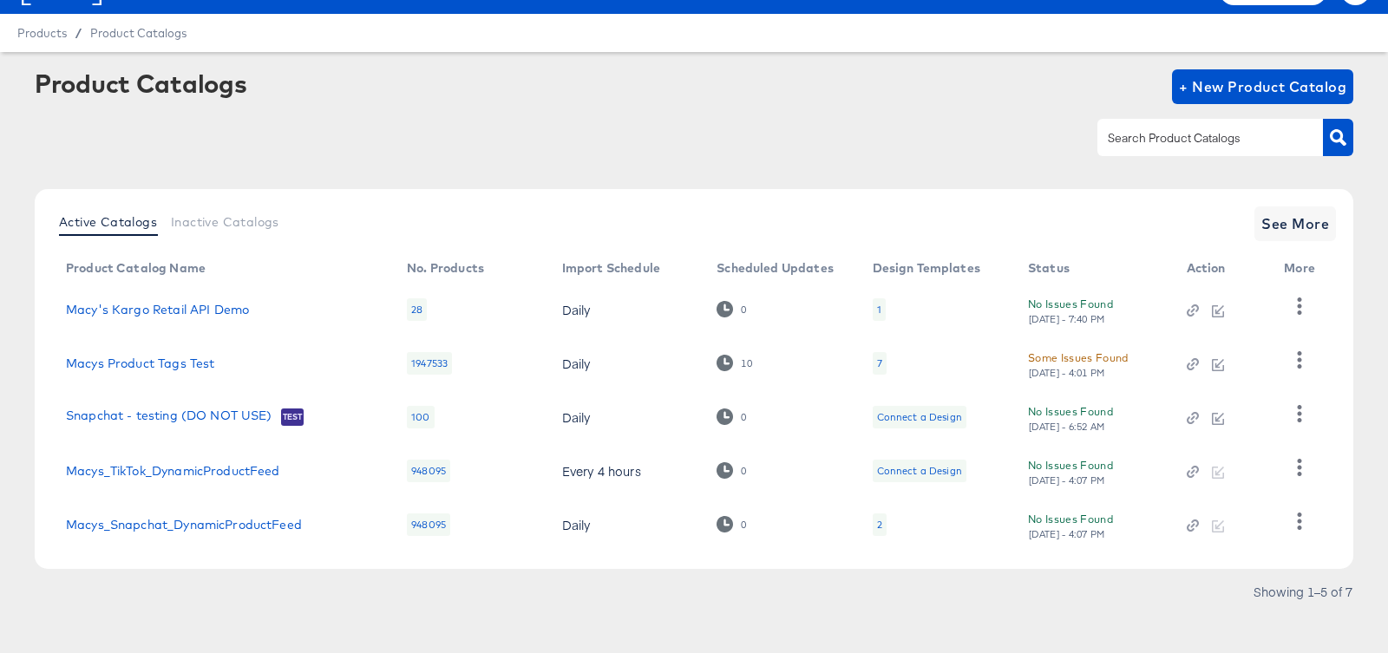
scroll to position [37, 0]
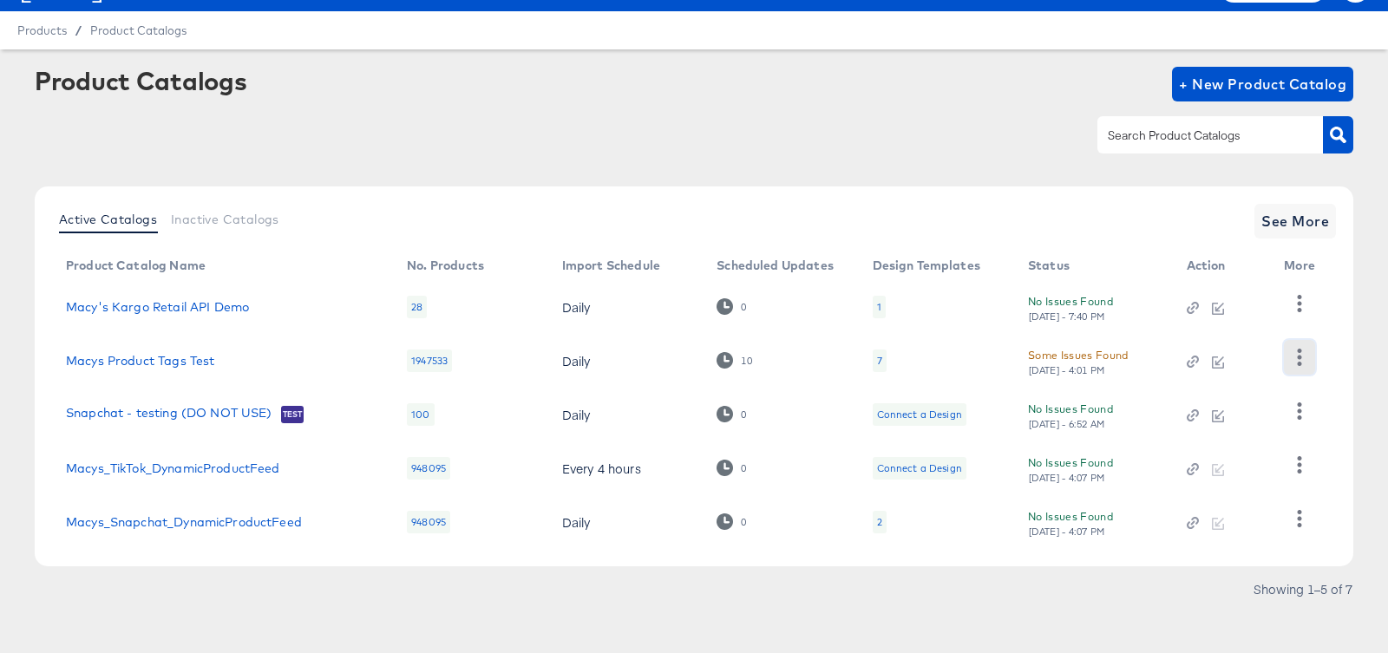
click at [1297, 362] on icon "button" at bounding box center [1298, 357] width 16 height 16
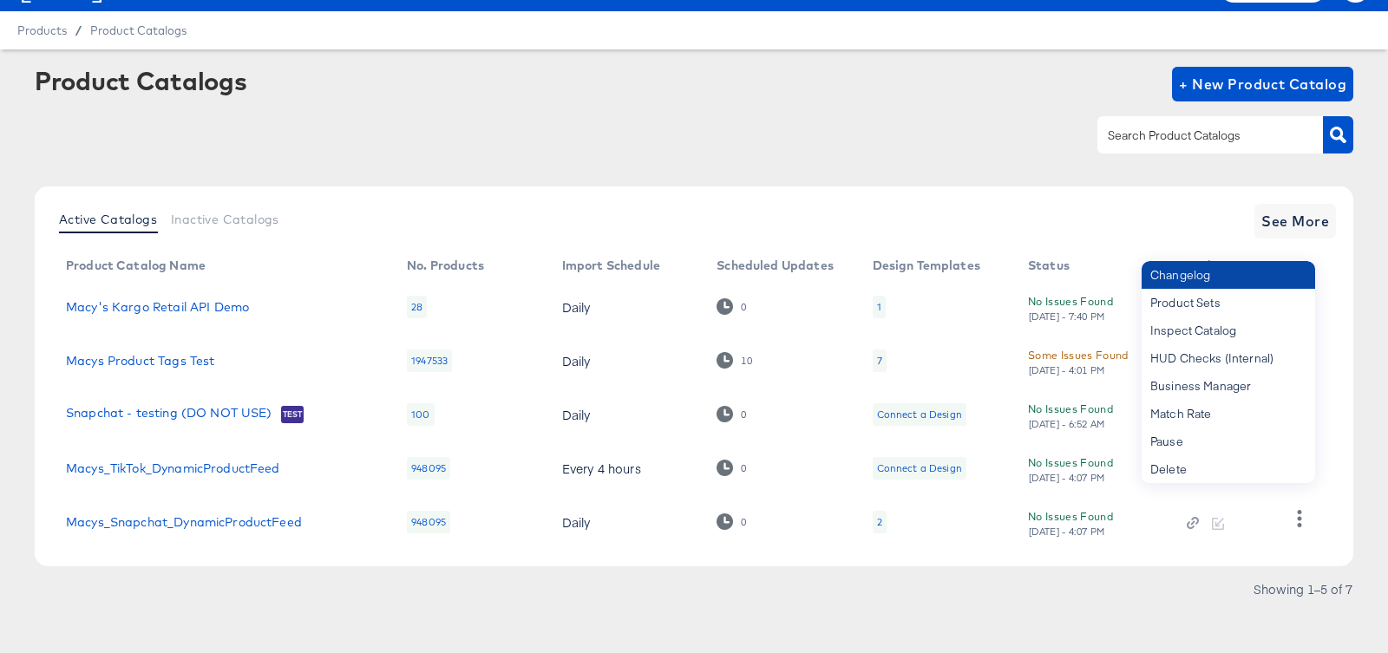
click at [1231, 283] on div "Changelog" at bounding box center [1227, 275] width 173 height 28
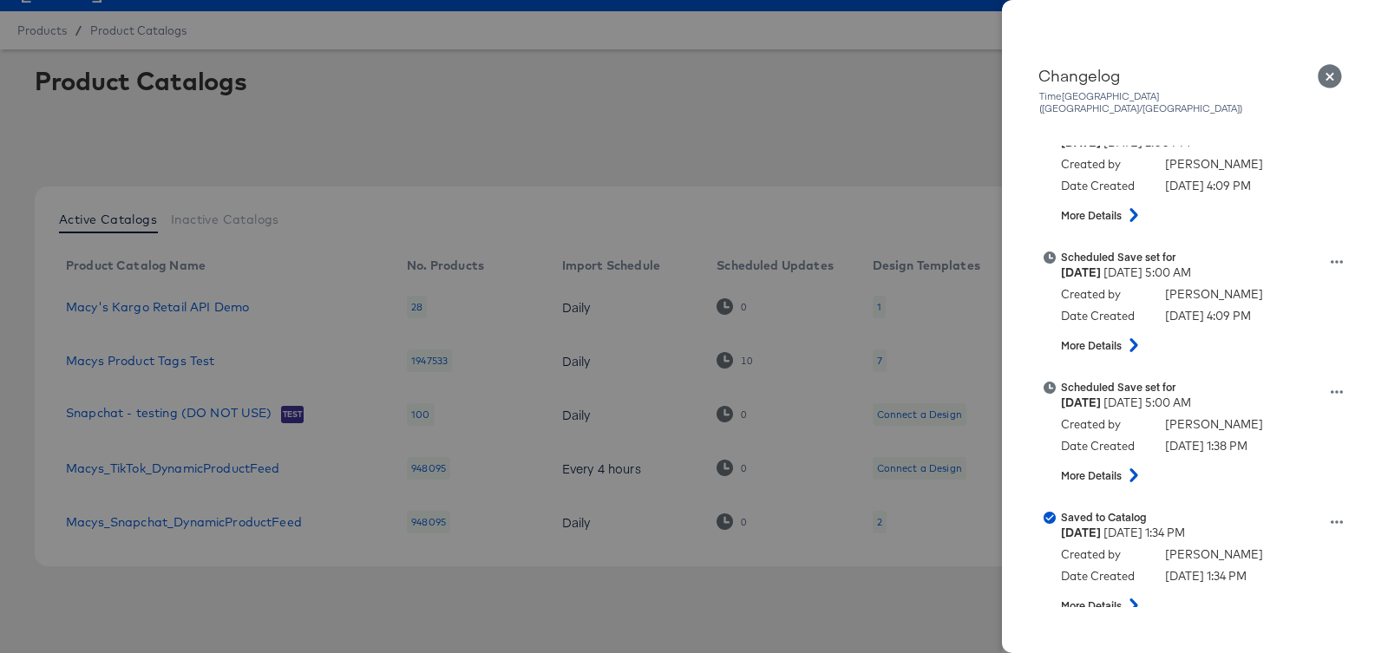
scroll to position [946, 0]
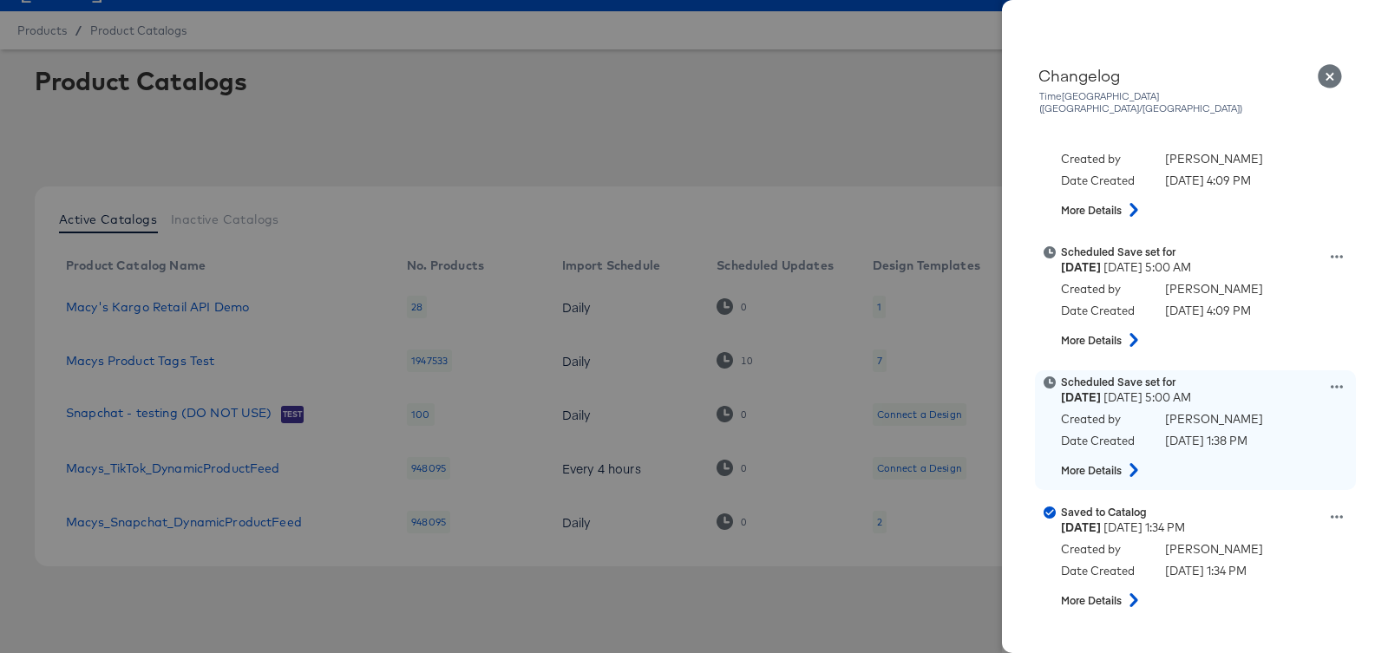
click at [1336, 385] on icon at bounding box center [1336, 386] width 12 height 3
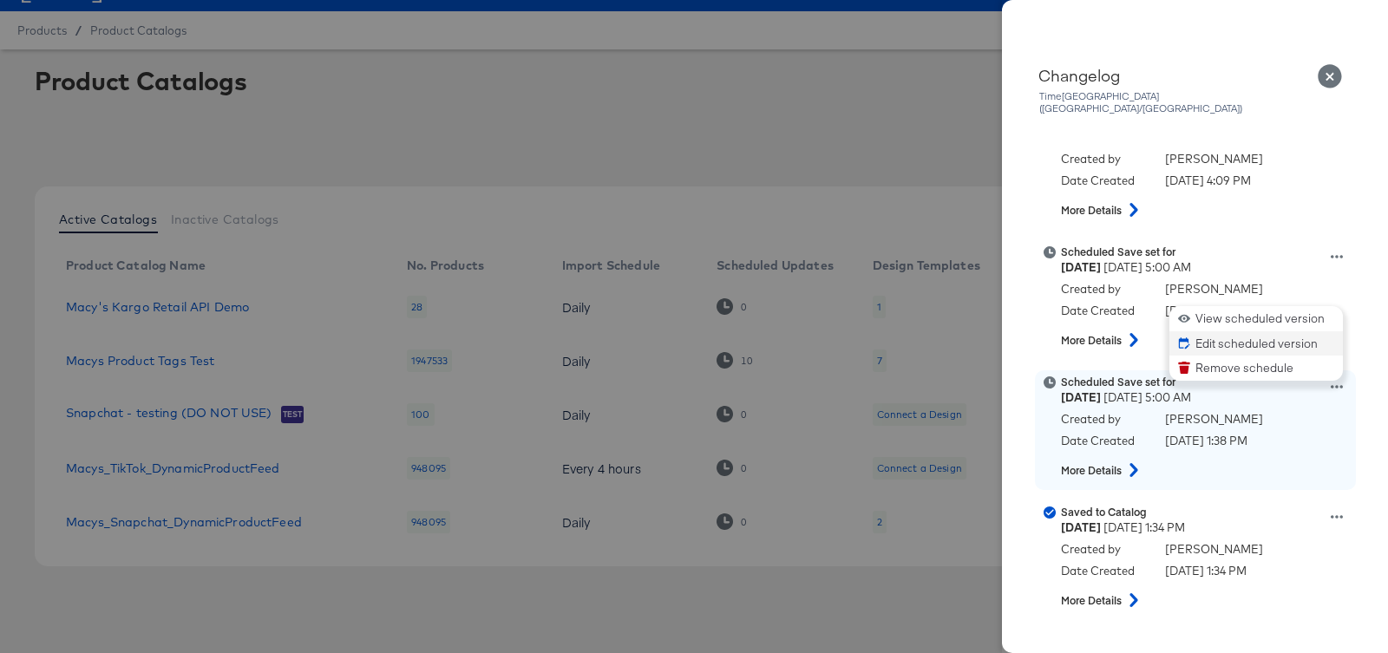
click at [1269, 331] on button "Edit scheduled version" at bounding box center [1255, 343] width 173 height 25
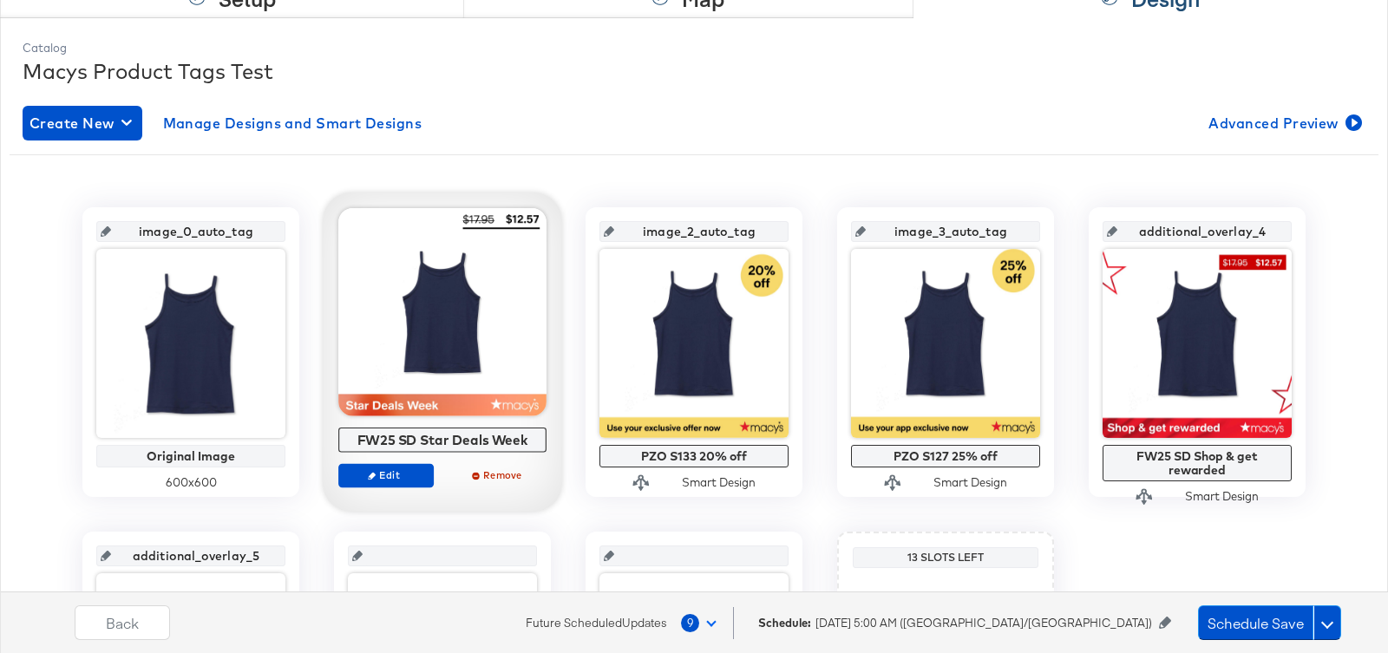
scroll to position [304, 0]
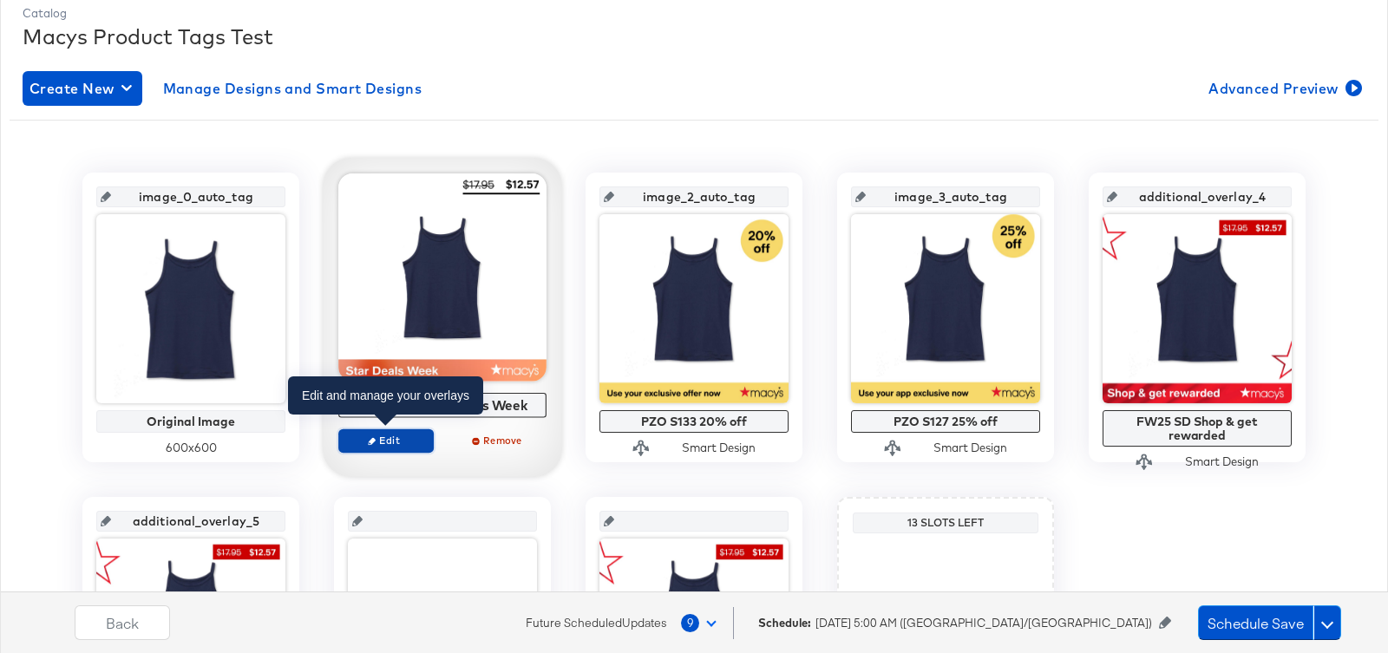
click at [389, 435] on span "Edit" at bounding box center [386, 440] width 80 height 13
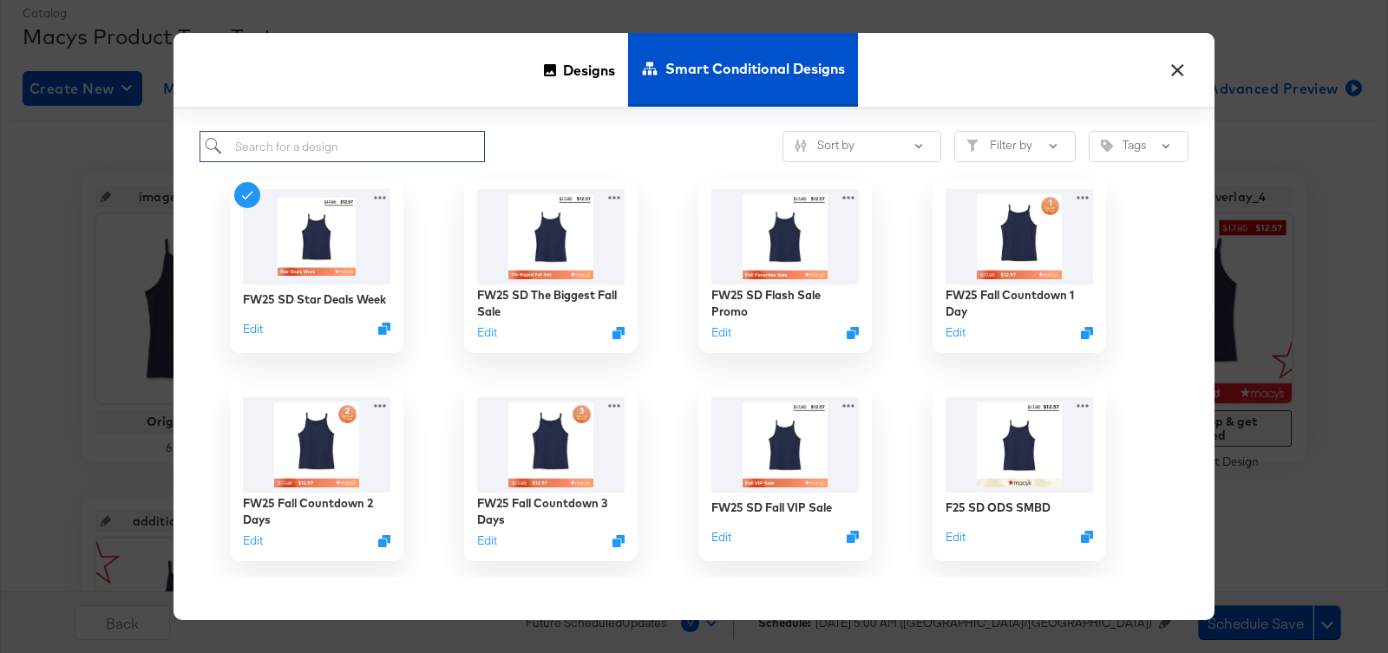
click at [368, 146] on input "search" at bounding box center [341, 147] width 285 height 32
click at [760, 257] on img at bounding box center [785, 236] width 155 height 100
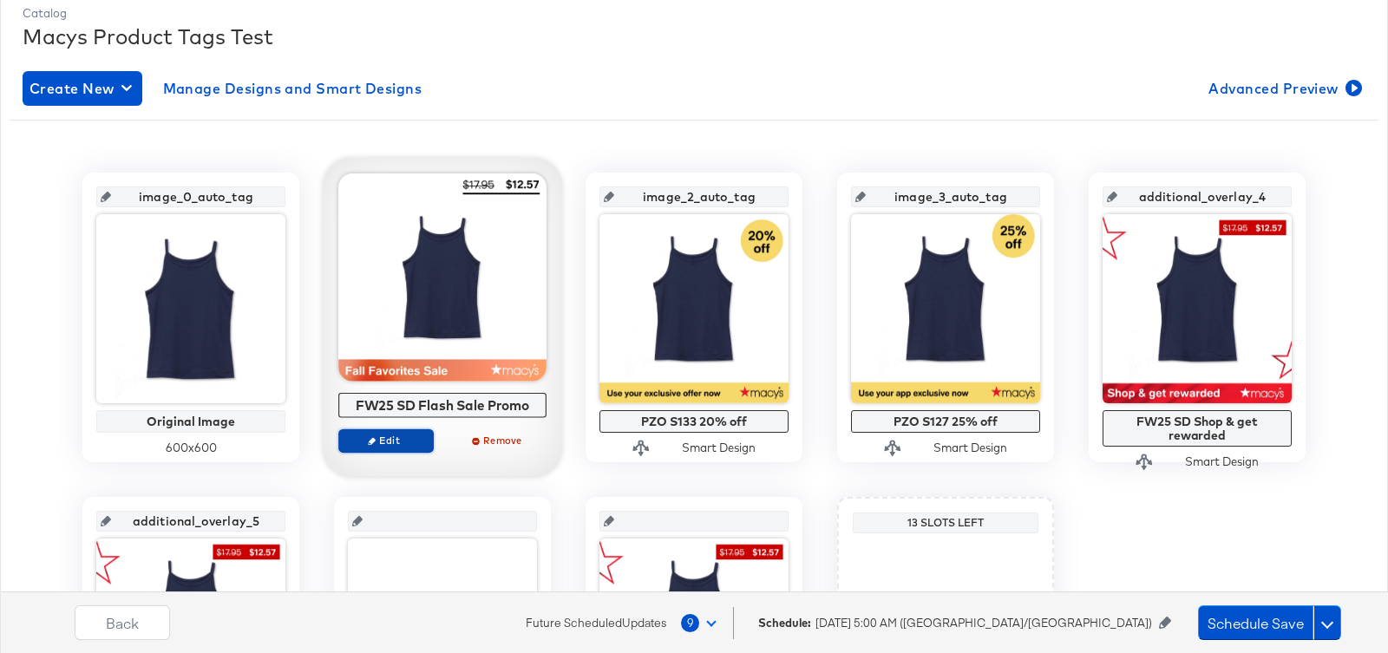
click at [387, 434] on span "Edit" at bounding box center [386, 440] width 80 height 13
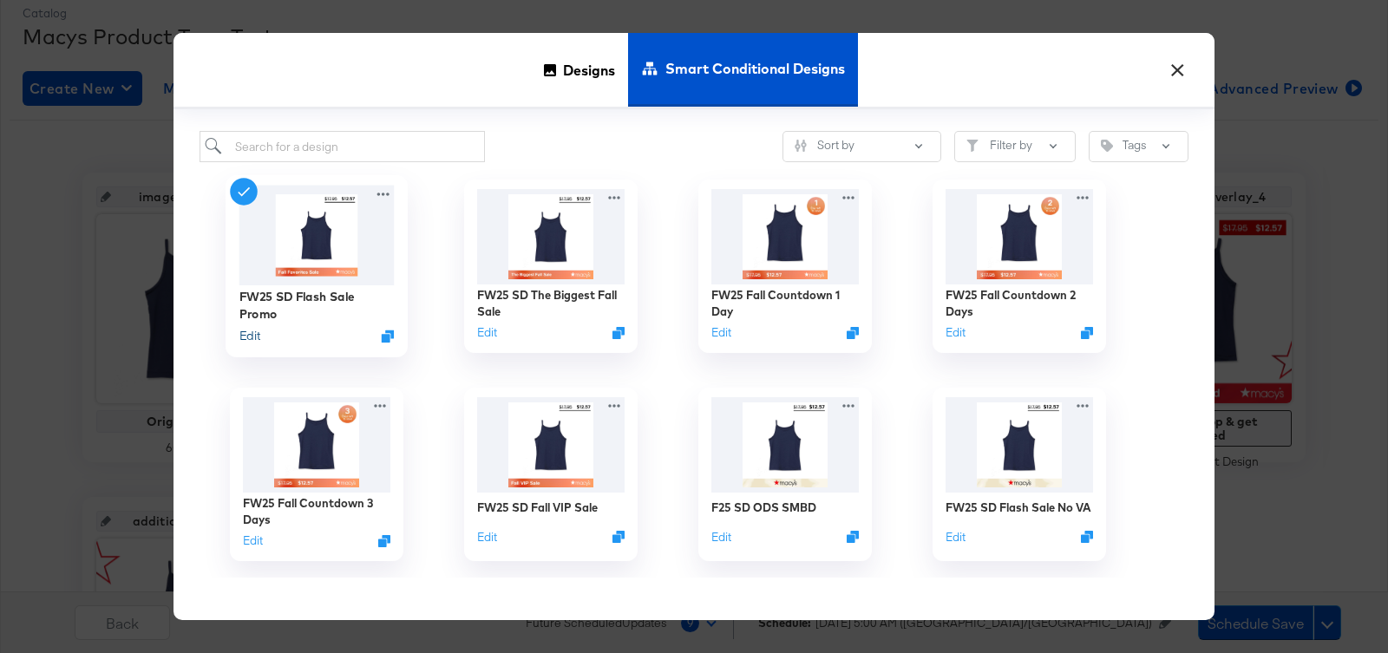
click at [255, 330] on button "Edit" at bounding box center [249, 336] width 21 height 16
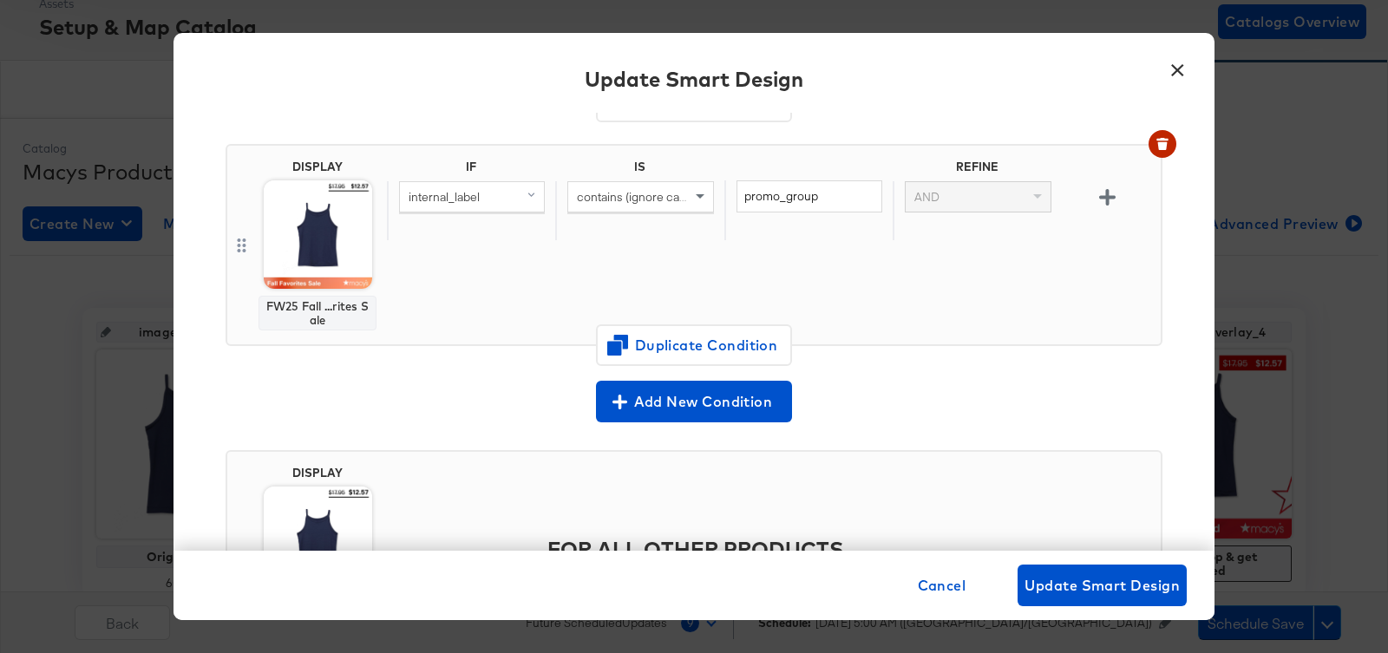
scroll to position [264, 0]
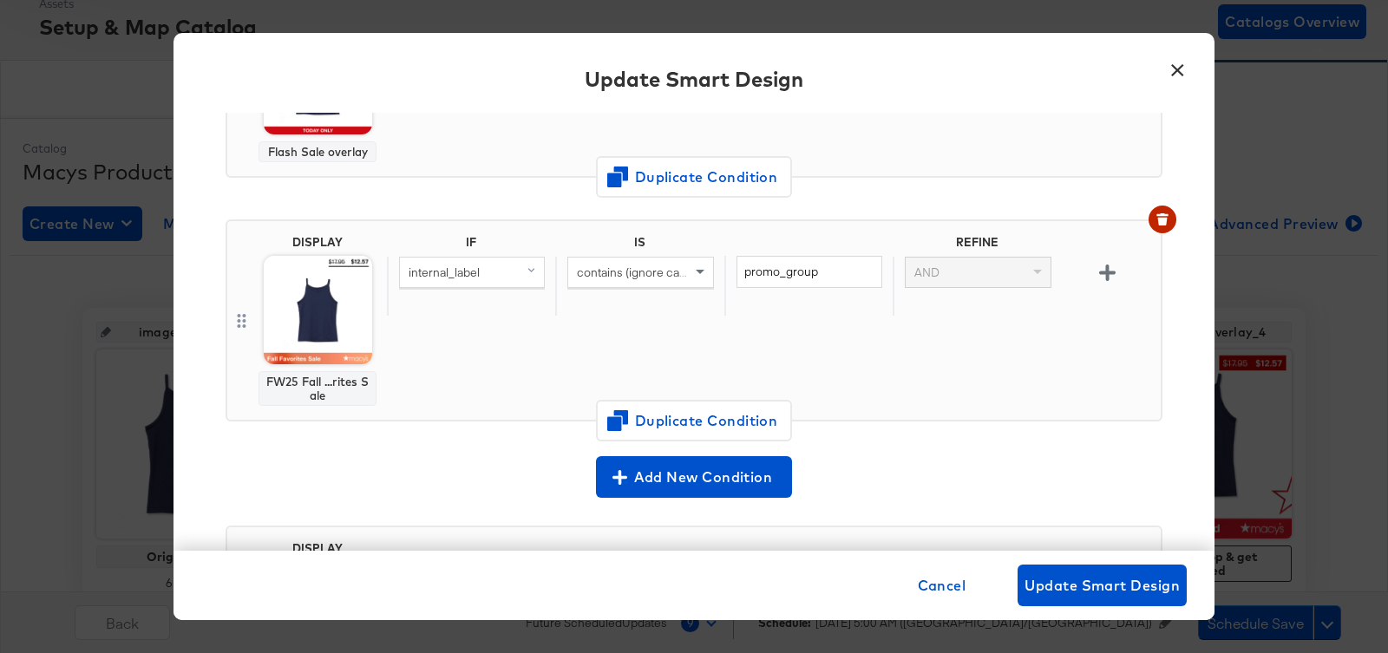
click at [385, 322] on div "DISPLAY FW25 Fall ...rites Sale IF IS REFINE internal_label contains (ignore ca…" at bounding box center [693, 320] width 937 height 202
click at [937, 585] on span "Cancel" at bounding box center [942, 585] width 49 height 24
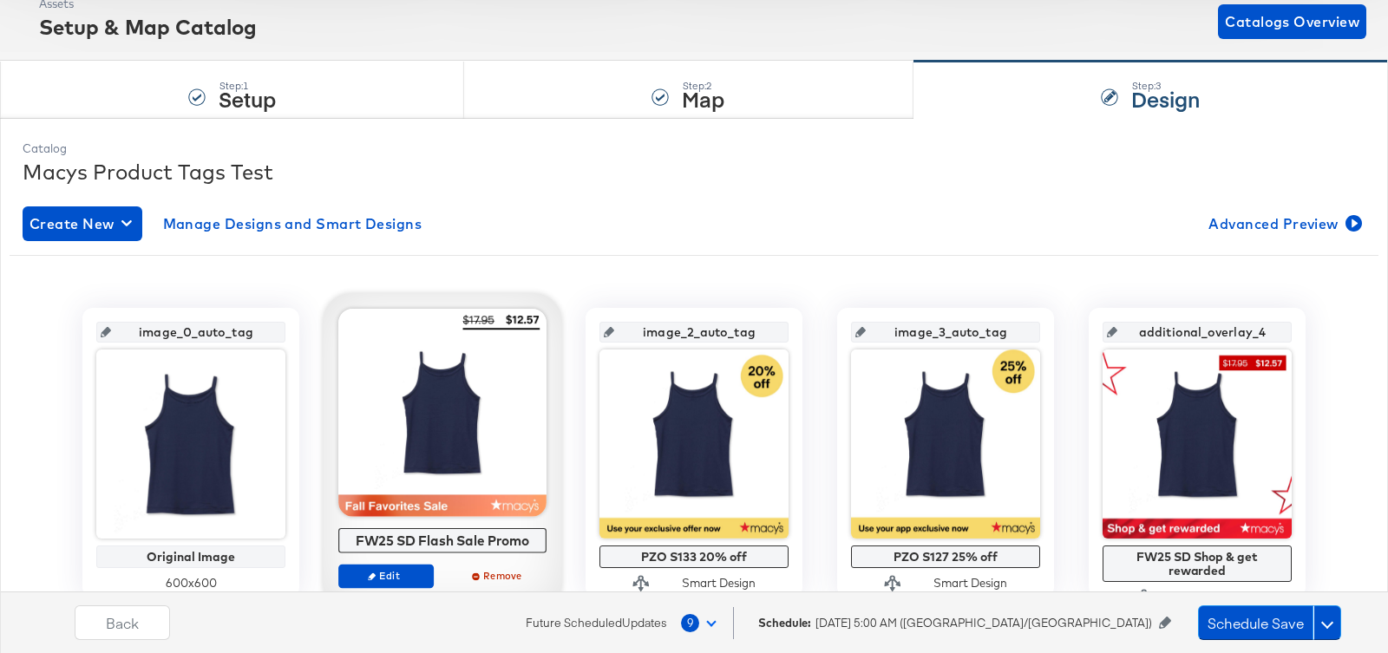
scroll to position [249, 0]
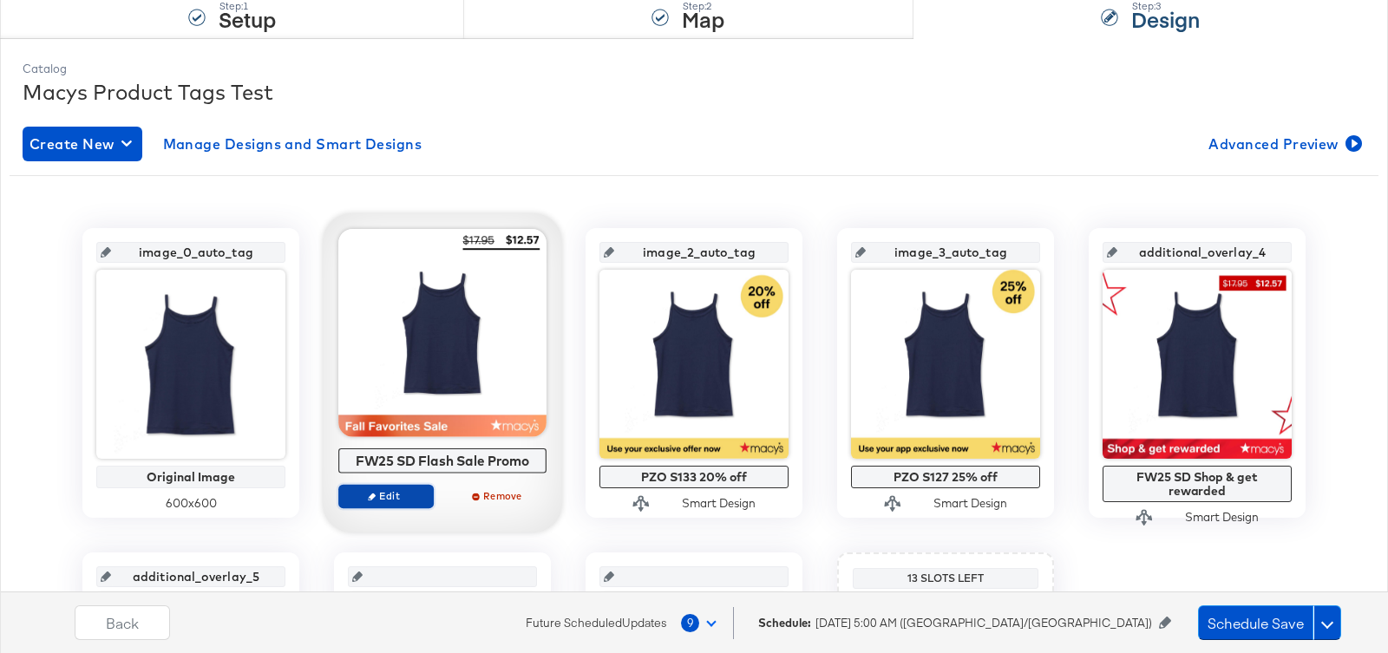
click at [376, 489] on span "Edit" at bounding box center [386, 495] width 80 height 13
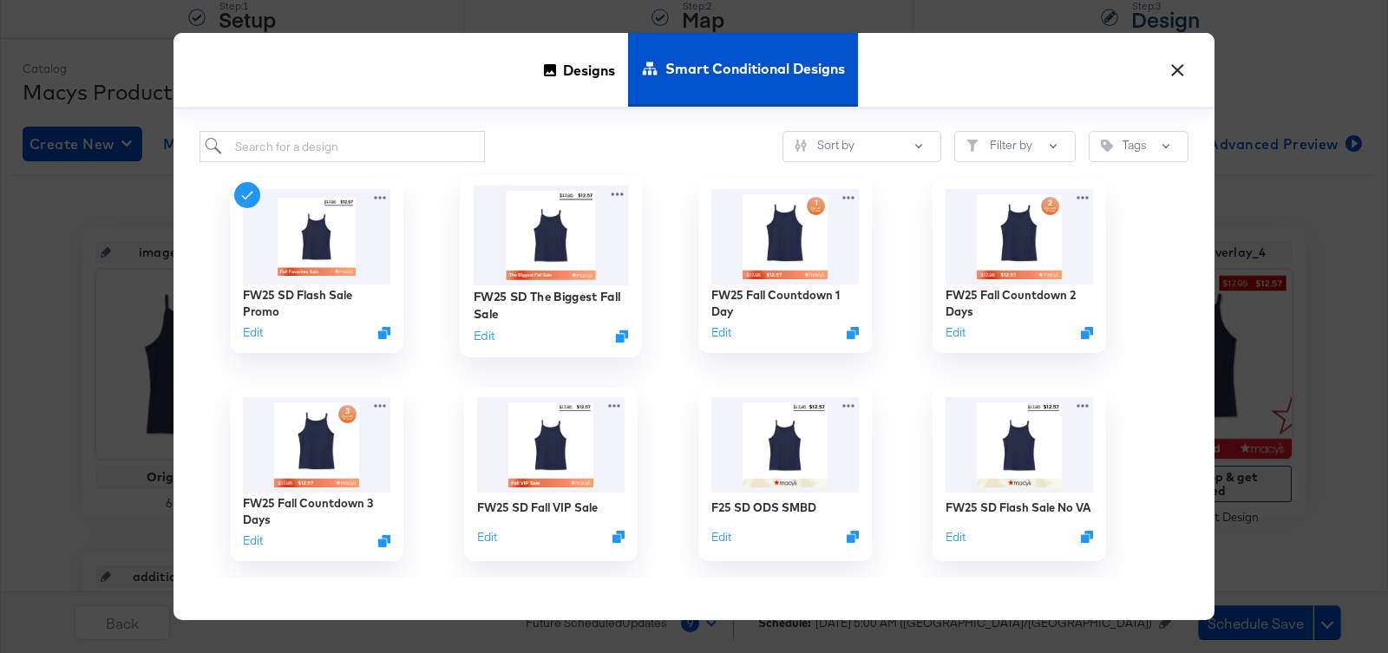
scroll to position [5, 0]
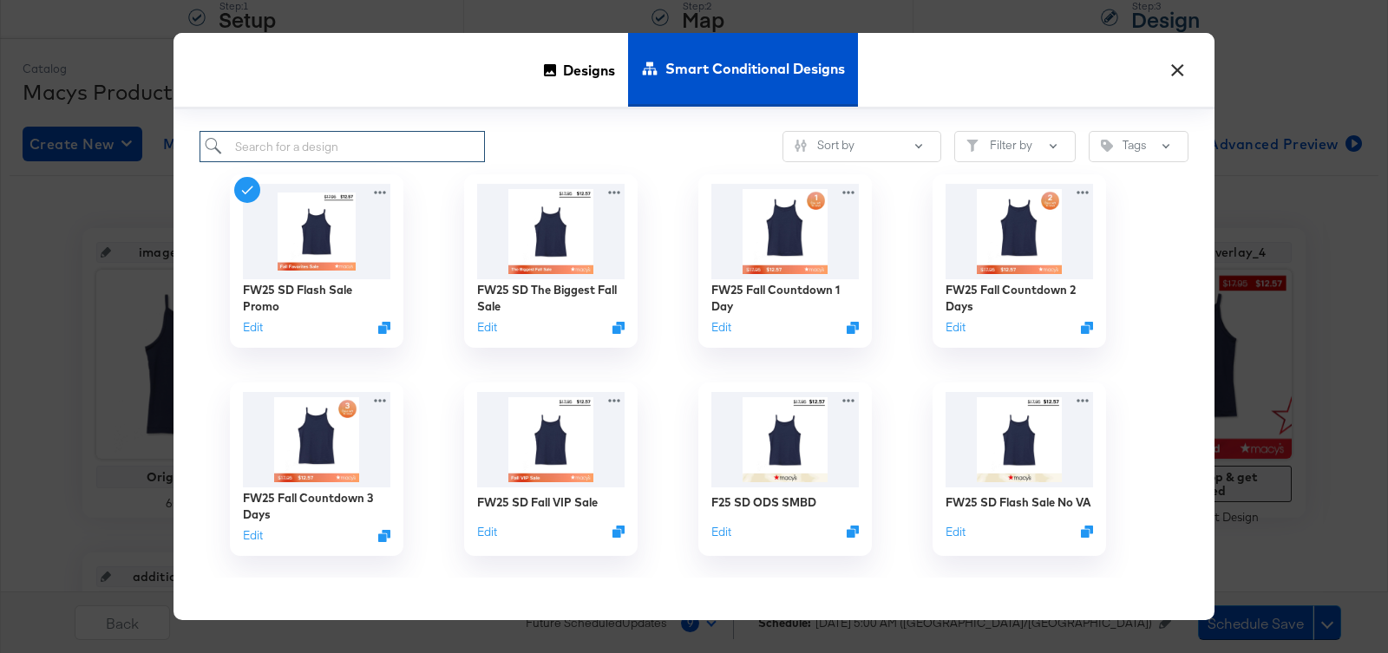
click at [305, 145] on input "search" at bounding box center [341, 147] width 285 height 32
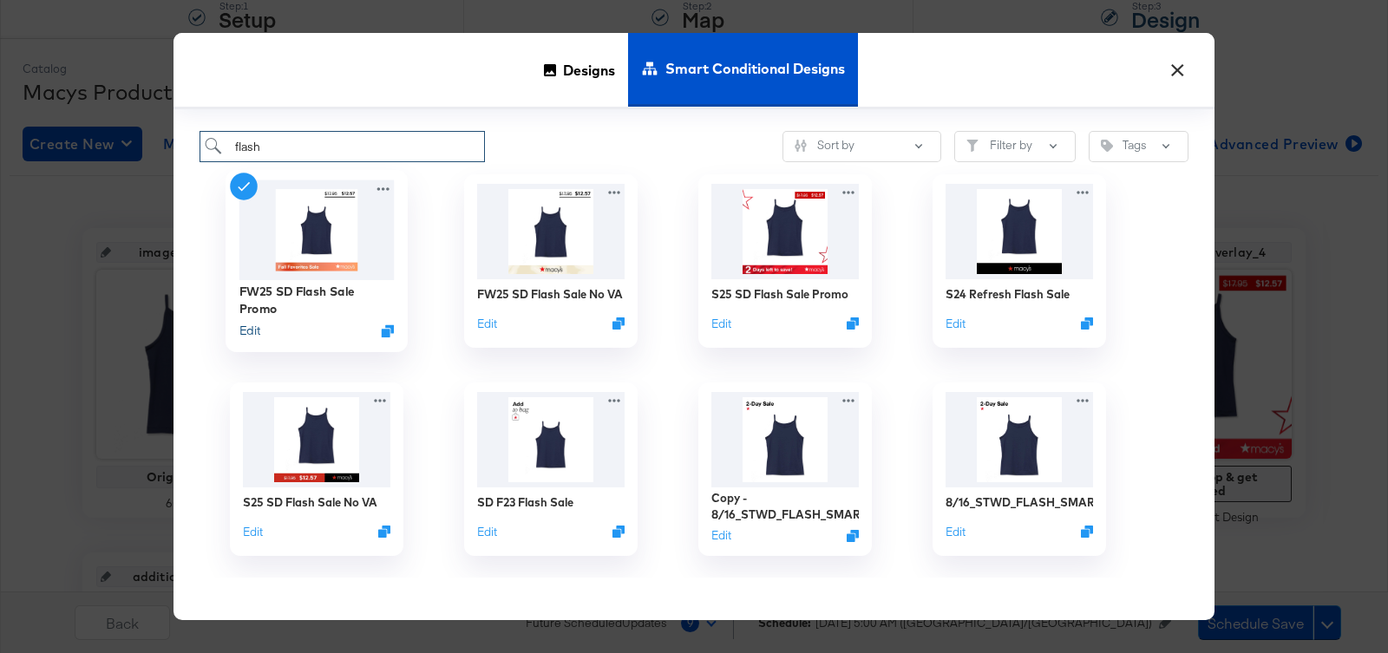
type input "flash"
click at [251, 333] on button "Edit" at bounding box center [249, 331] width 21 height 16
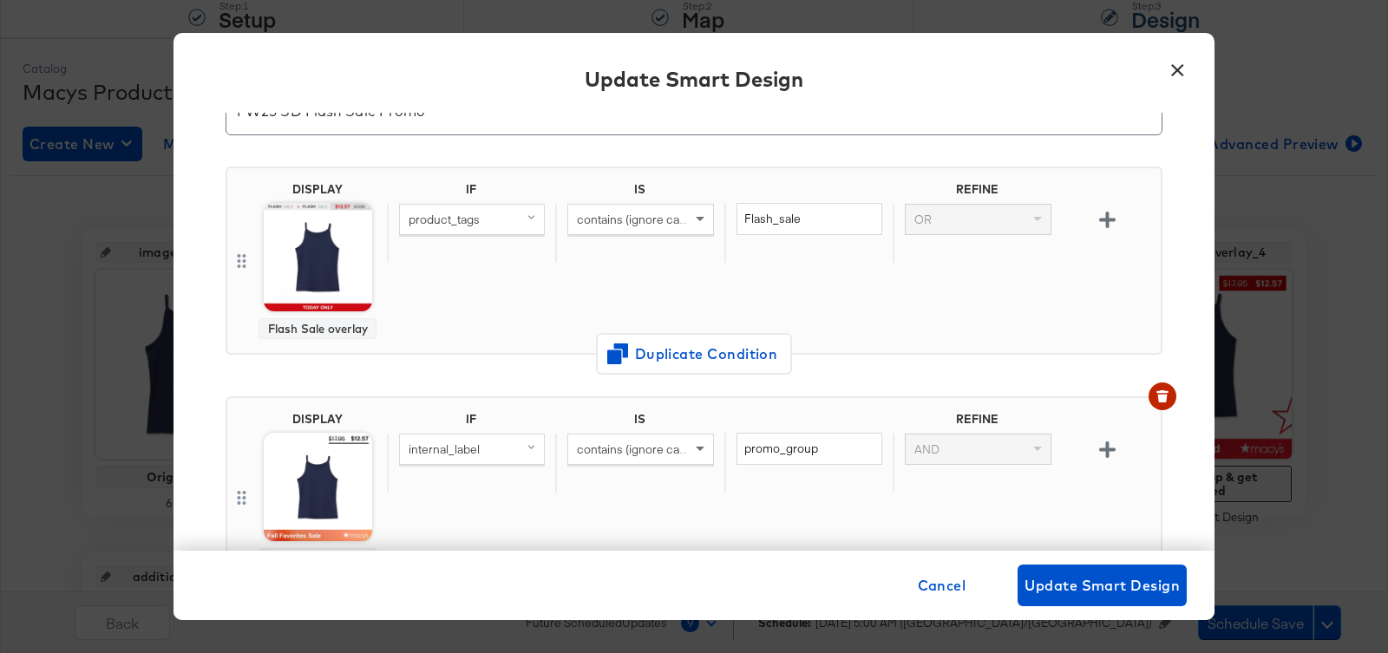
scroll to position [304, 0]
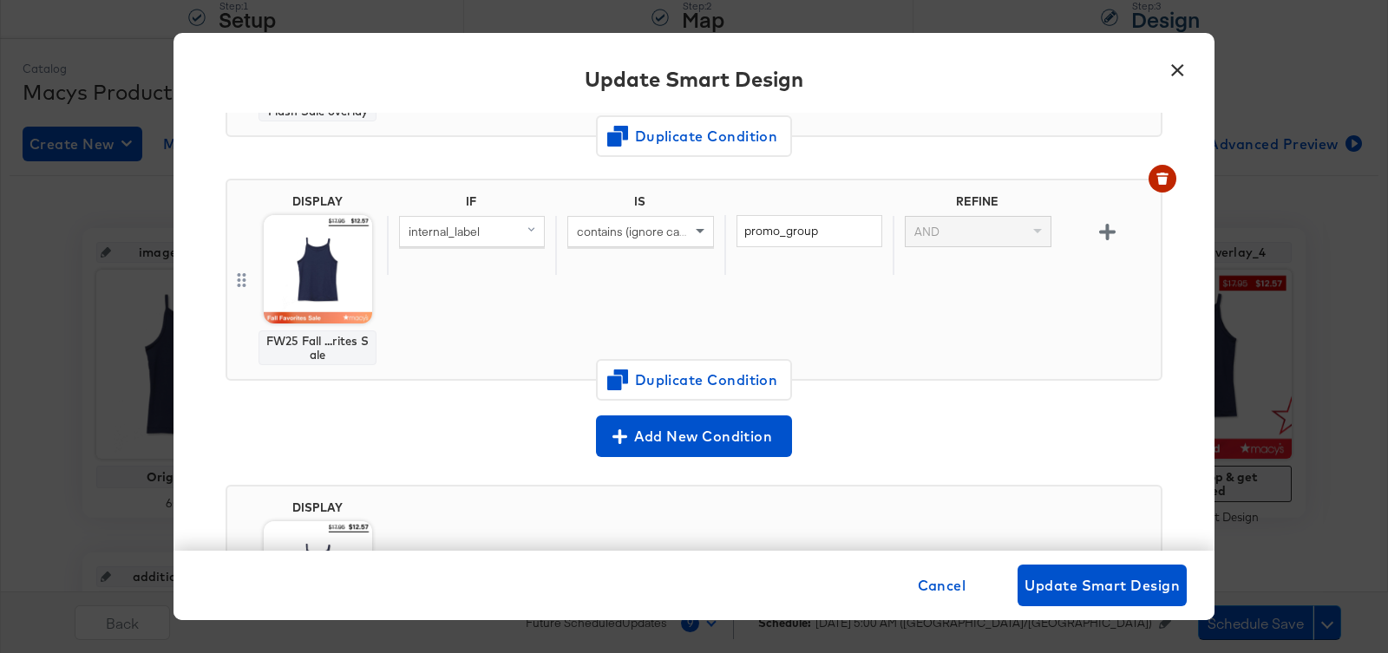
click at [304, 278] on body "Products Products Product Catalogs Enhance Your Product Catalog, Map Them to Pu…" at bounding box center [694, 359] width 1388 height 1217
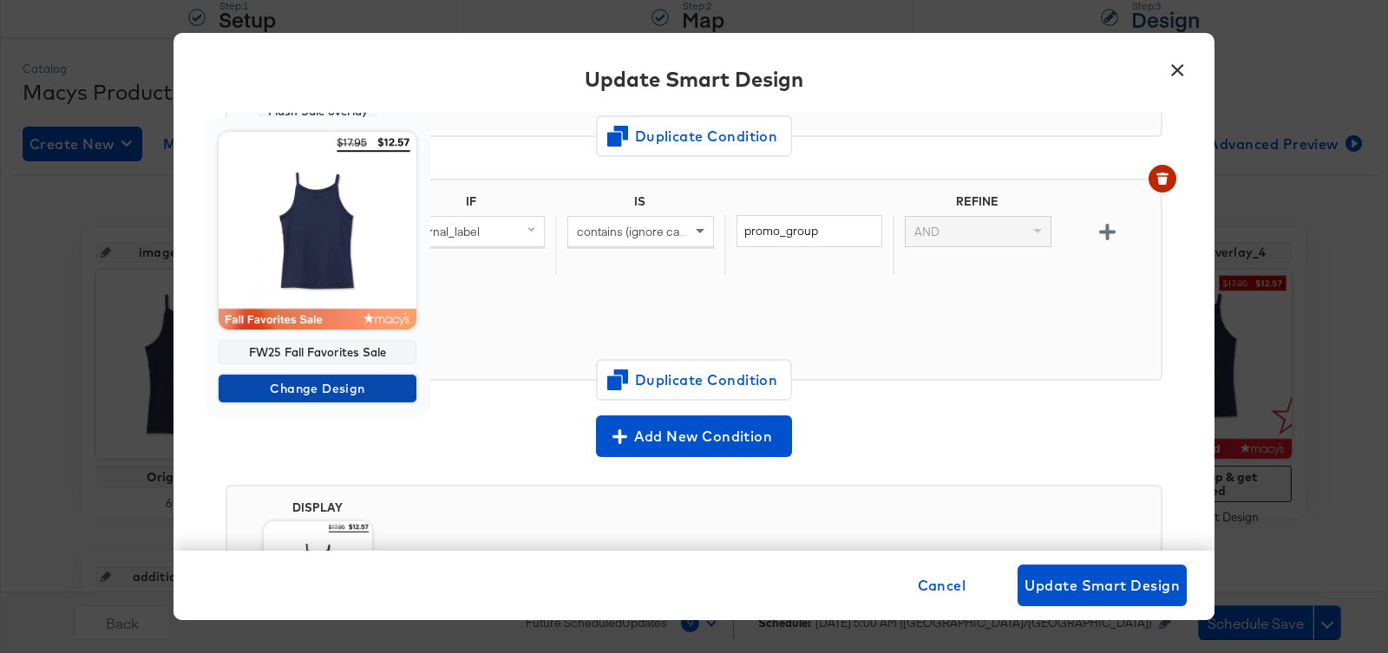
click at [304, 394] on span "Change Design" at bounding box center [317, 389] width 184 height 22
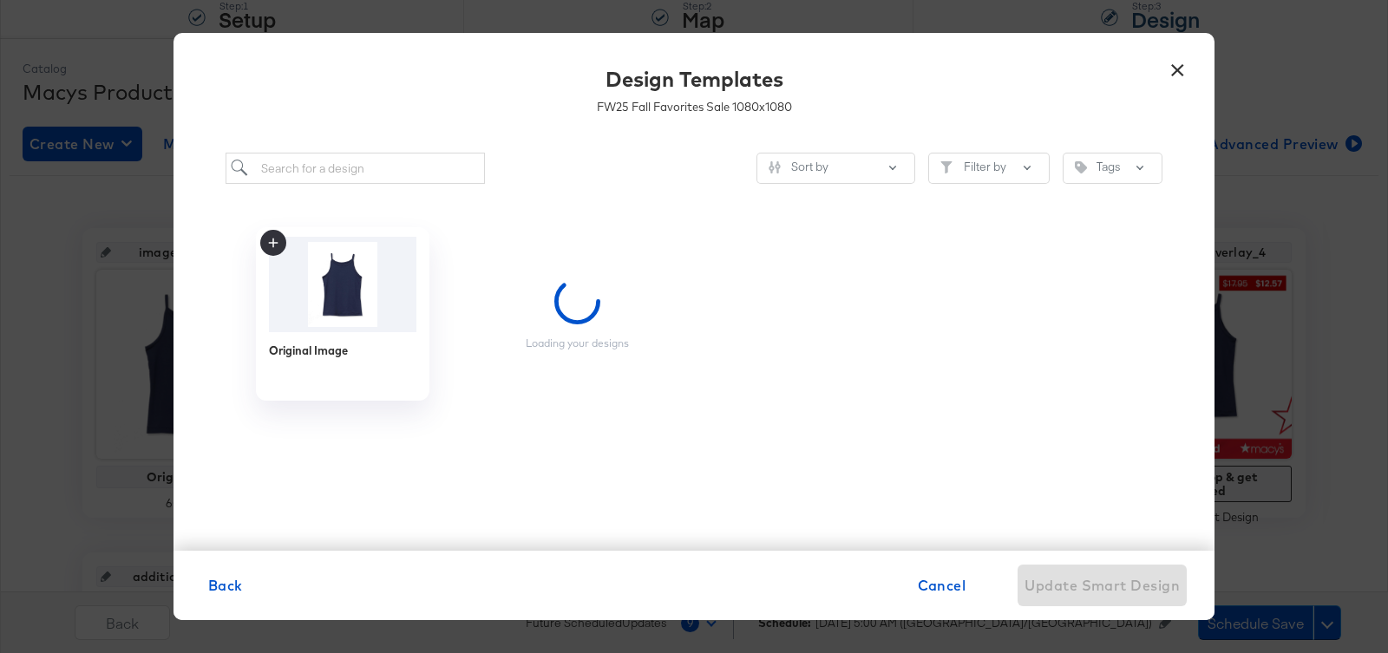
scroll to position [0, 0]
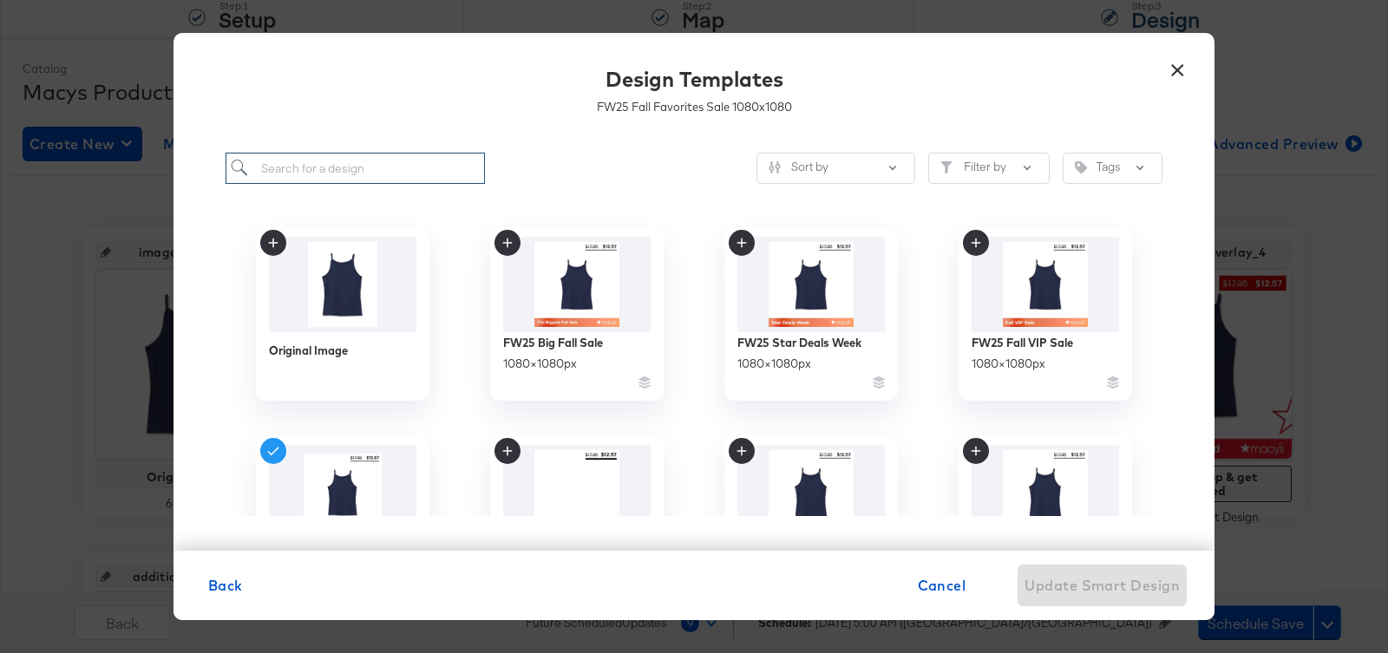
click at [333, 160] on input "search" at bounding box center [354, 169] width 259 height 32
click at [788, 259] on img at bounding box center [811, 283] width 155 height 100
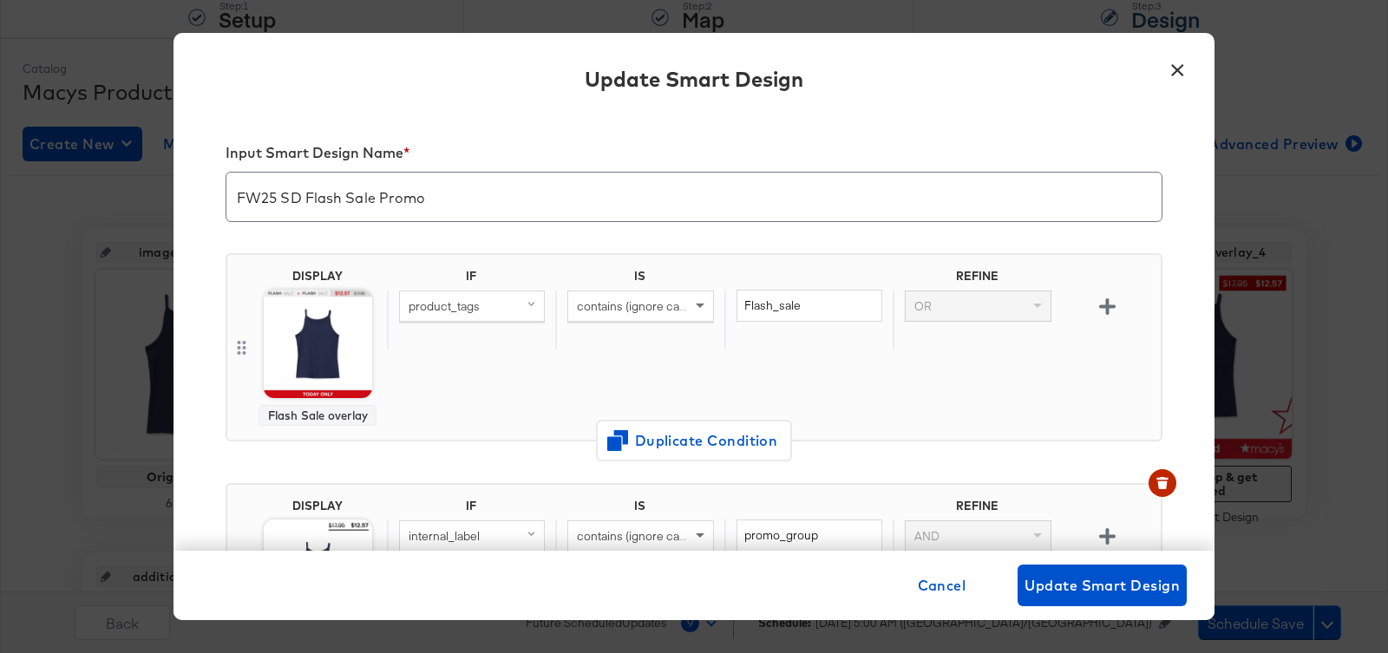
scroll to position [304, 0]
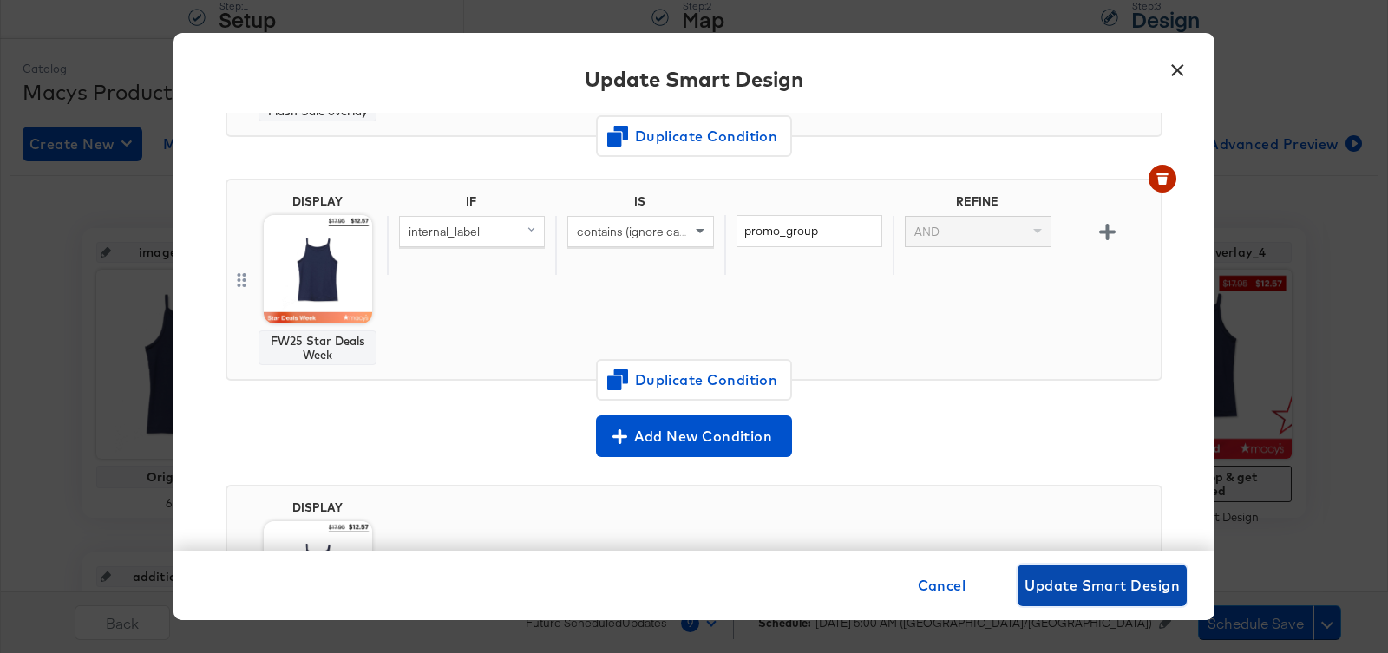
click at [1086, 591] on span "Update Smart Design" at bounding box center [1101, 585] width 155 height 24
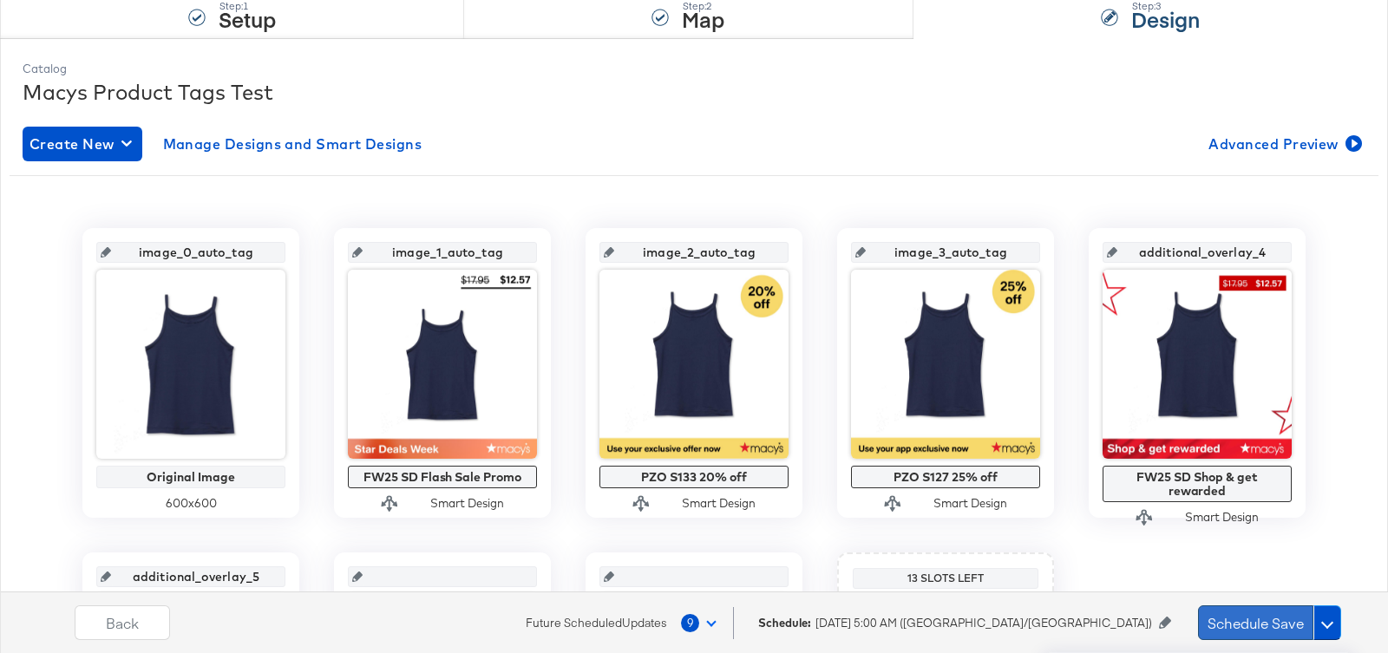
click at [1229, 623] on button "Schedule Save" at bounding box center [1255, 622] width 115 height 35
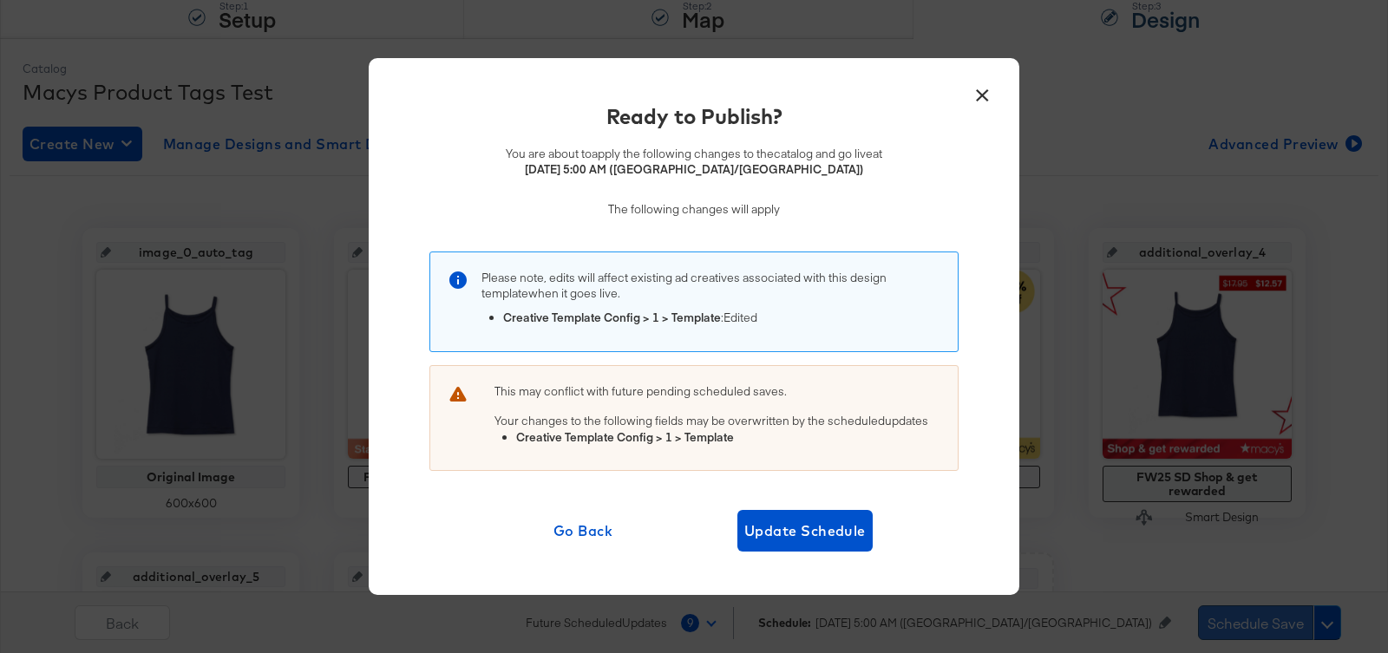
scroll to position [0, 0]
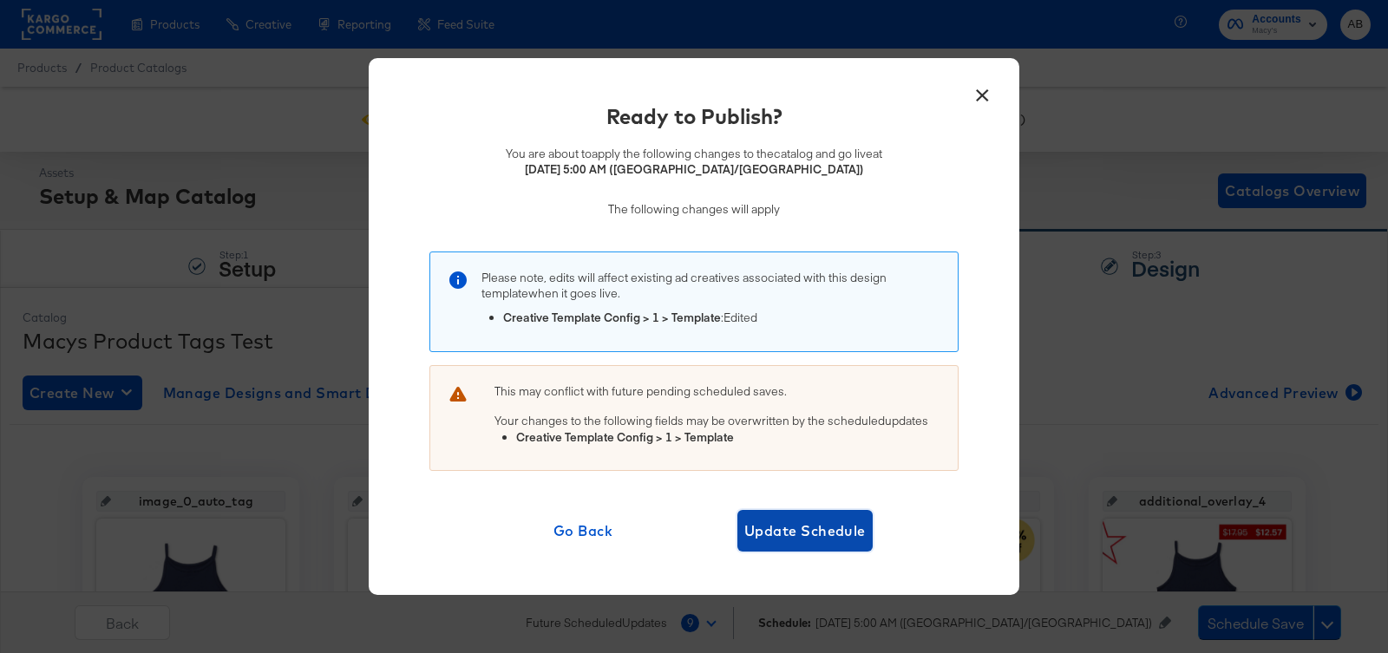
click at [822, 530] on span "Update Schedule" at bounding box center [804, 531] width 121 height 24
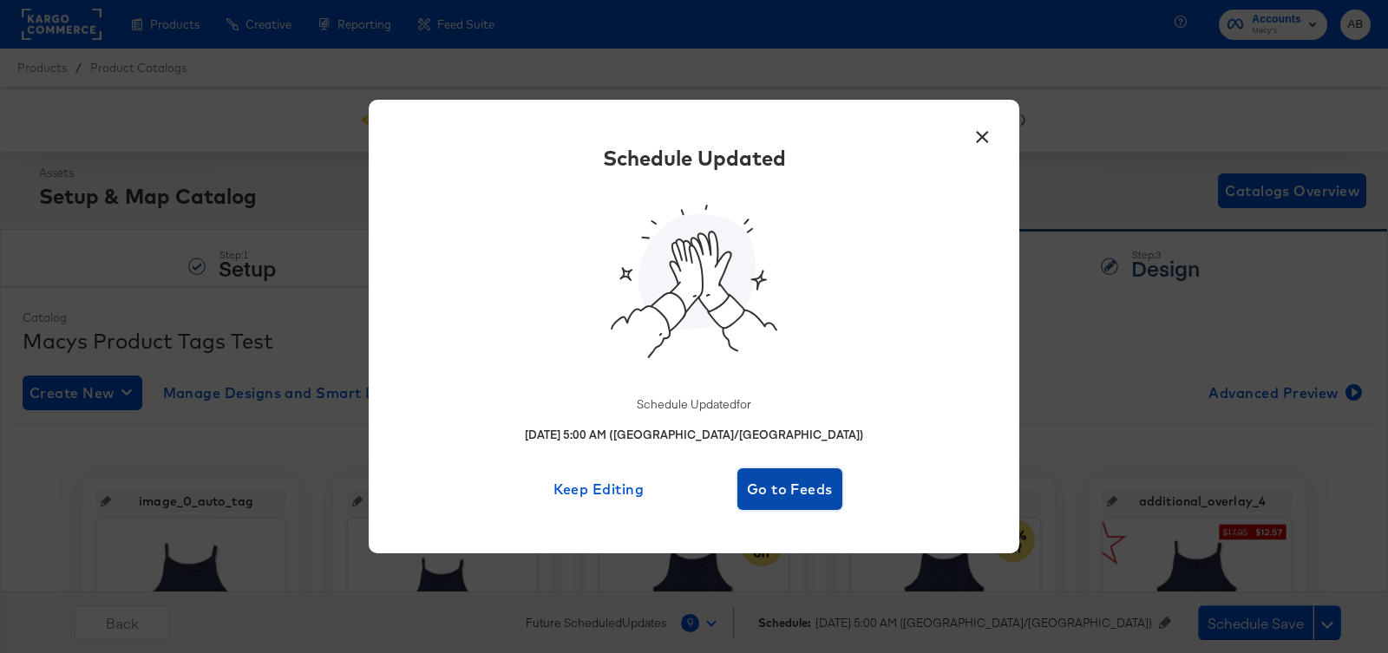
click at [787, 500] on span "Go to Feeds" at bounding box center [789, 489] width 91 height 24
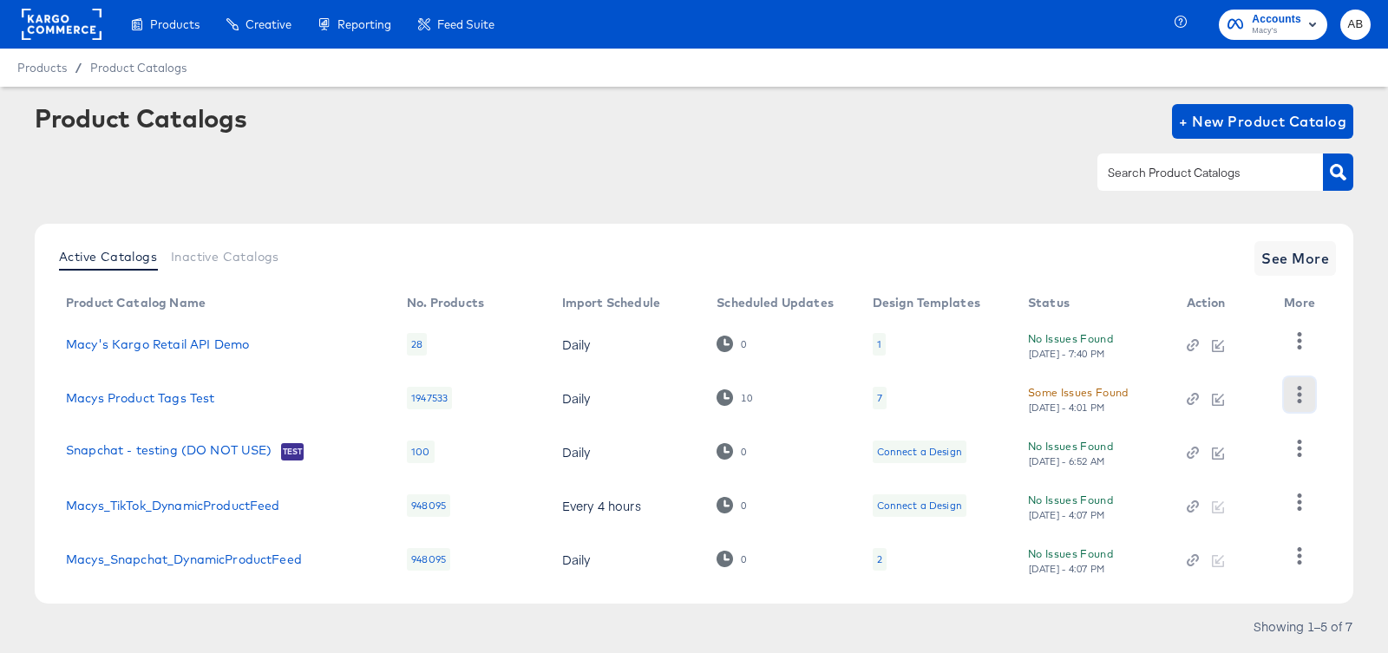
click at [1303, 390] on icon "button" at bounding box center [1298, 394] width 16 height 16
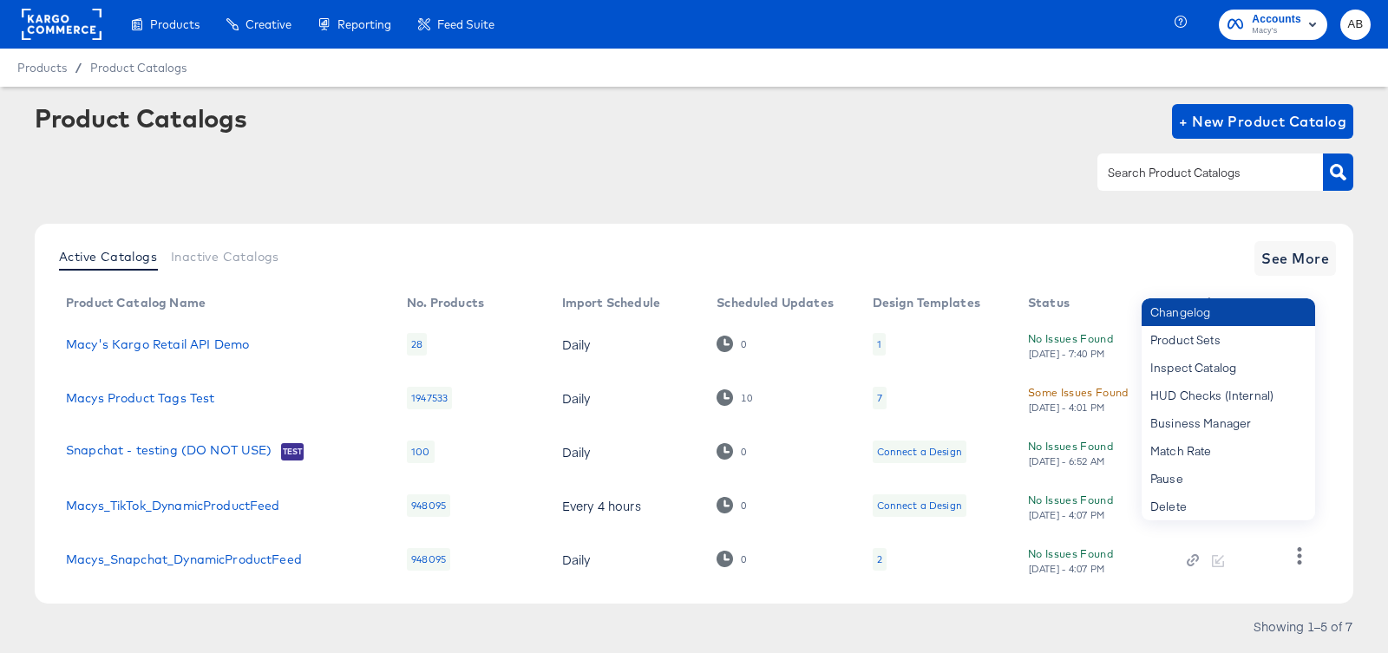
click at [1221, 320] on div "Changelog" at bounding box center [1227, 312] width 173 height 28
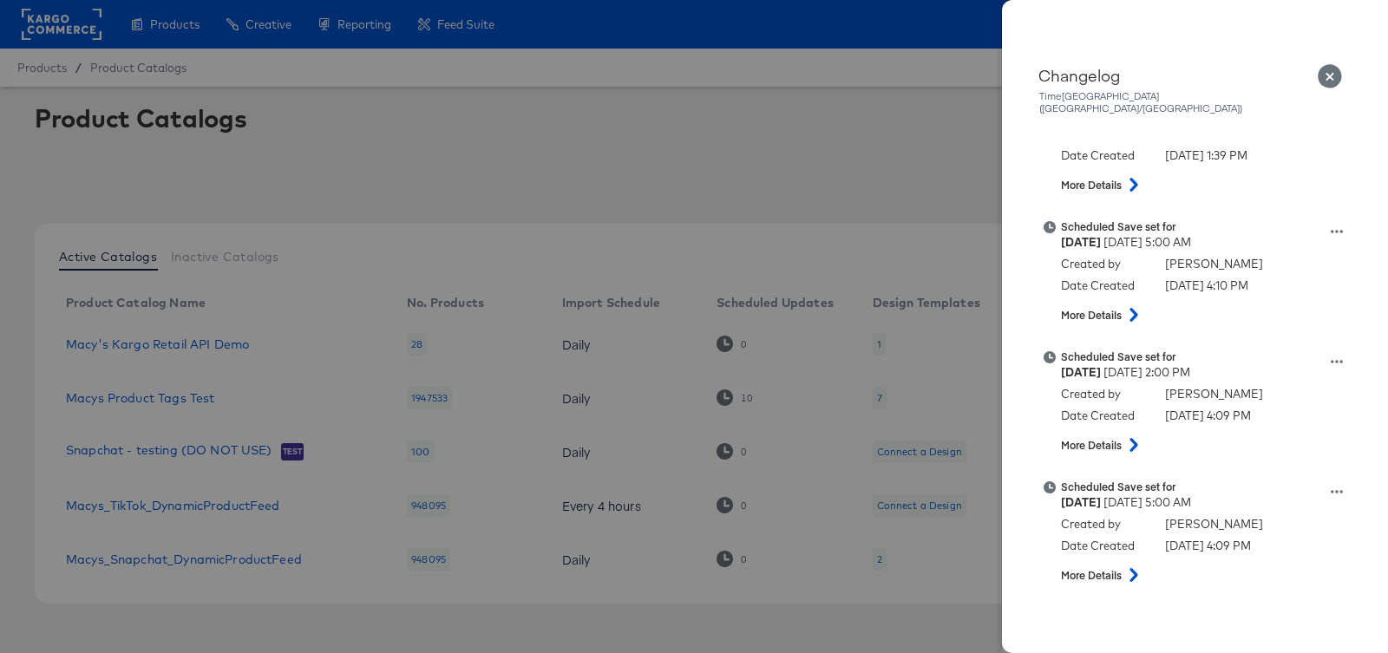
scroll to position [712, 0]
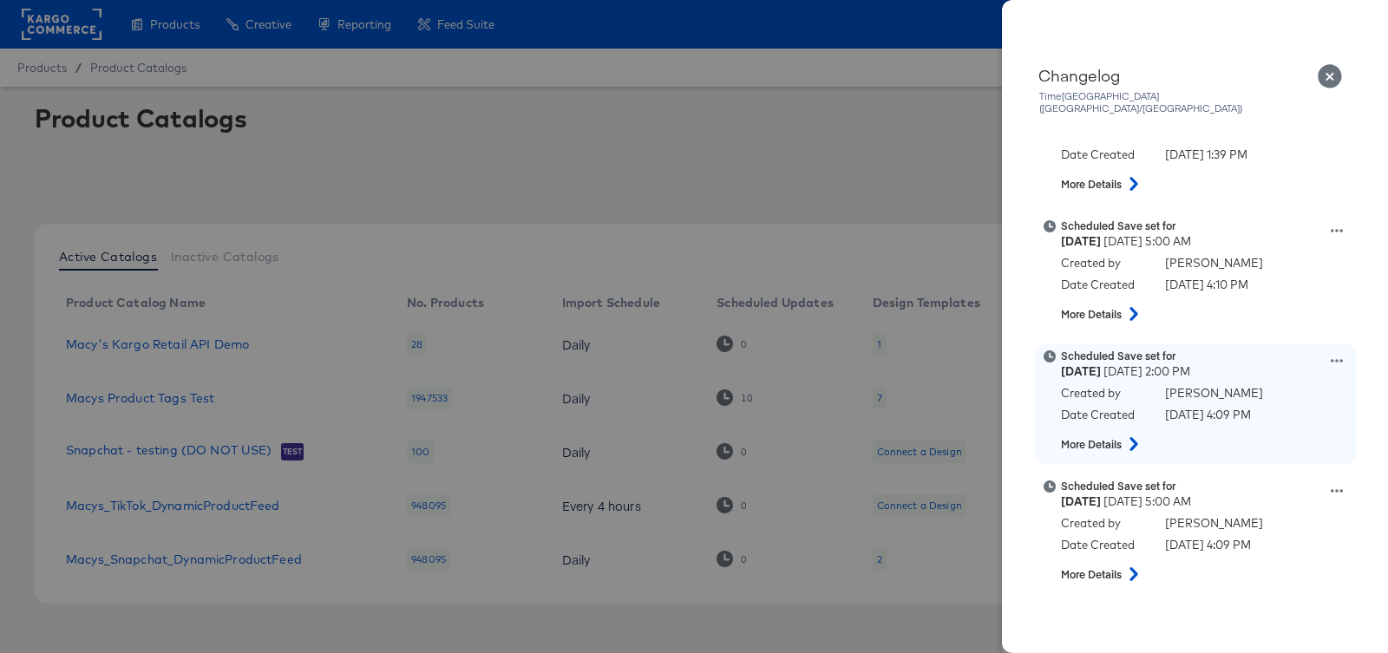
click at [1341, 355] on icon at bounding box center [1336, 361] width 12 height 12
click at [1277, 280] on button "View scheduled version" at bounding box center [1255, 292] width 173 height 25
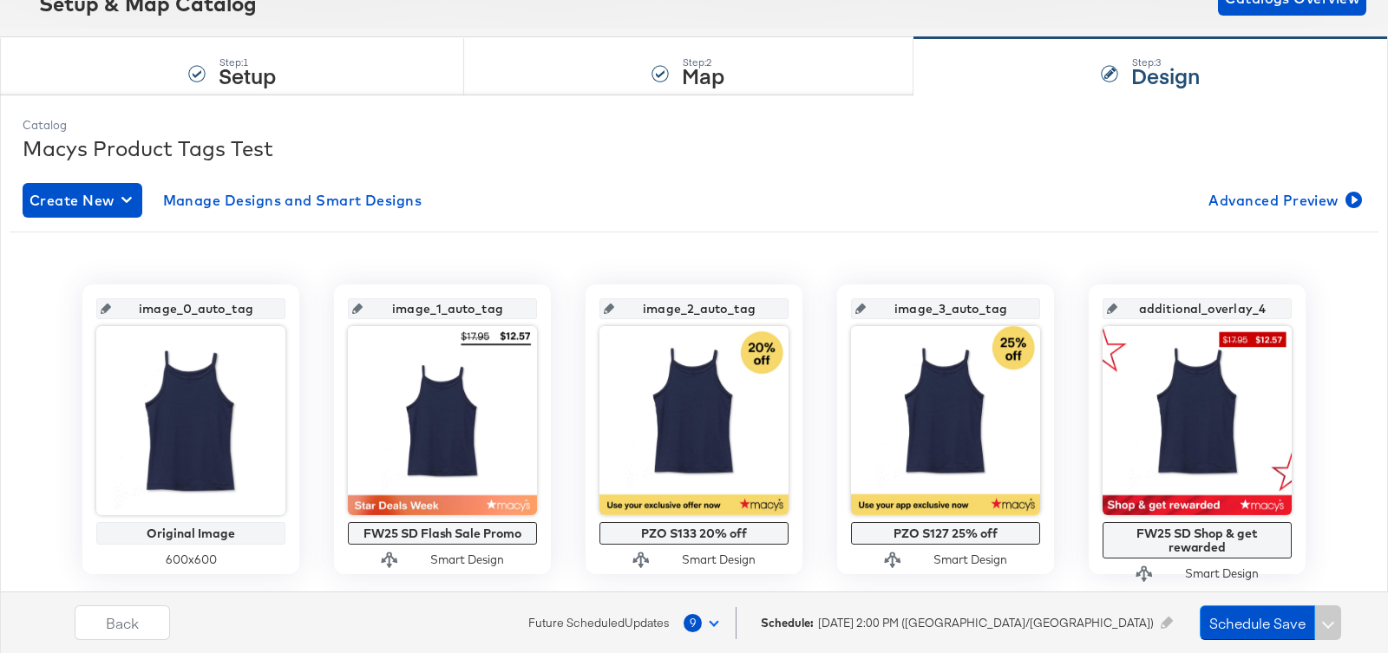
scroll to position [198, 0]
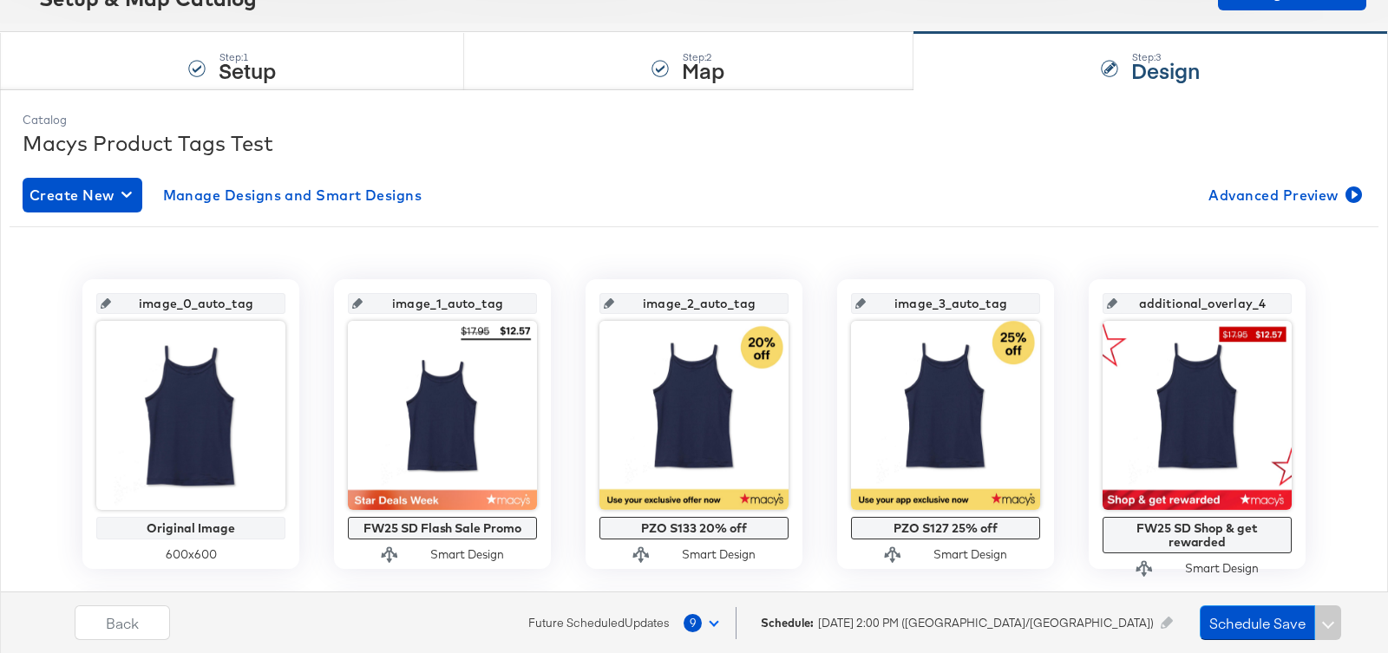
click at [727, 623] on button "9" at bounding box center [705, 622] width 44 height 31
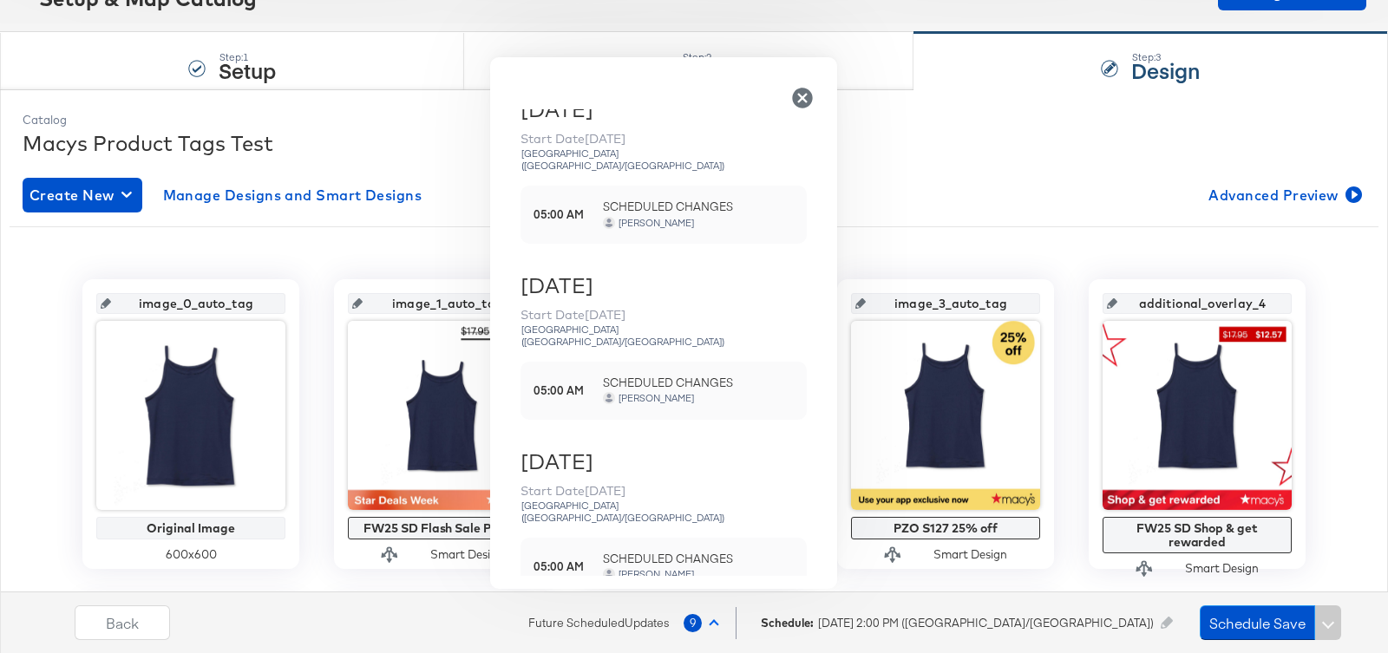
scroll to position [205, 0]
click at [668, 374] on span "SCHEDULED CHANGES" at bounding box center [698, 382] width 191 height 16
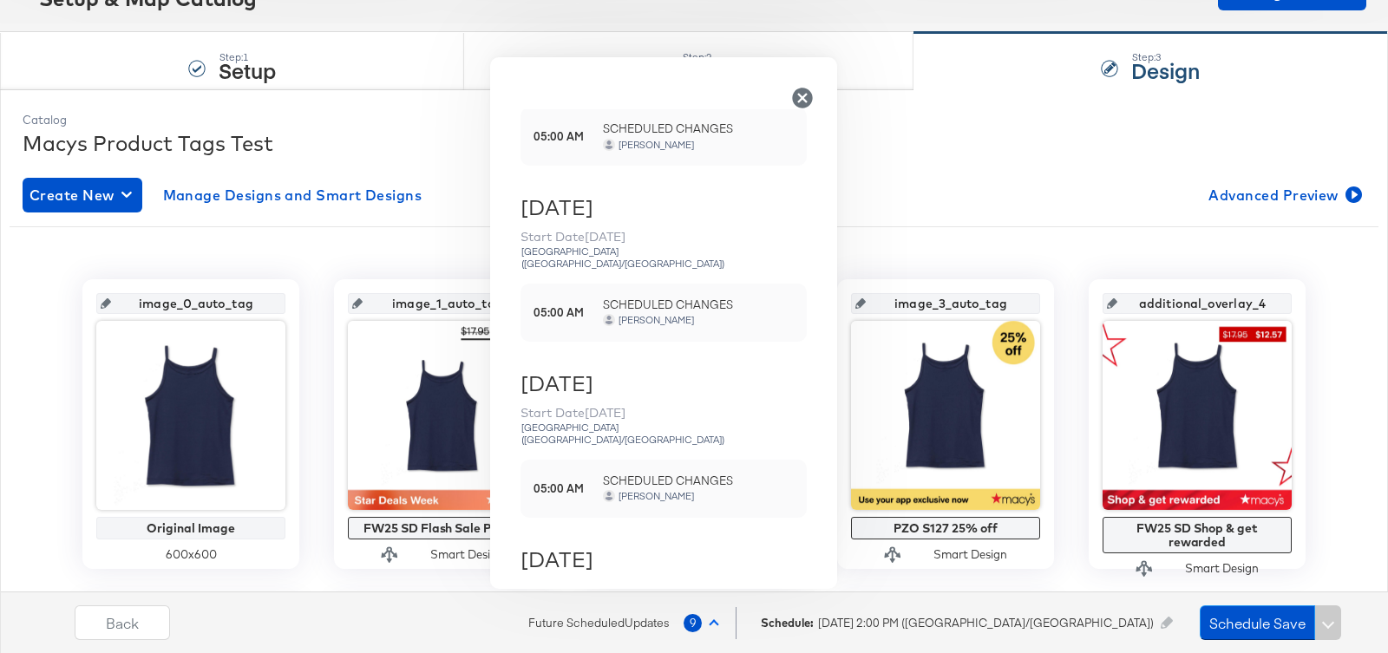
scroll to position [299, 0]
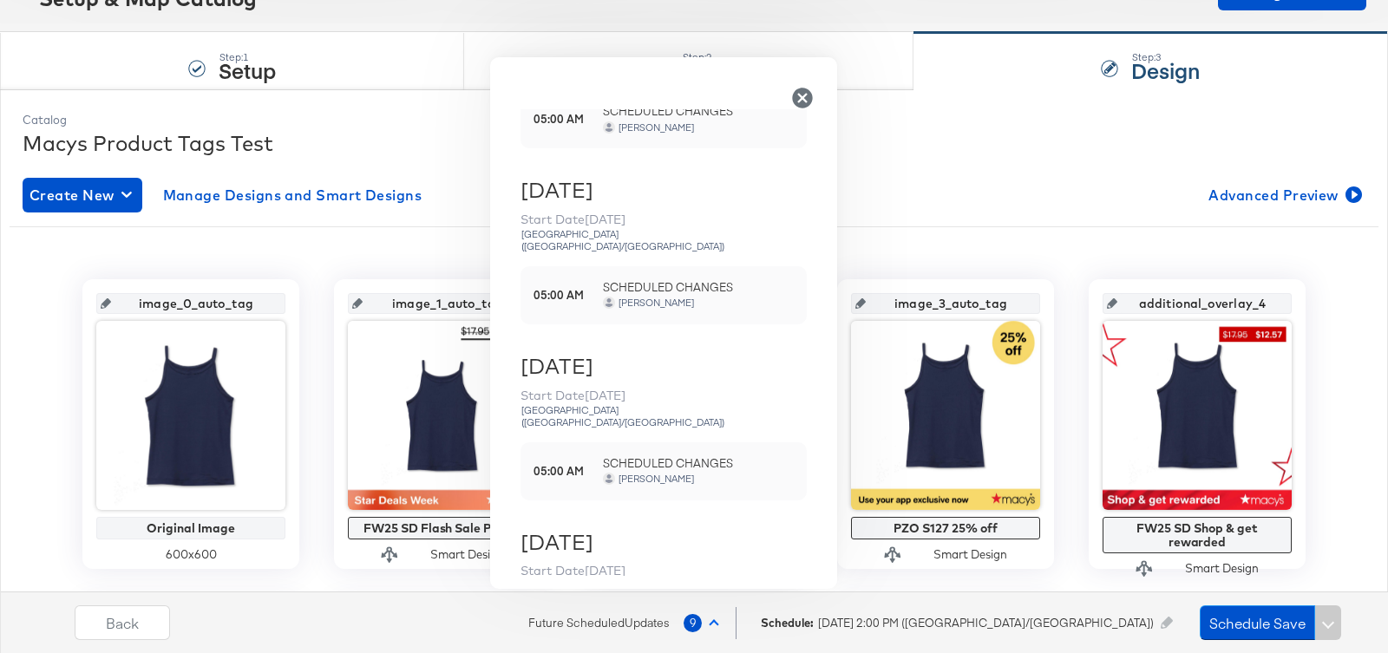
click at [798, 86] on icon "button" at bounding box center [802, 98] width 24 height 24
